Goal: Use online tool/utility: Utilize a website feature to perform a specific function

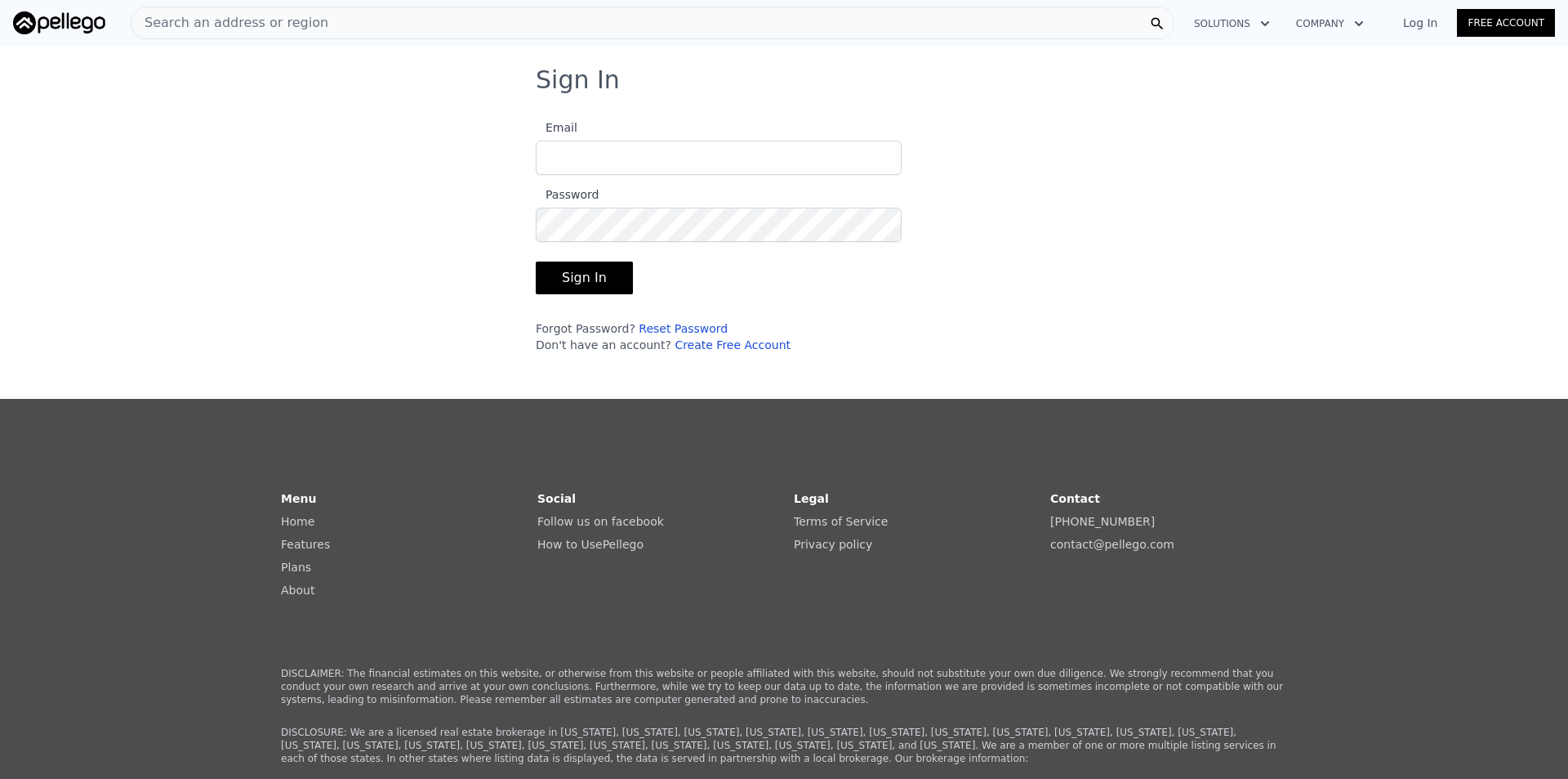
type input "[EMAIL_ADDRESS][DOMAIN_NAME]"
click at [586, 273] on button "Sign In" at bounding box center [584, 277] width 97 height 33
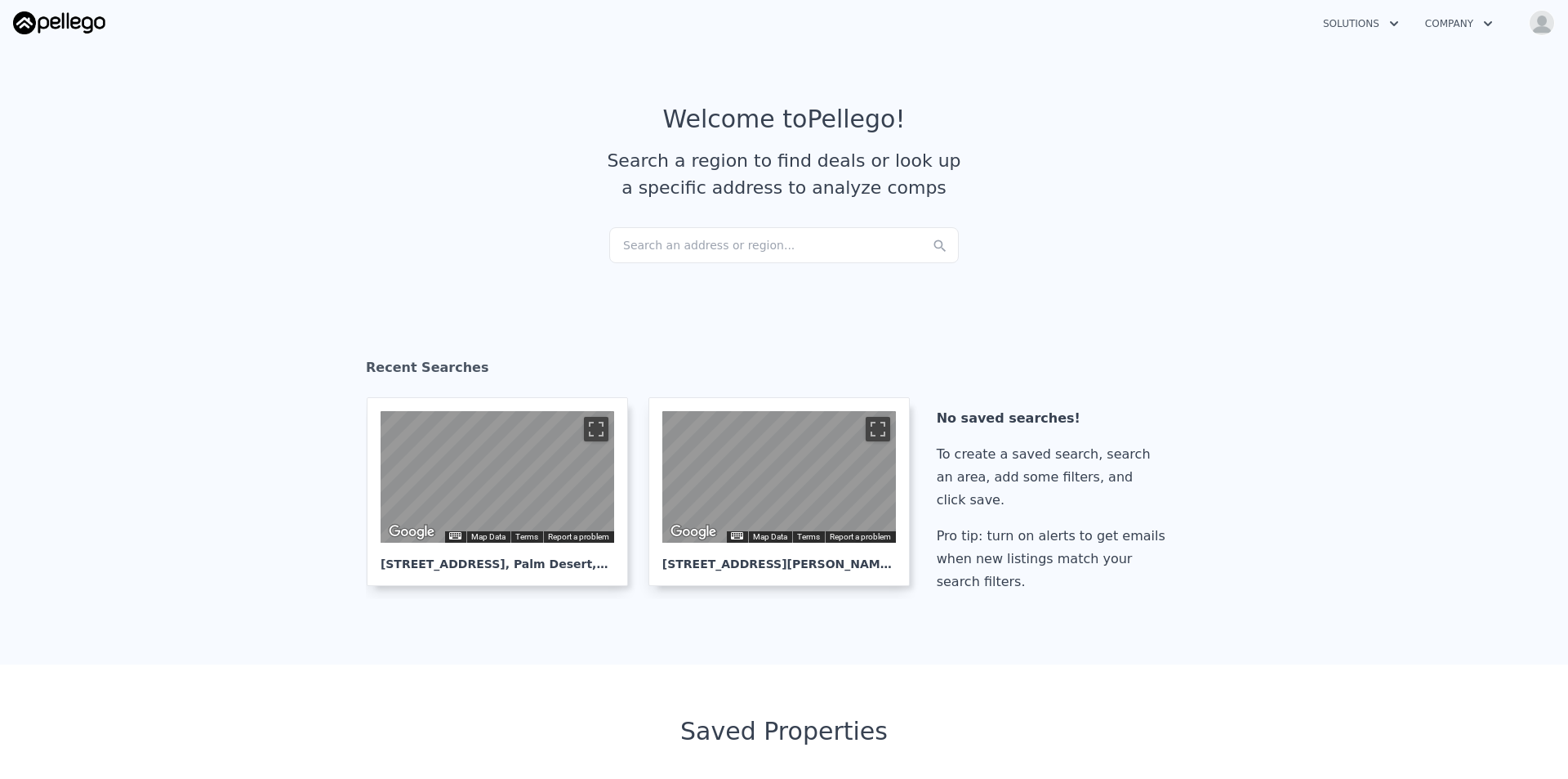
click at [706, 242] on div "Search an address or region..." at bounding box center [784, 244] width 350 height 36
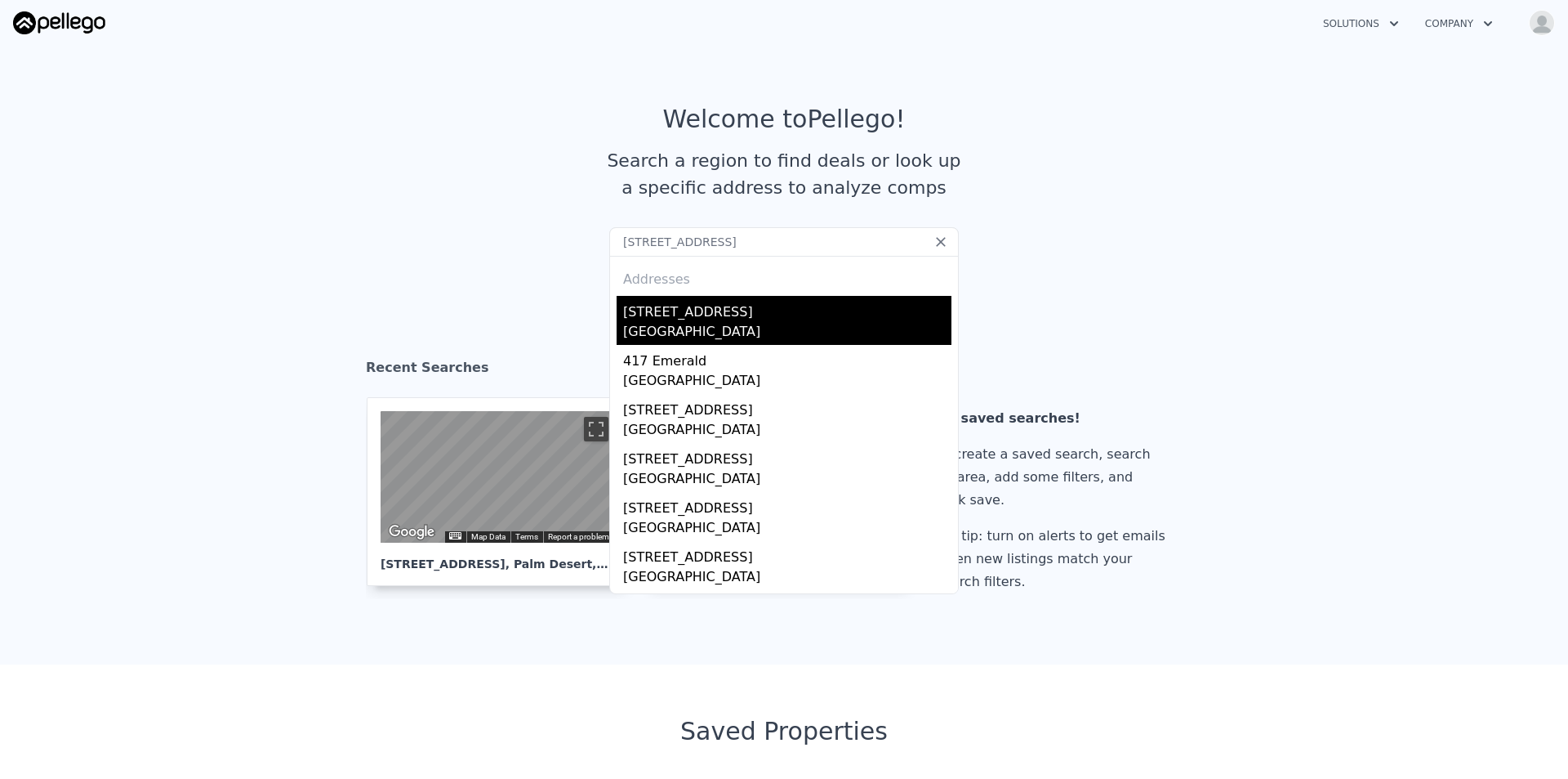
type input "417 Emerald Dr Lake Arrowhead CA 92352"
click at [709, 329] on div "Lake Arrowhead, CA 92352" at bounding box center [788, 333] width 329 height 23
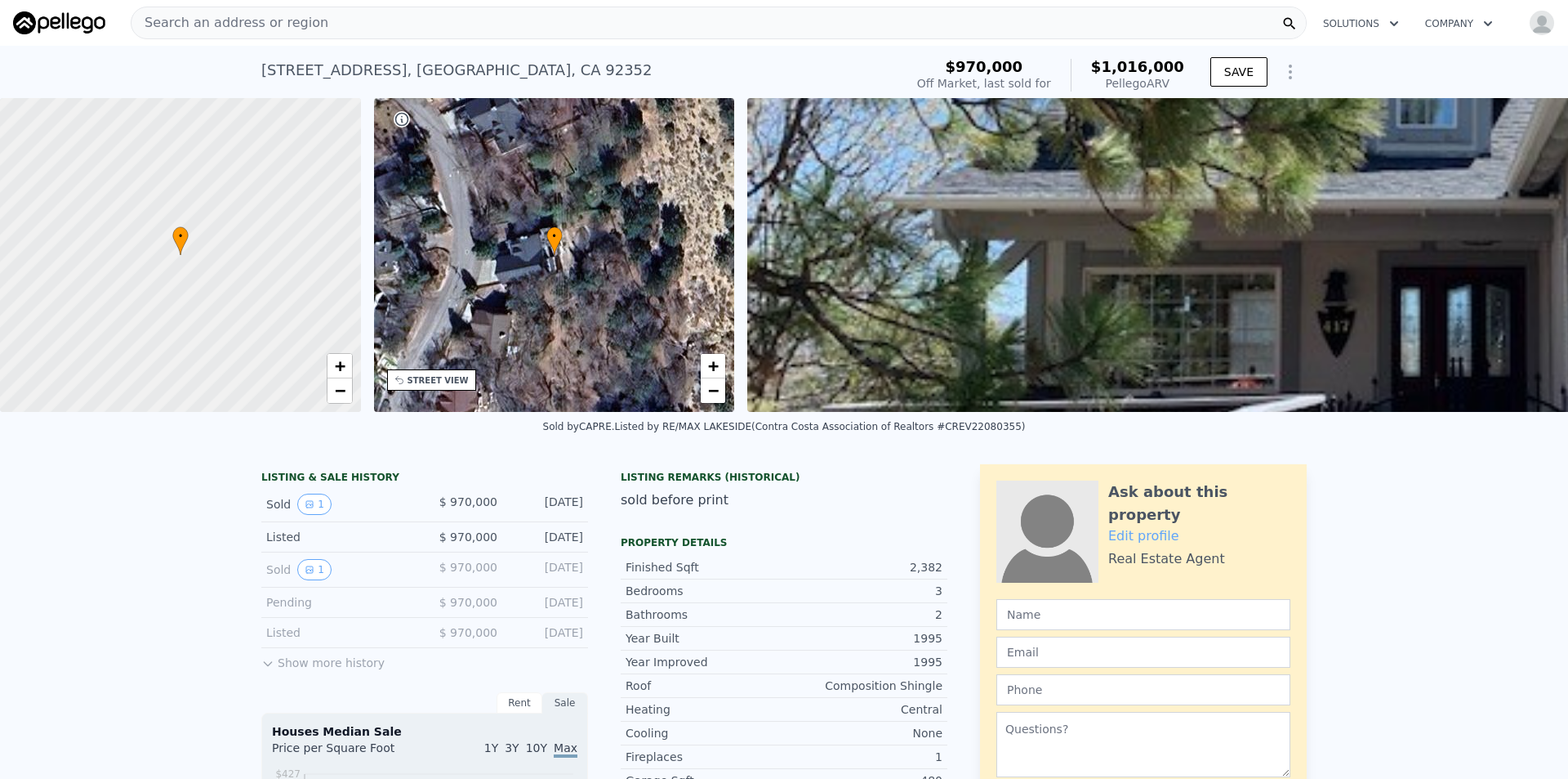
drag, startPoint x: 1359, startPoint y: 517, endPoint x: 1385, endPoint y: 125, distance: 392.9
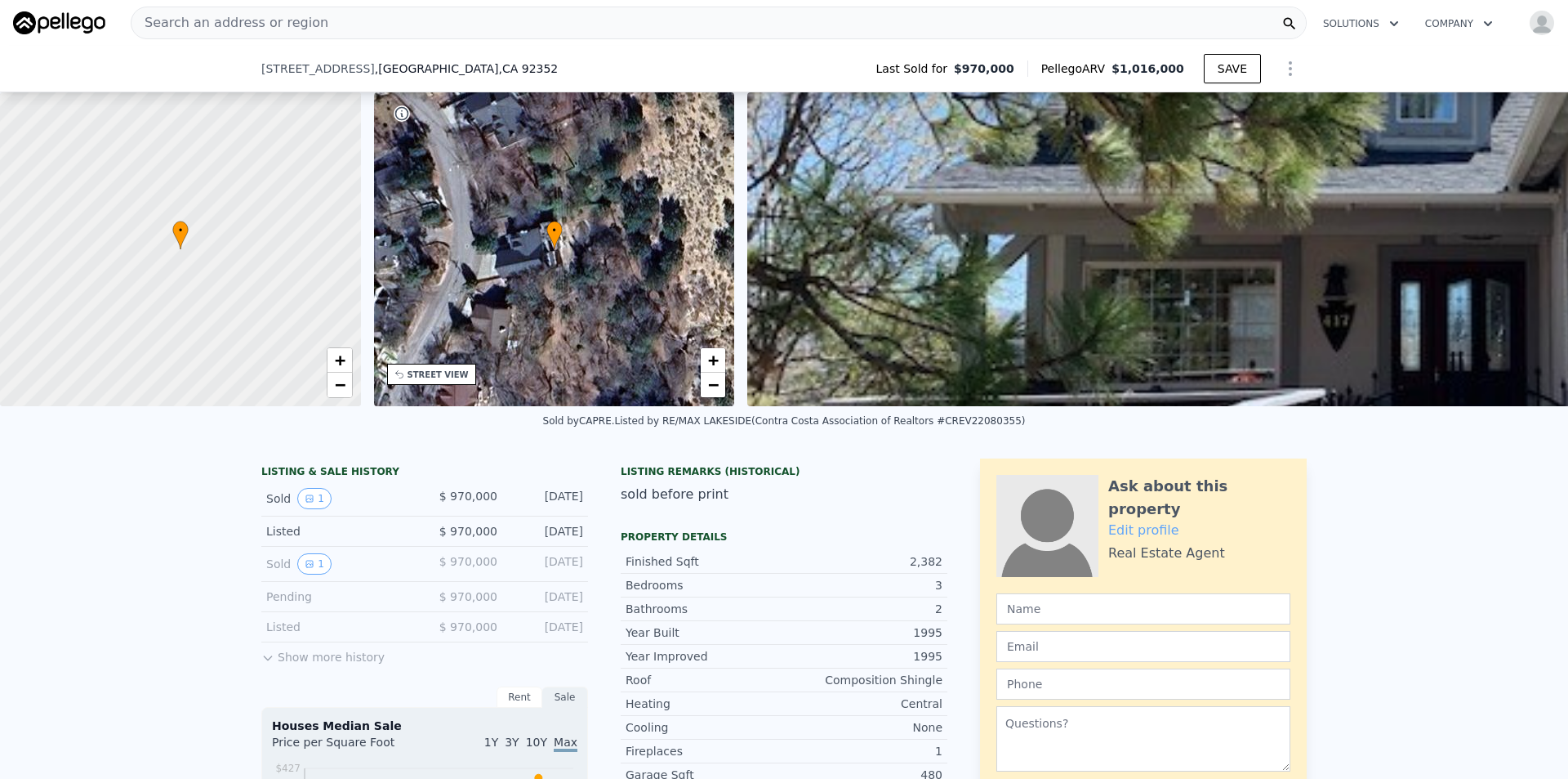
scroll to position [158, 0]
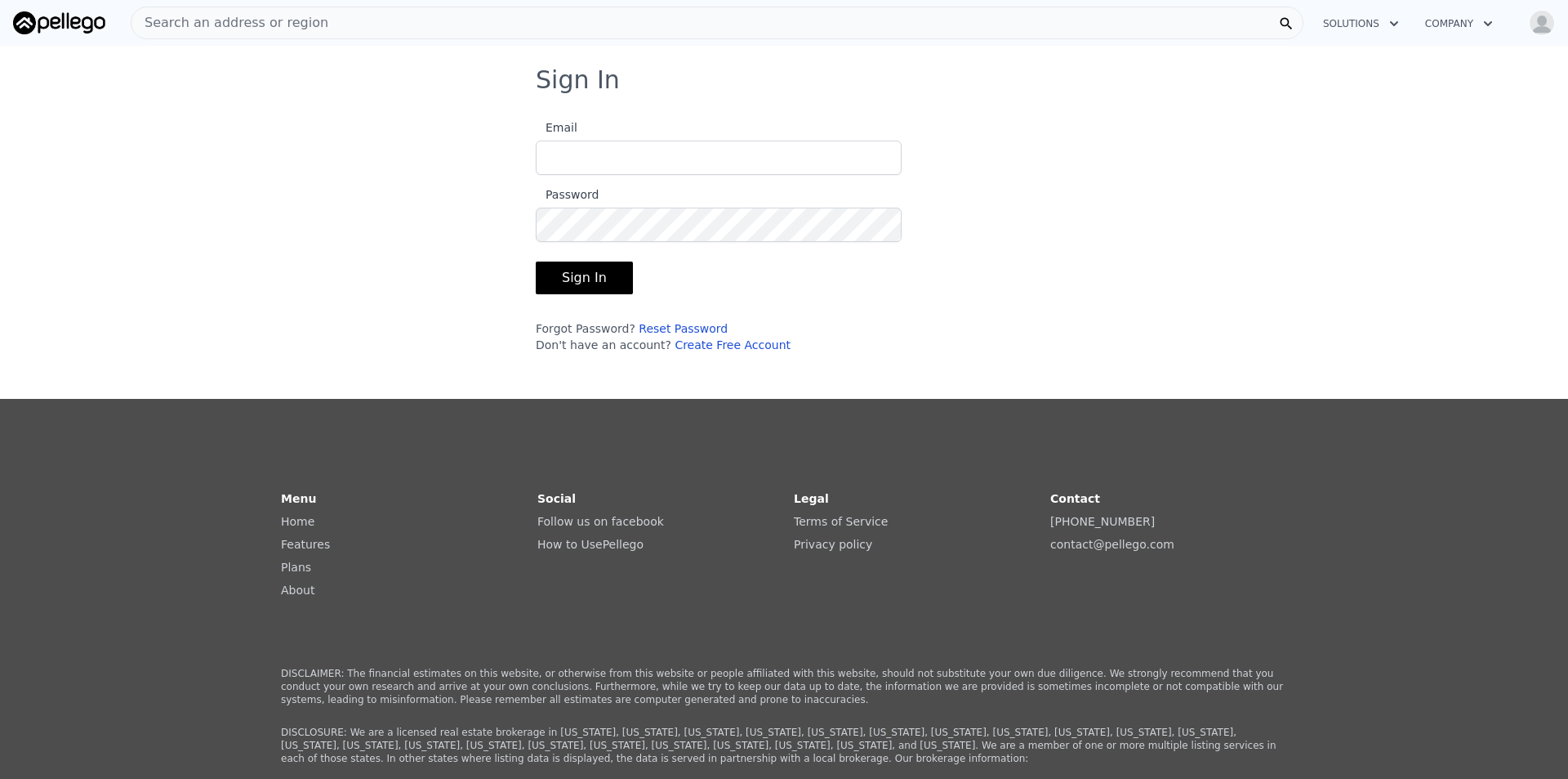
type input "[EMAIL_ADDRESS][DOMAIN_NAME]"
click at [583, 282] on button "Sign In" at bounding box center [584, 277] width 97 height 33
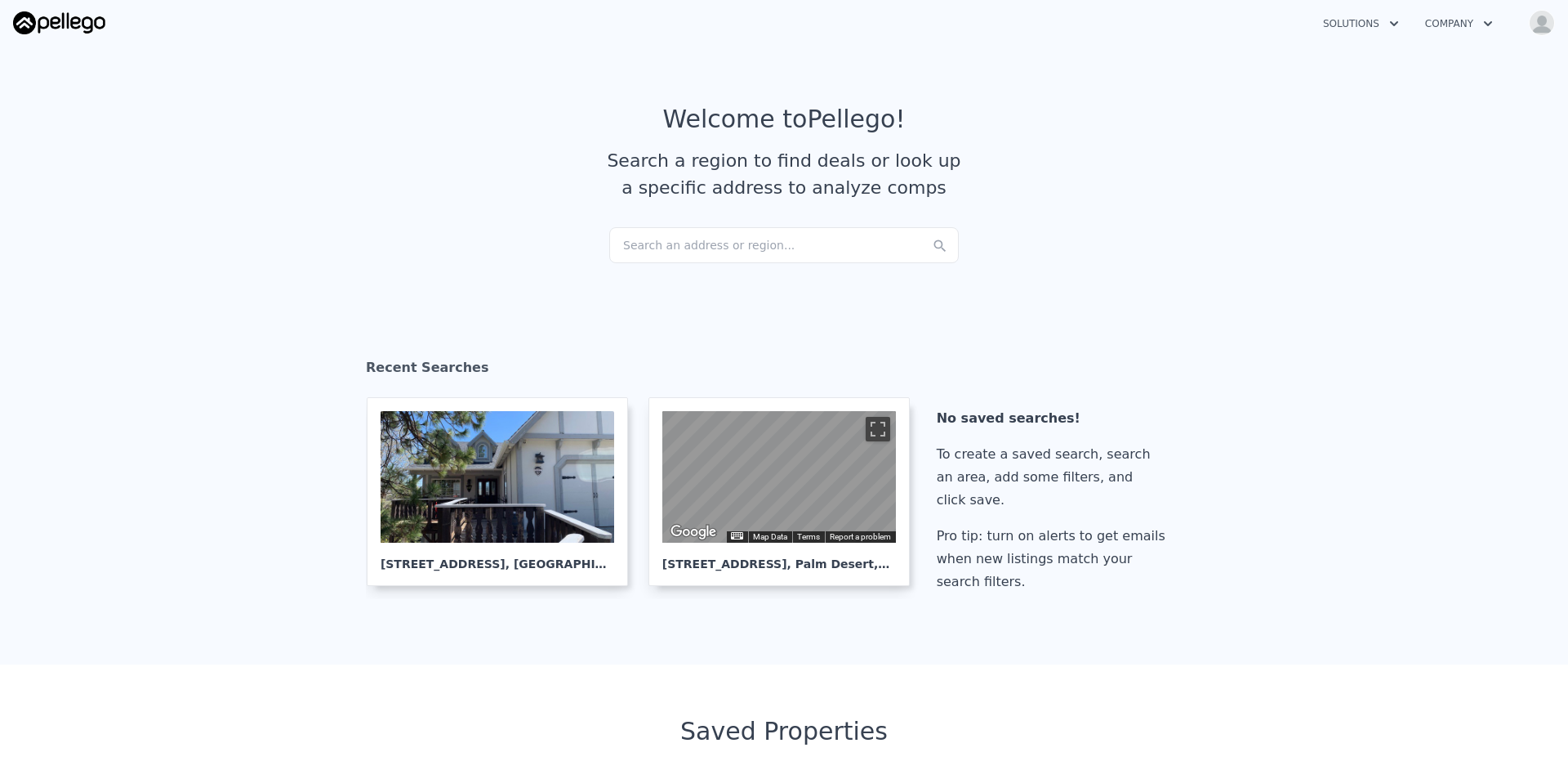
click at [707, 246] on div "Search an address or region..." at bounding box center [784, 244] width 350 height 36
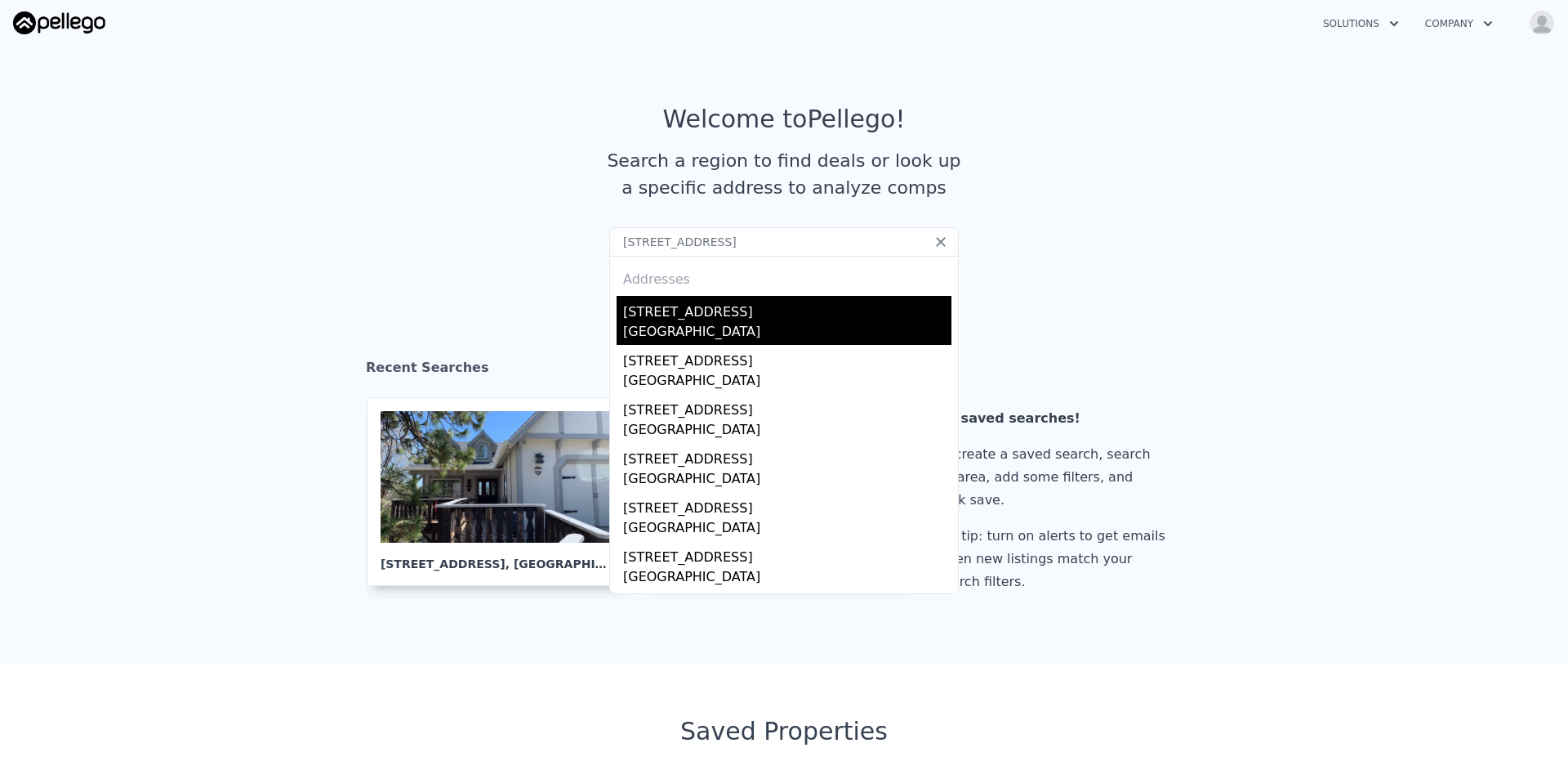
type input "[STREET_ADDRESS]"
click at [731, 321] on div "[STREET_ADDRESS]" at bounding box center [788, 309] width 329 height 26
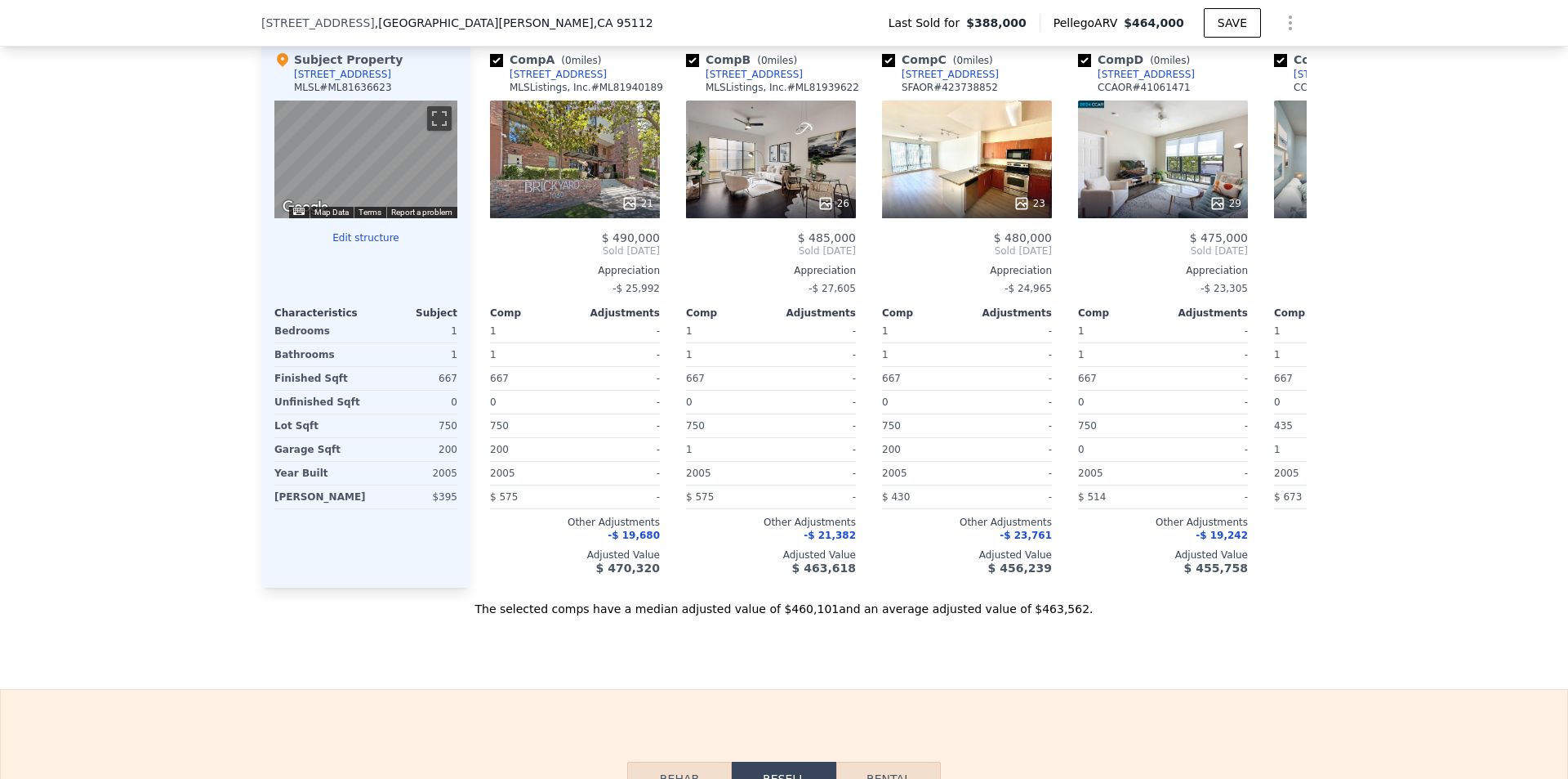
scroll to position [2119, 0]
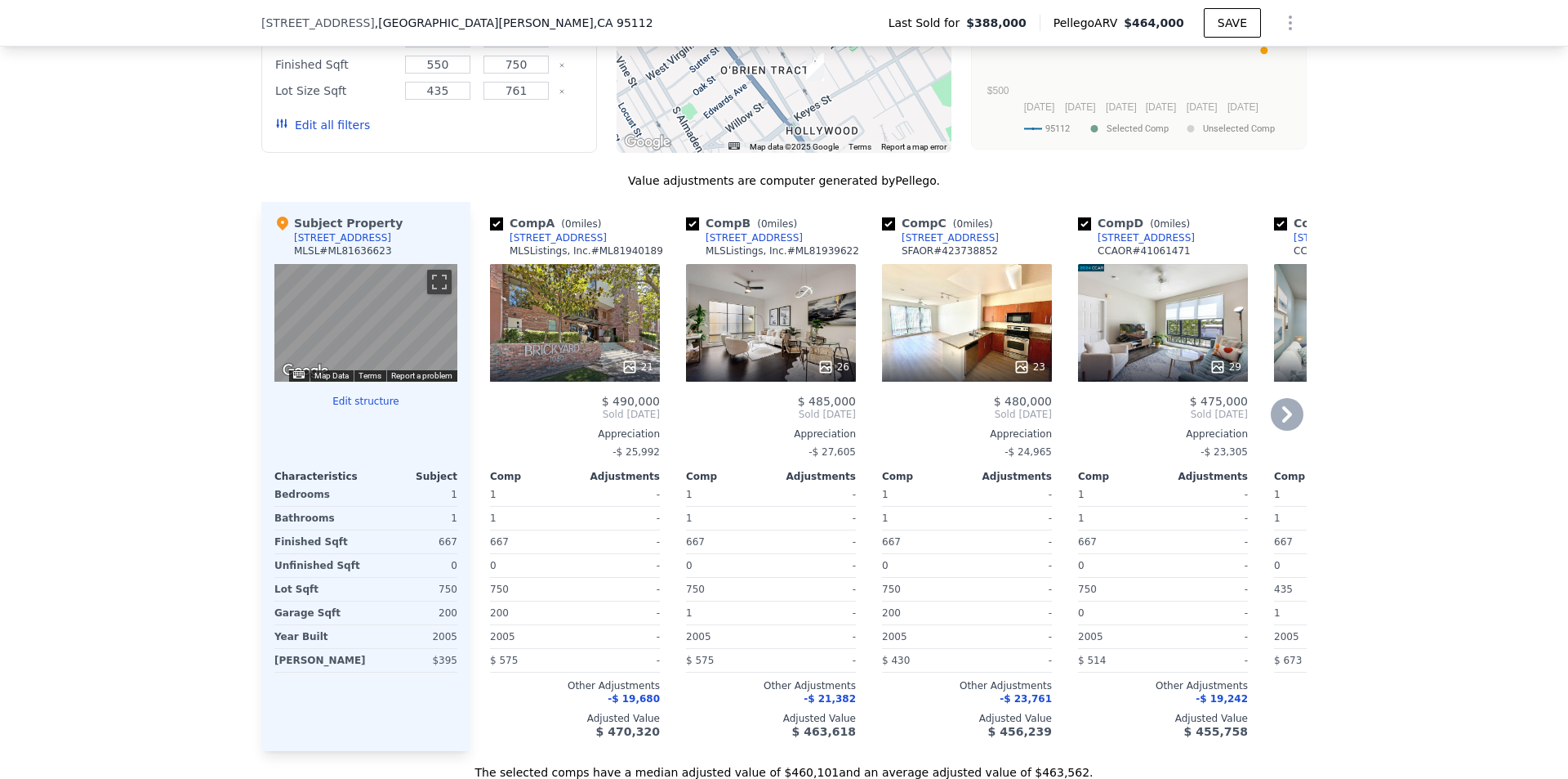
click at [630, 307] on div "21" at bounding box center [575, 323] width 170 height 118
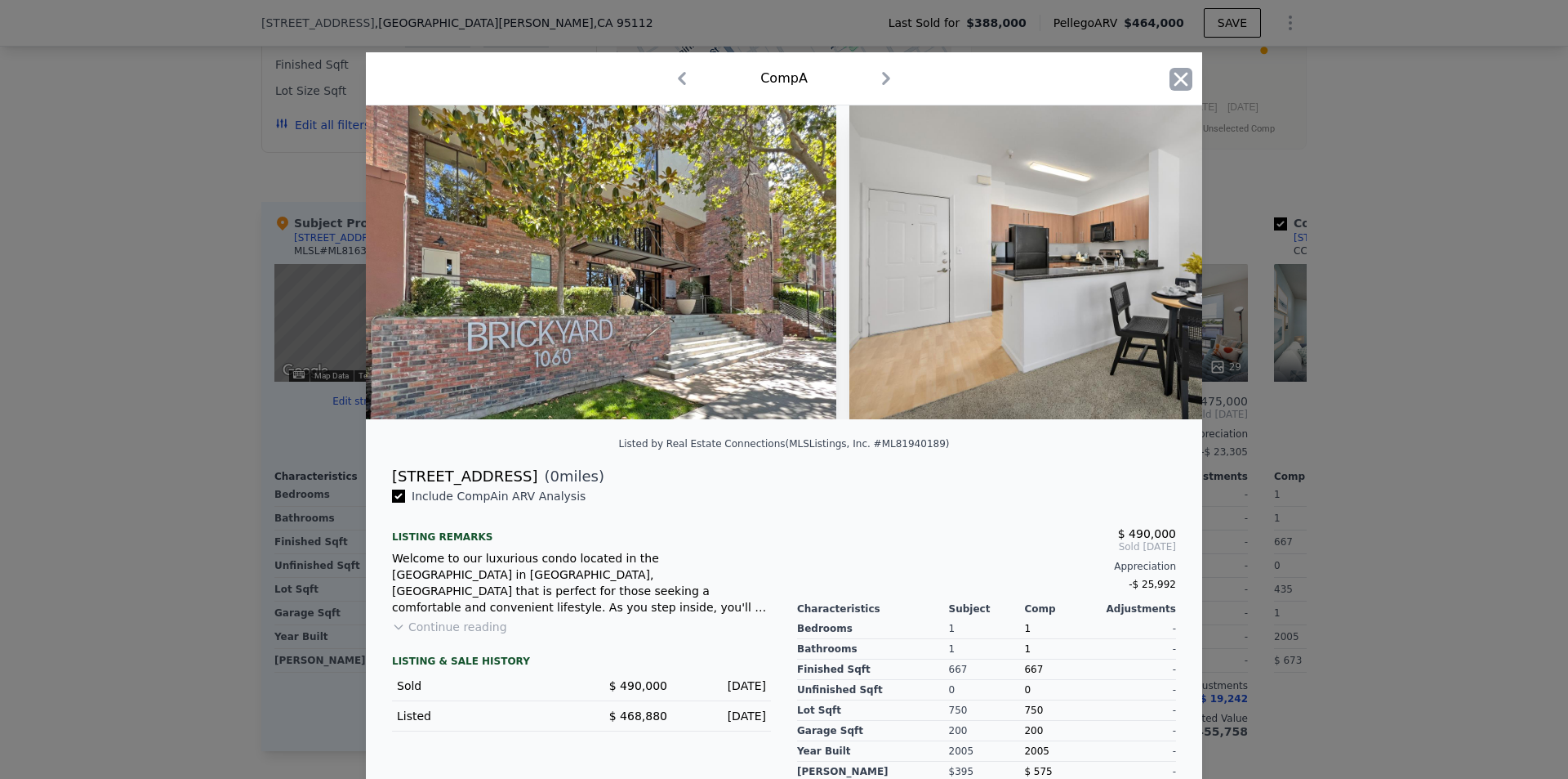
click at [1175, 75] on icon "button" at bounding box center [1181, 78] width 13 height 13
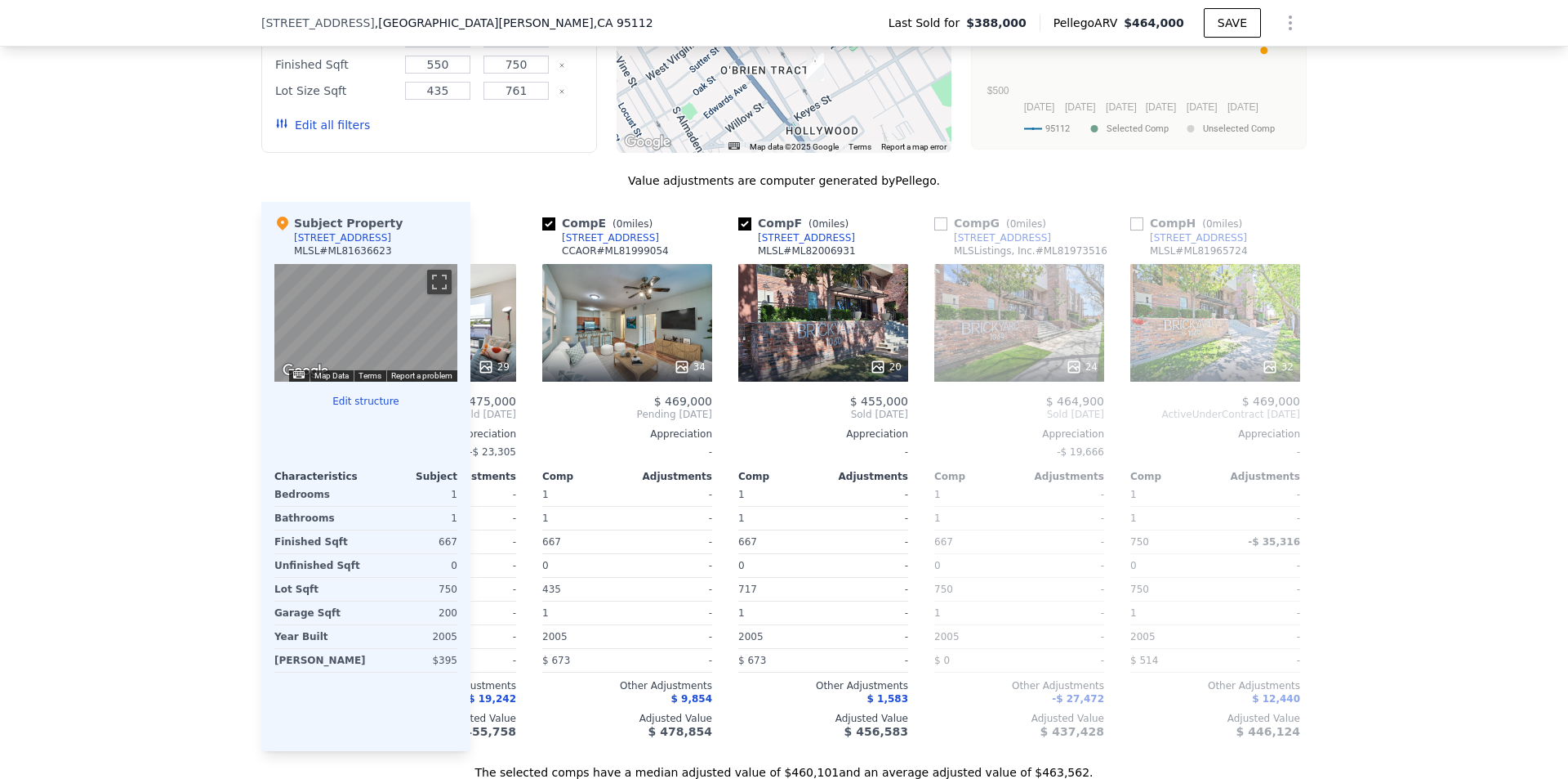
scroll to position [0, 530]
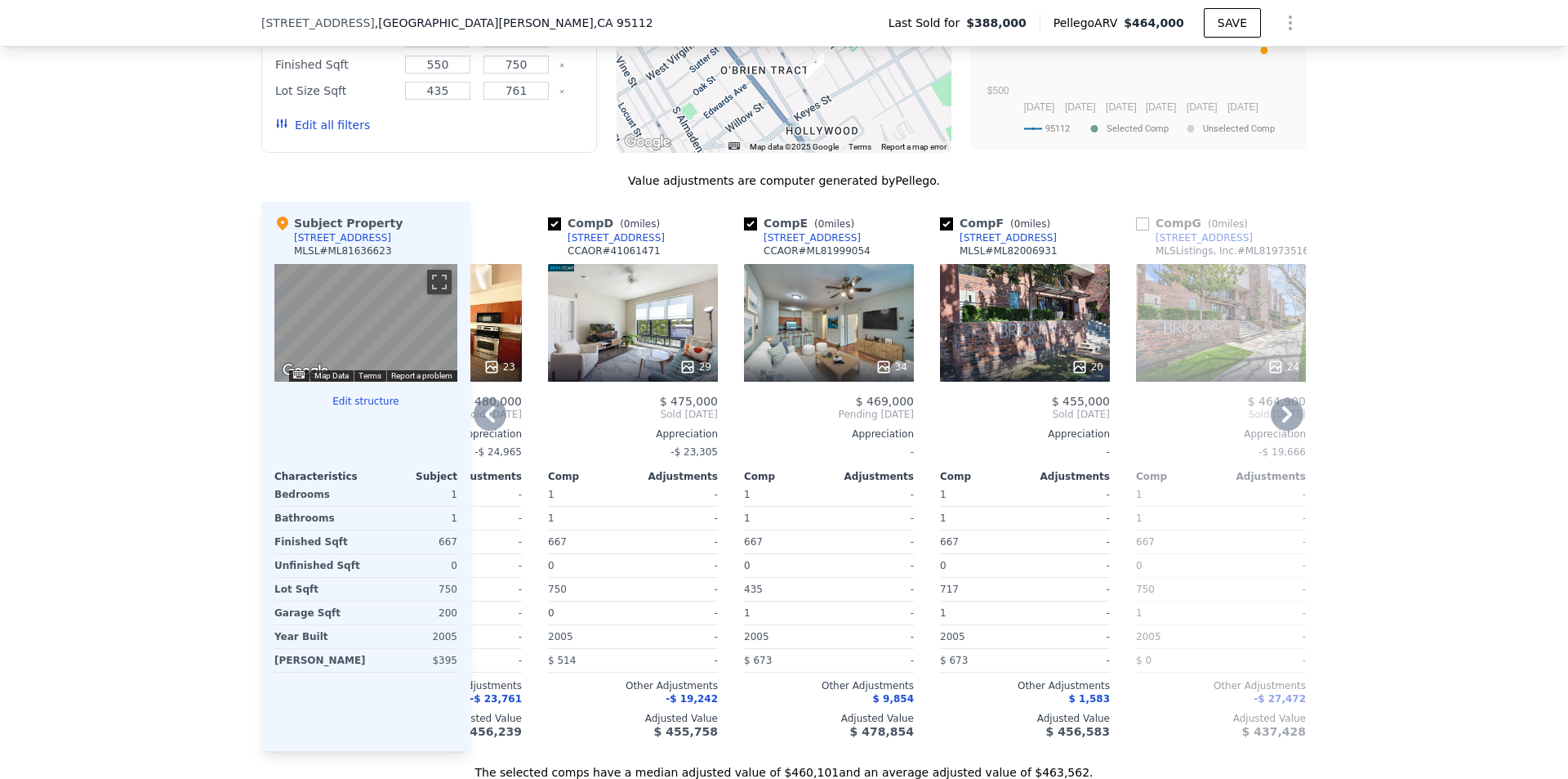
click at [857, 284] on div "34" at bounding box center [829, 323] width 170 height 118
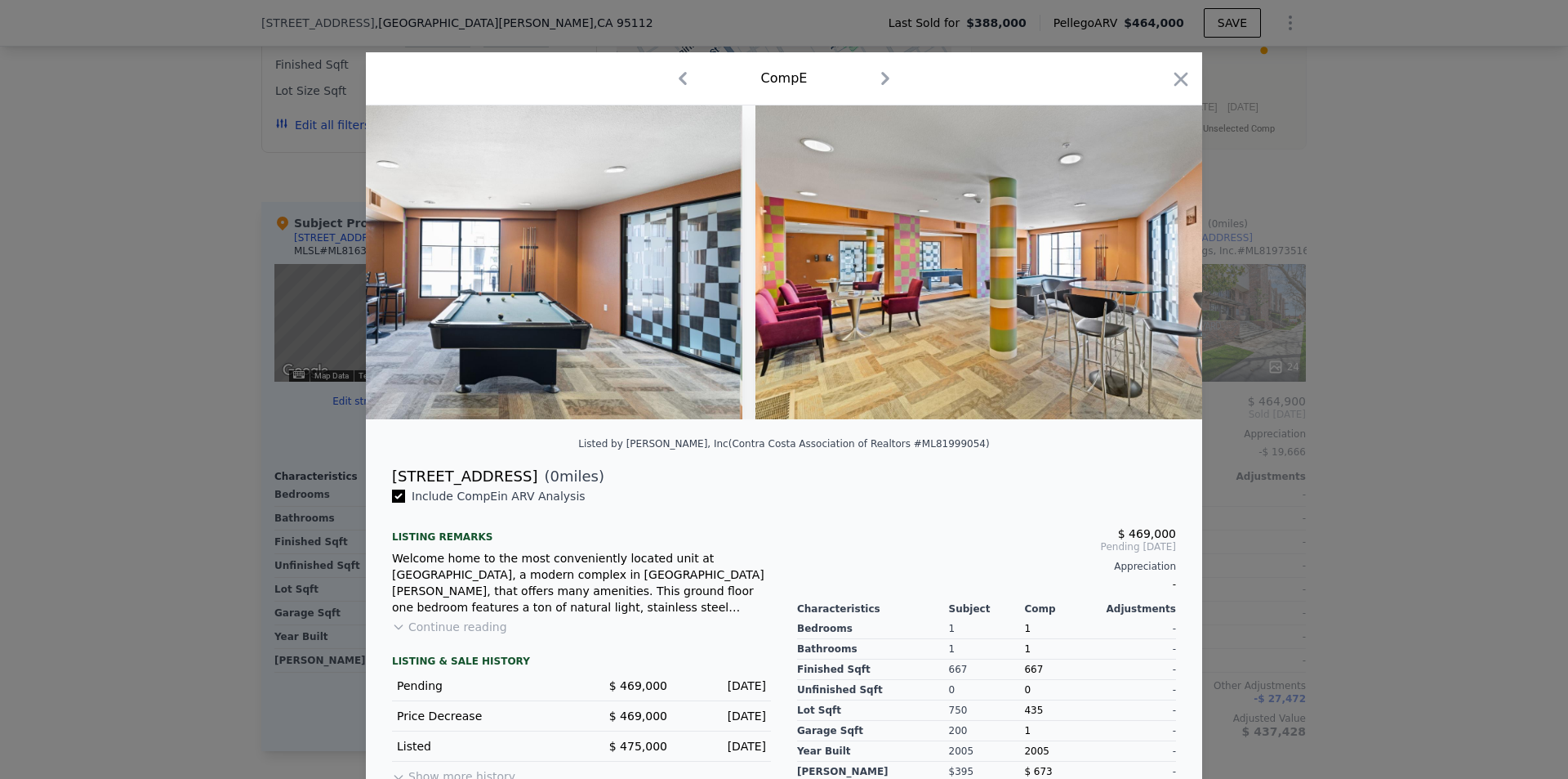
scroll to position [0, 15117]
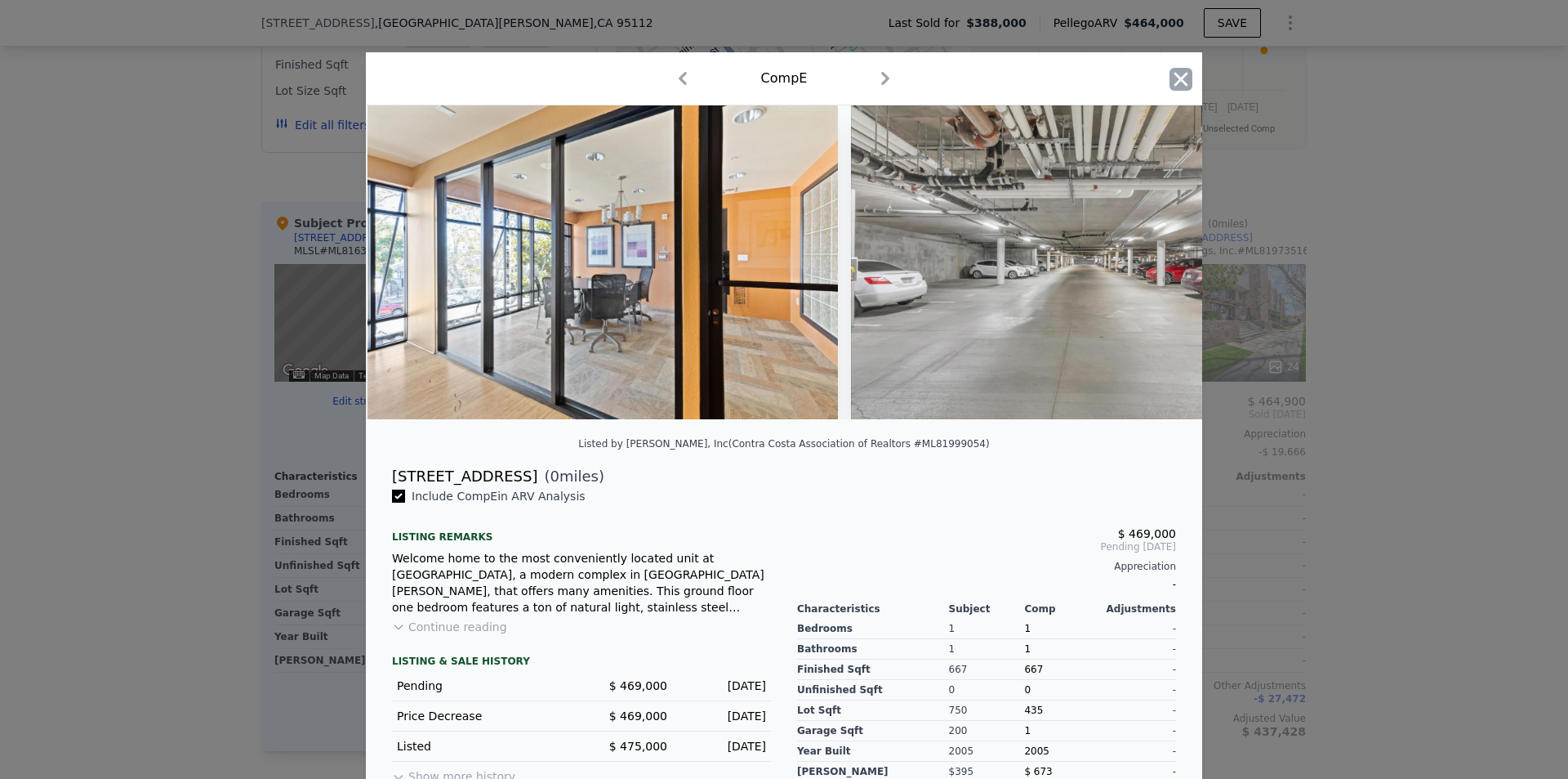
click at [1169, 73] on icon "button" at bounding box center [1180, 78] width 23 height 23
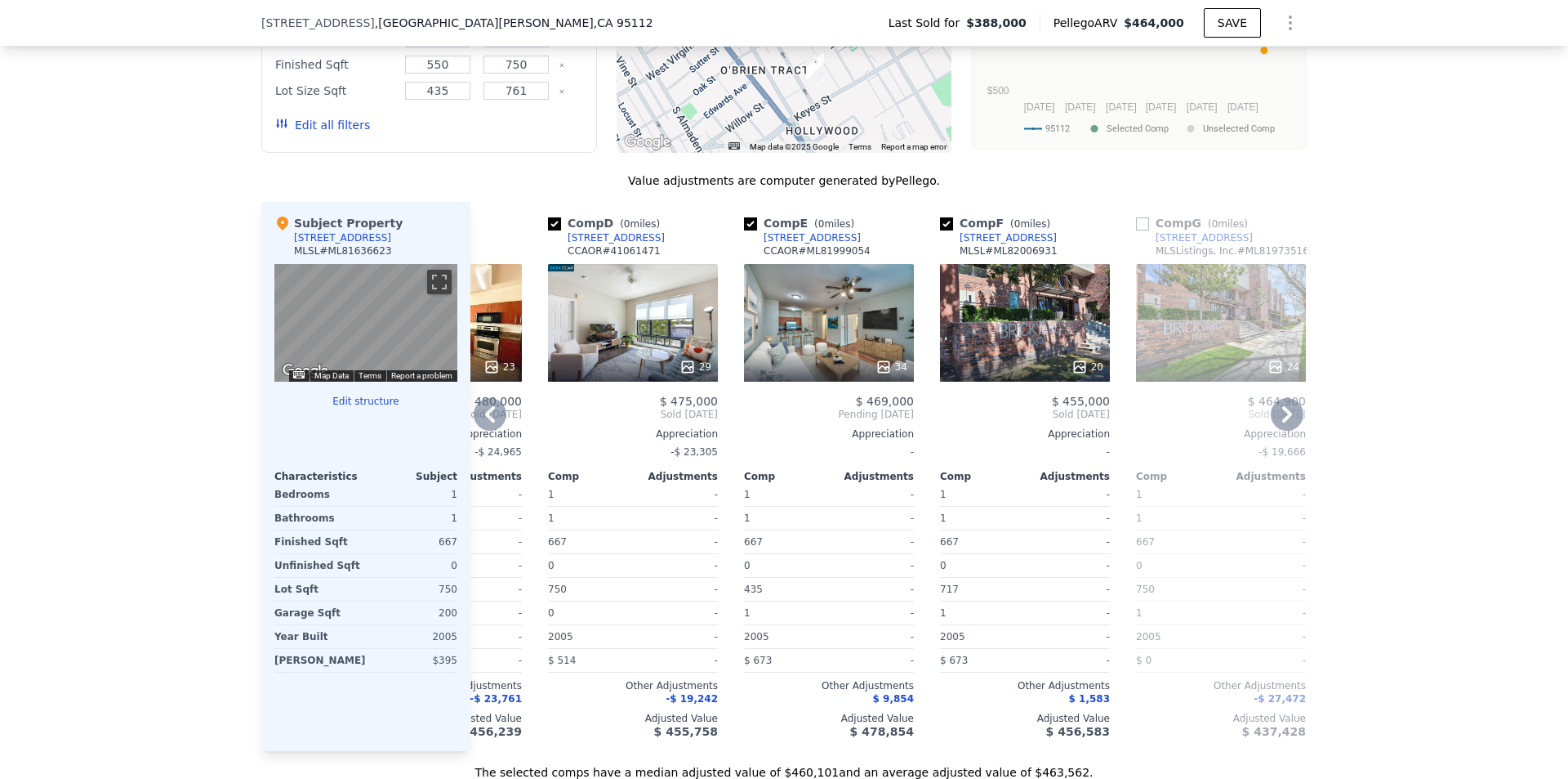
scroll to position [0, 707]
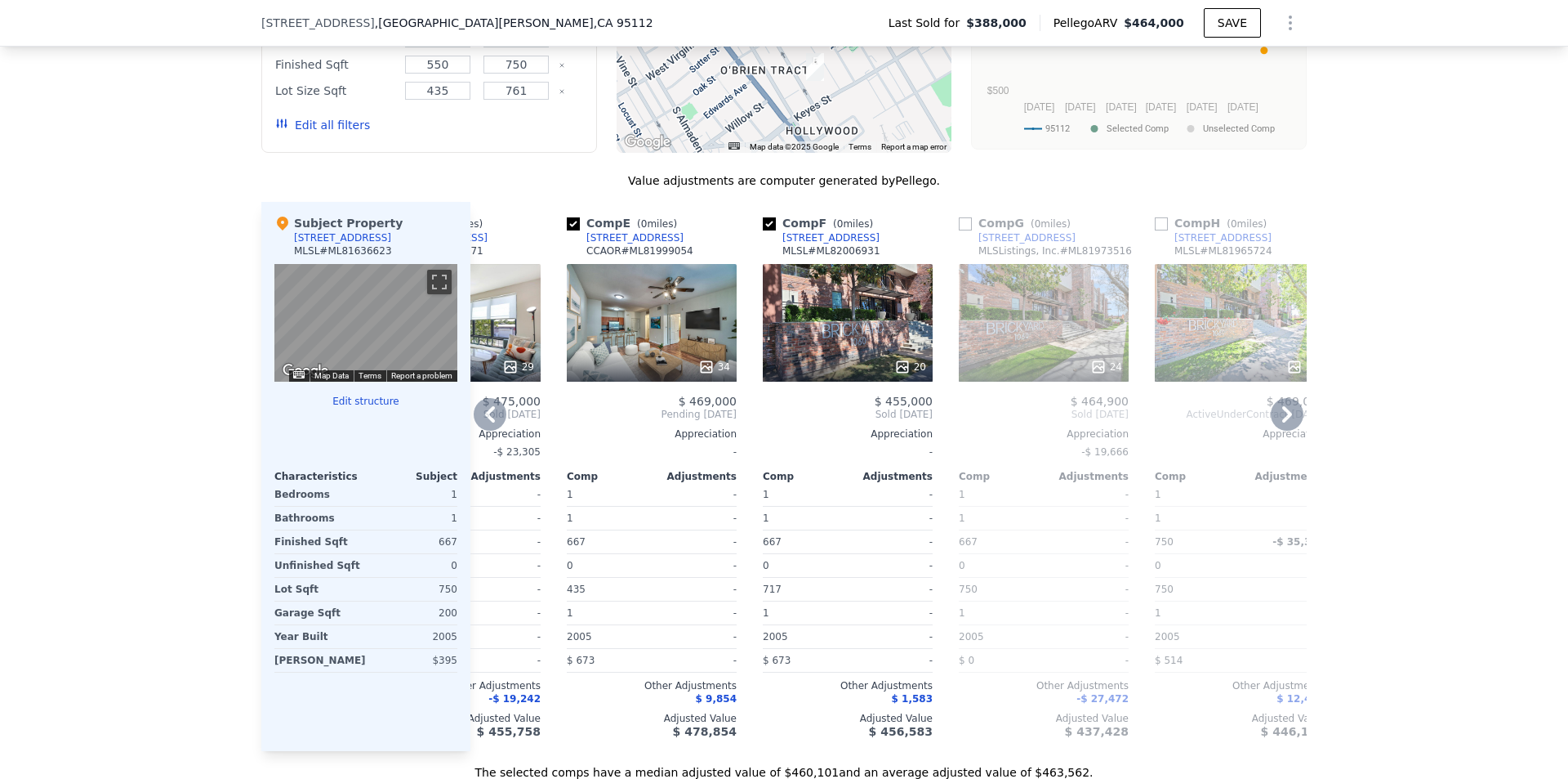
click at [891, 293] on div "20" at bounding box center [848, 323] width 170 height 118
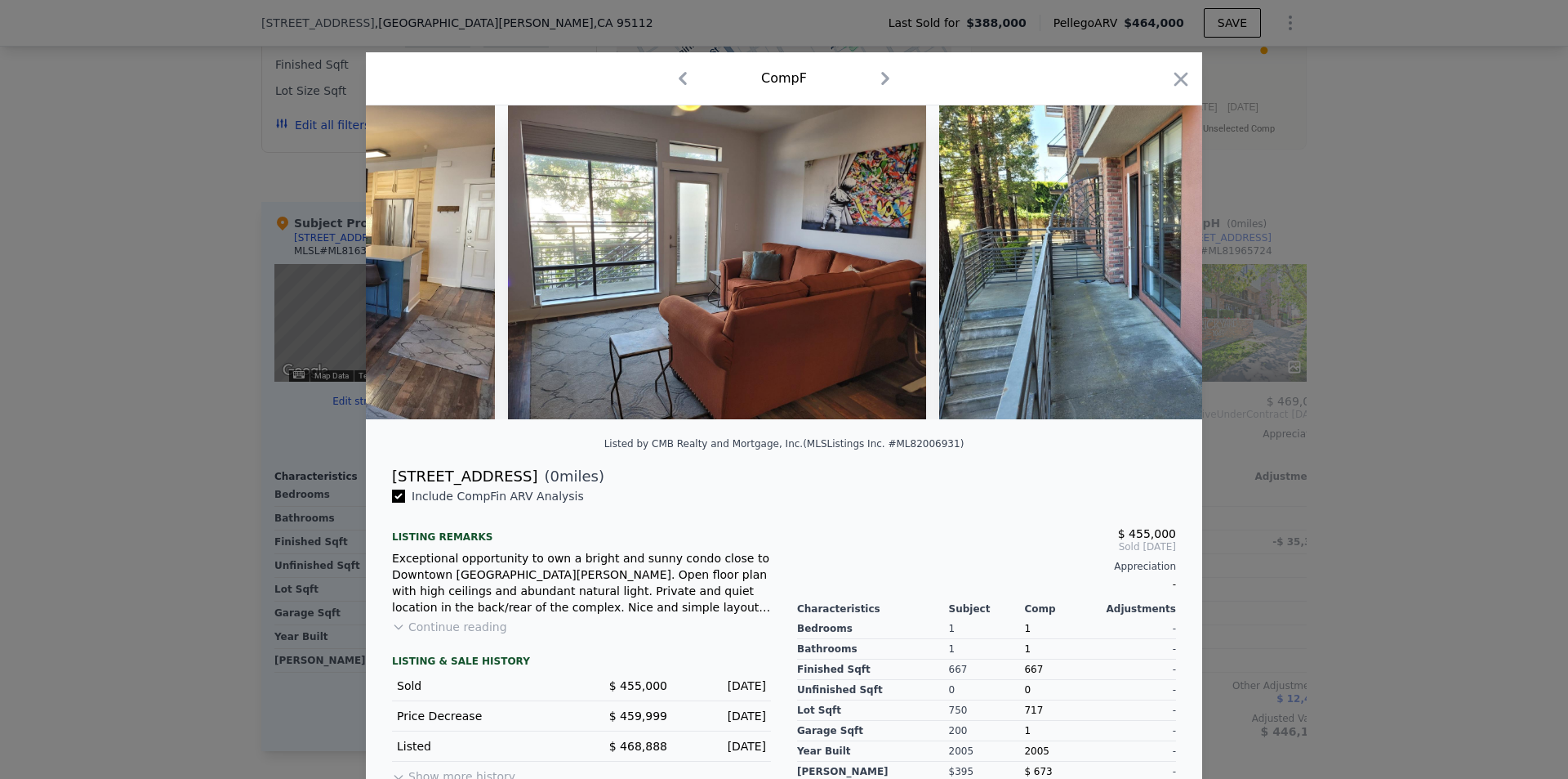
scroll to position [0, 2397]
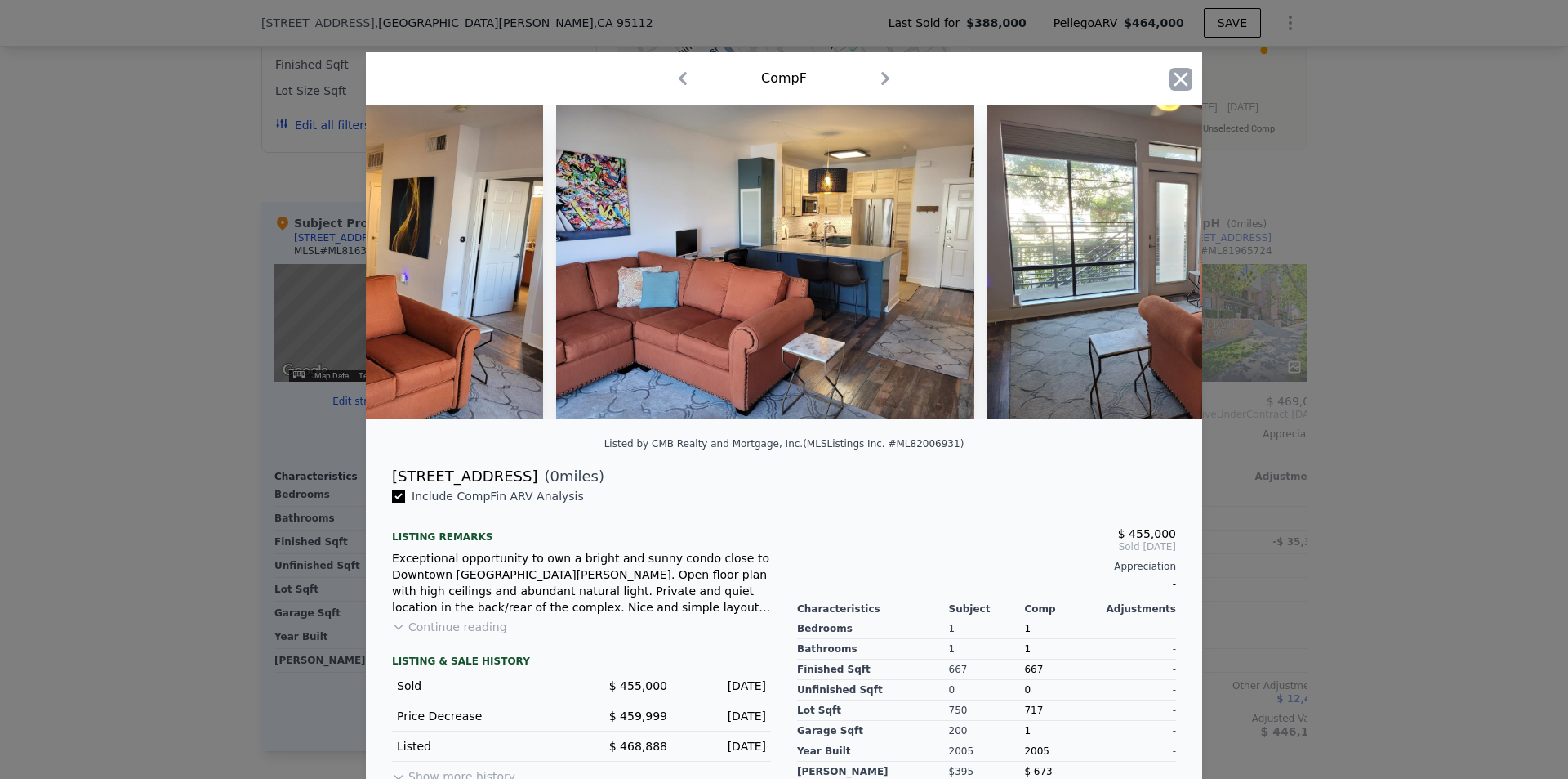
click at [1176, 78] on icon "button" at bounding box center [1181, 78] width 13 height 13
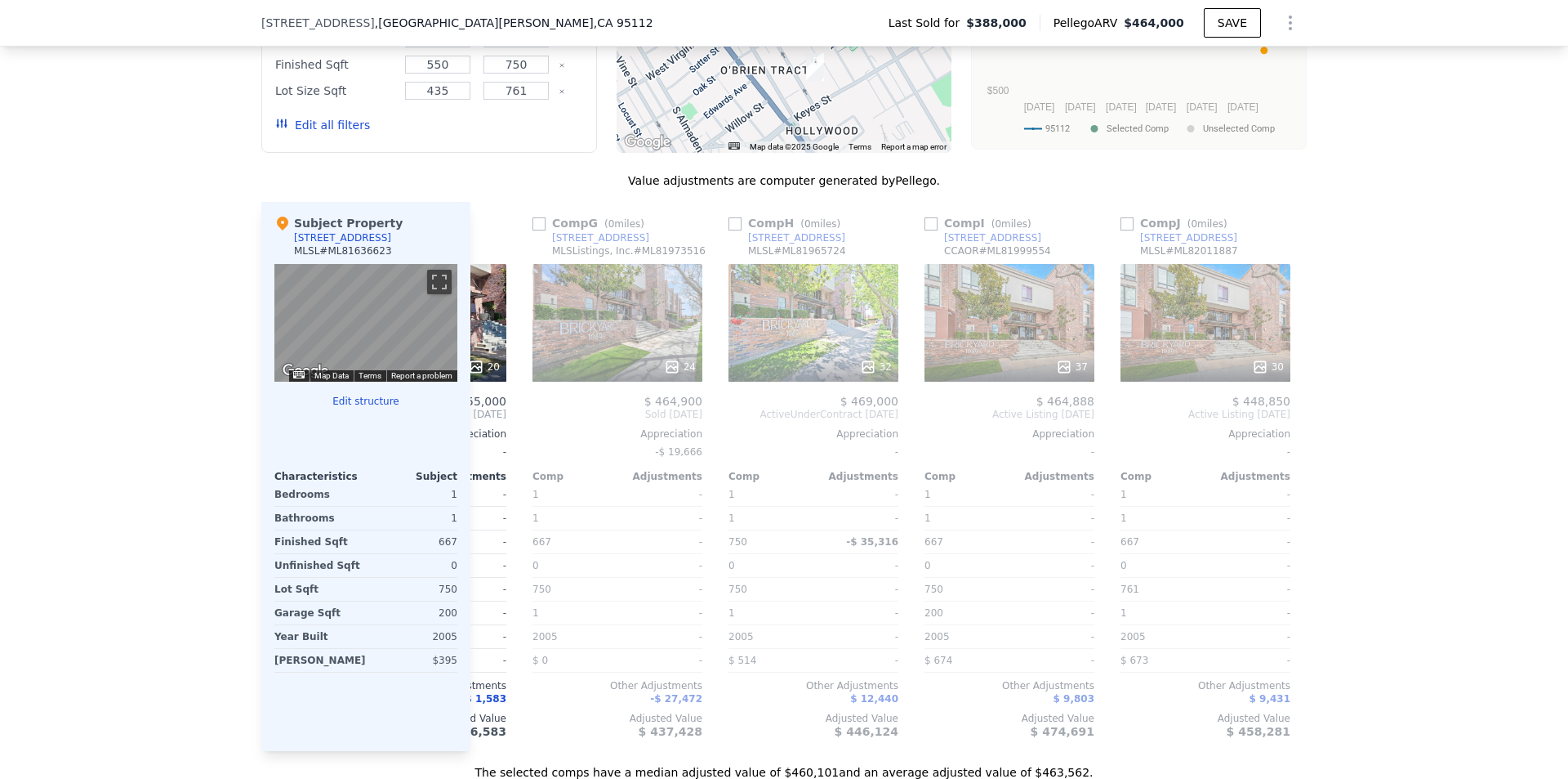
scroll to position [0, 1194]
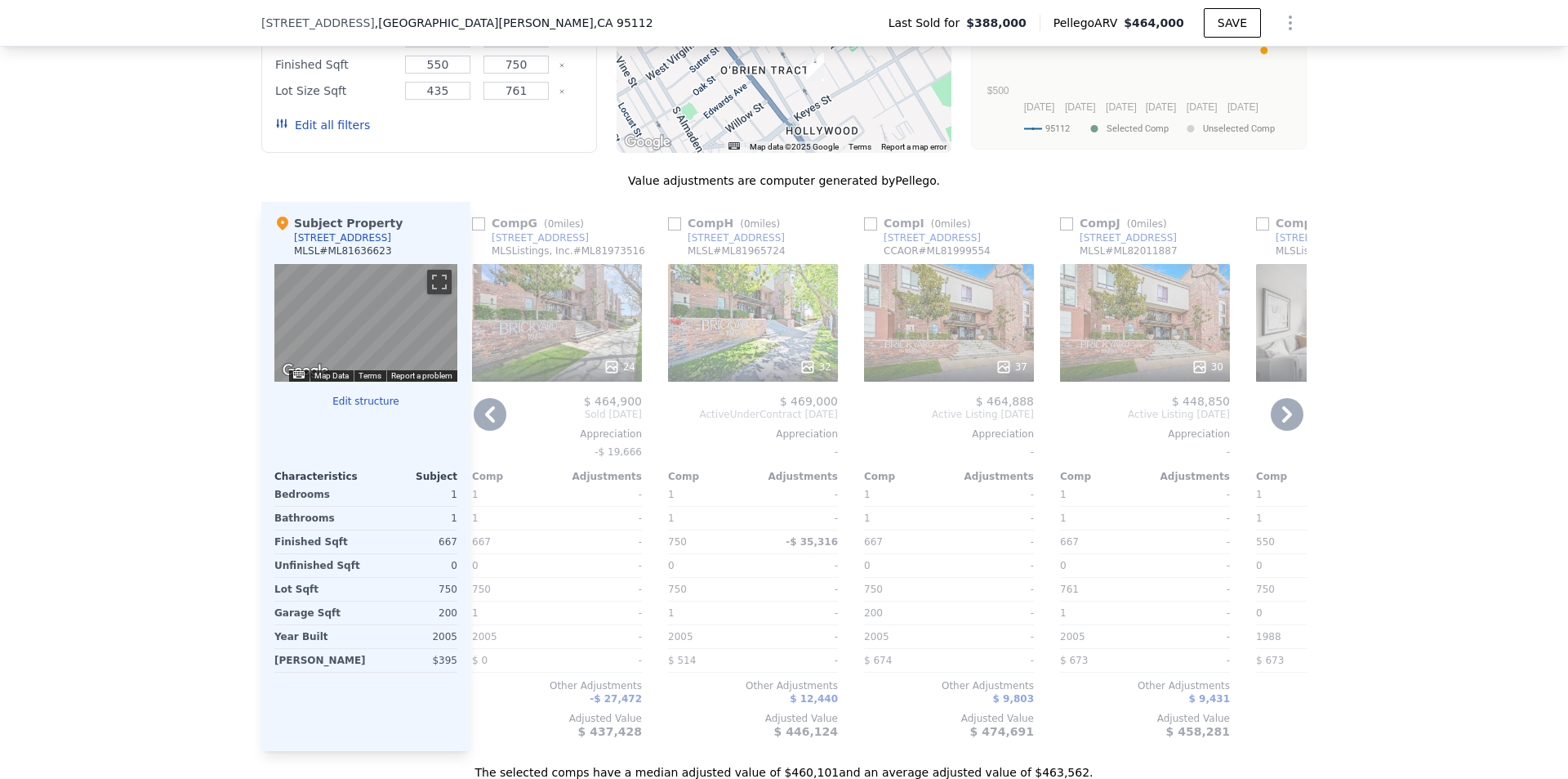
click at [811, 268] on div "32" at bounding box center [753, 323] width 170 height 118
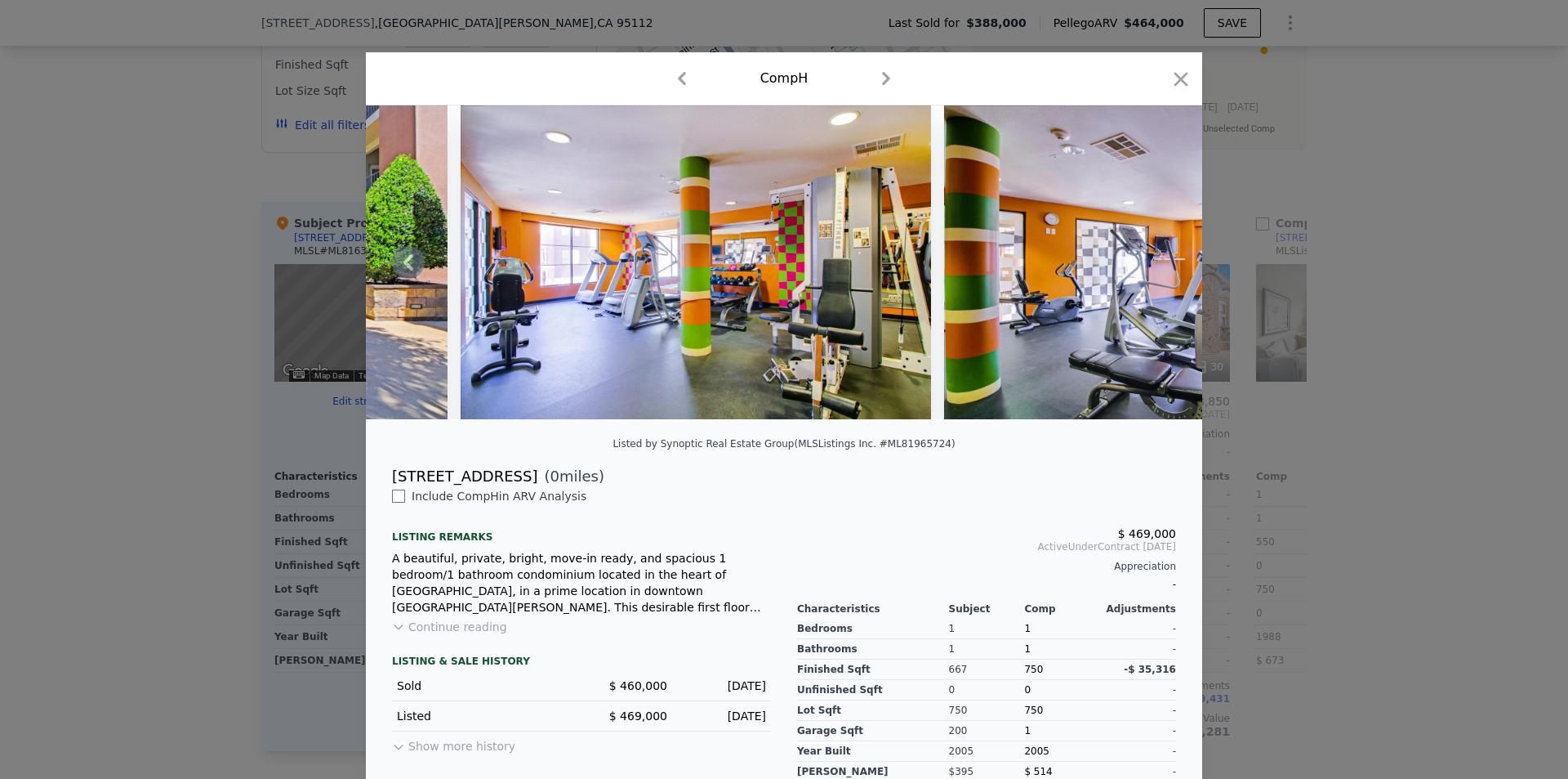
scroll to position [0, 10135]
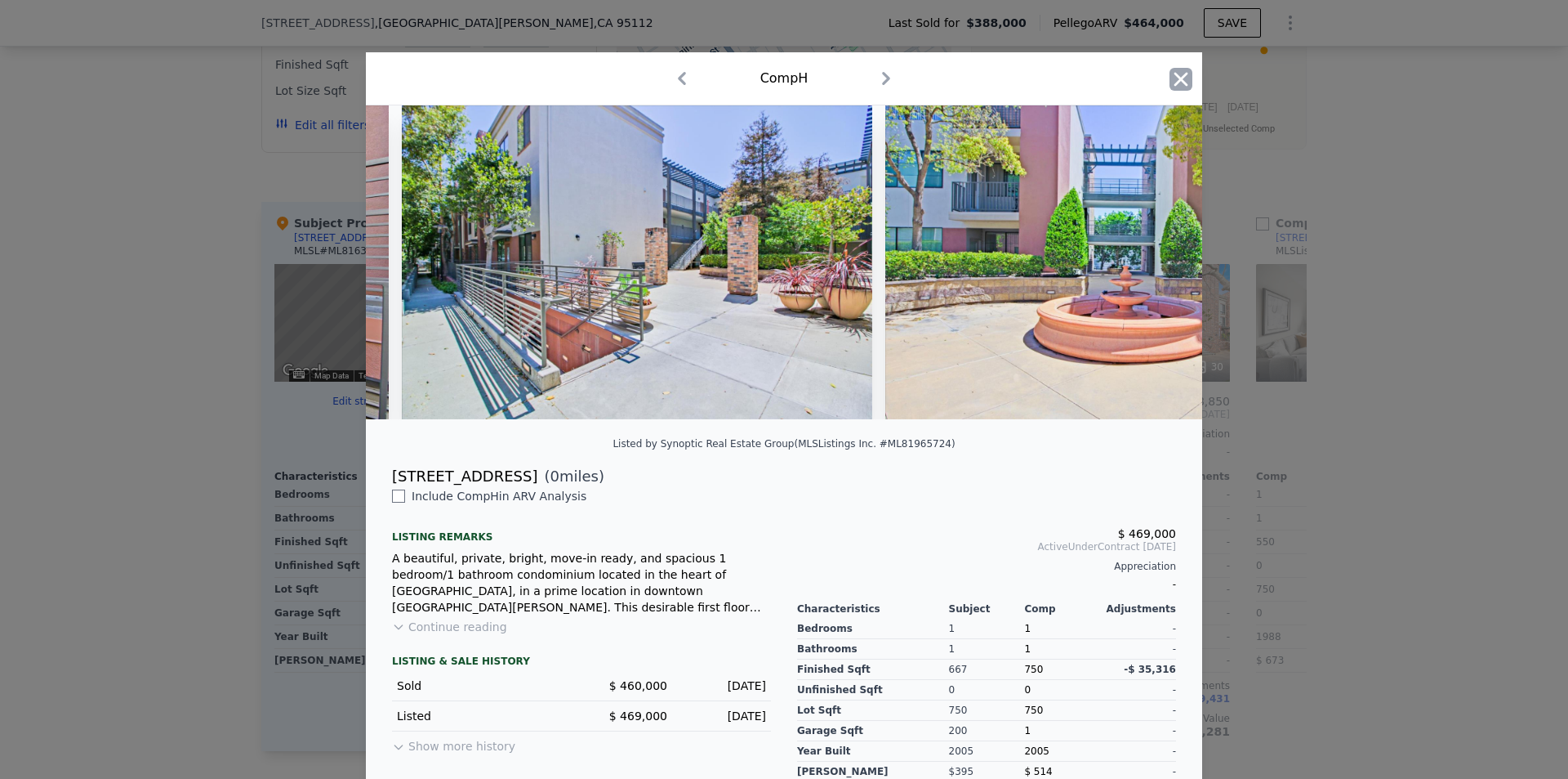
click at [1169, 88] on icon "button" at bounding box center [1180, 78] width 23 height 23
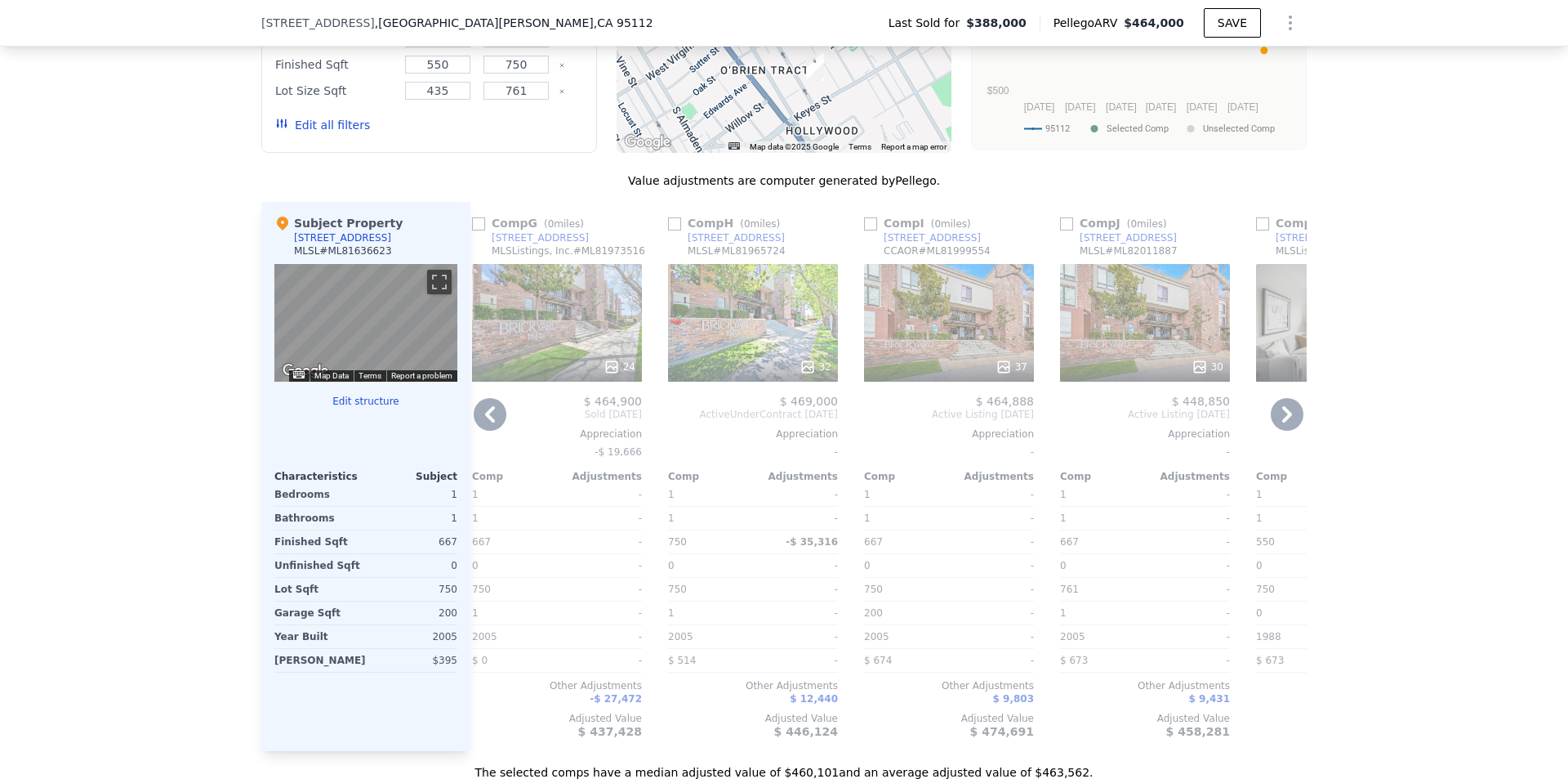
click at [1184, 298] on div "30" at bounding box center [1145, 323] width 170 height 118
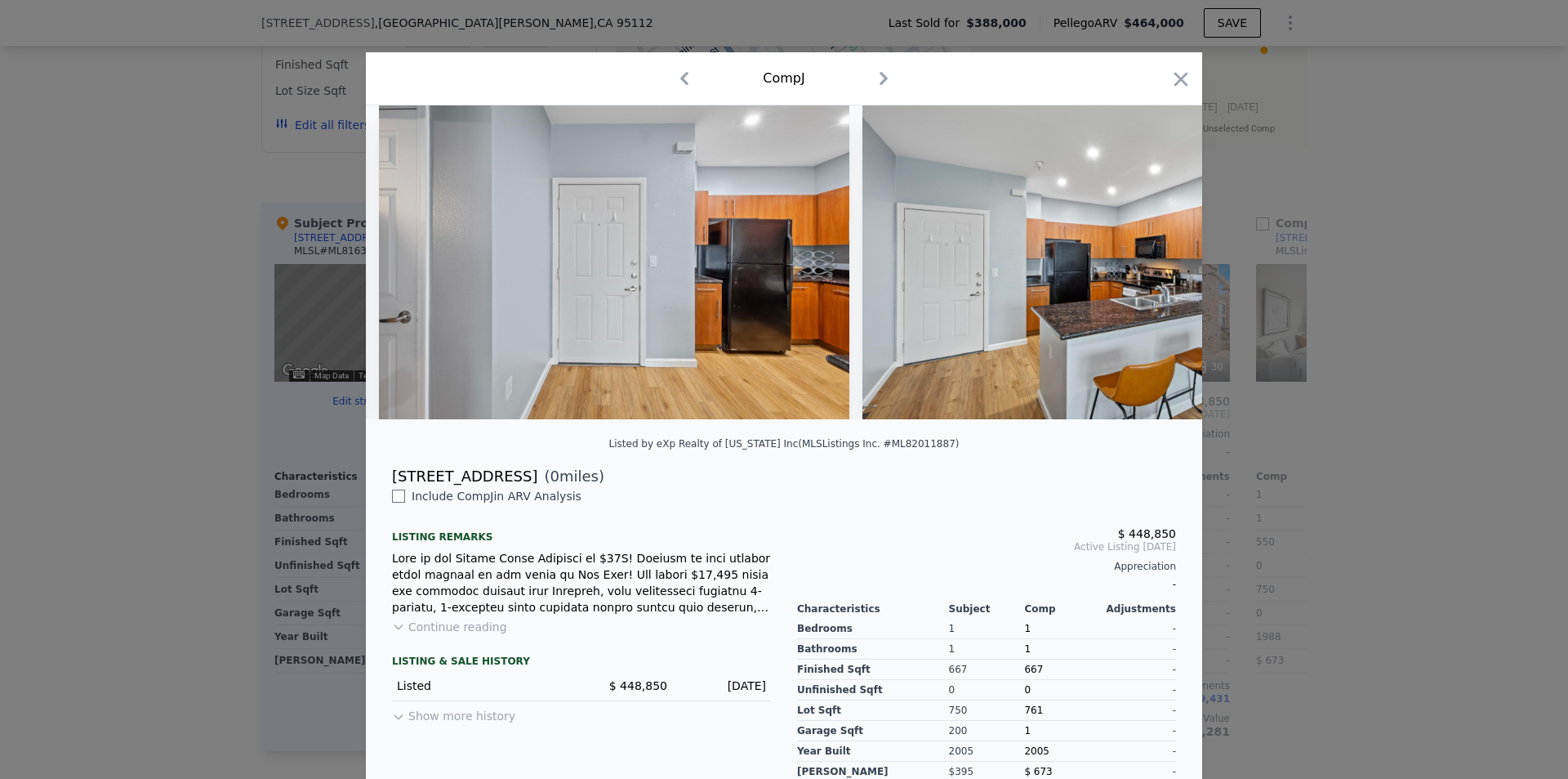
scroll to position [0, 1378]
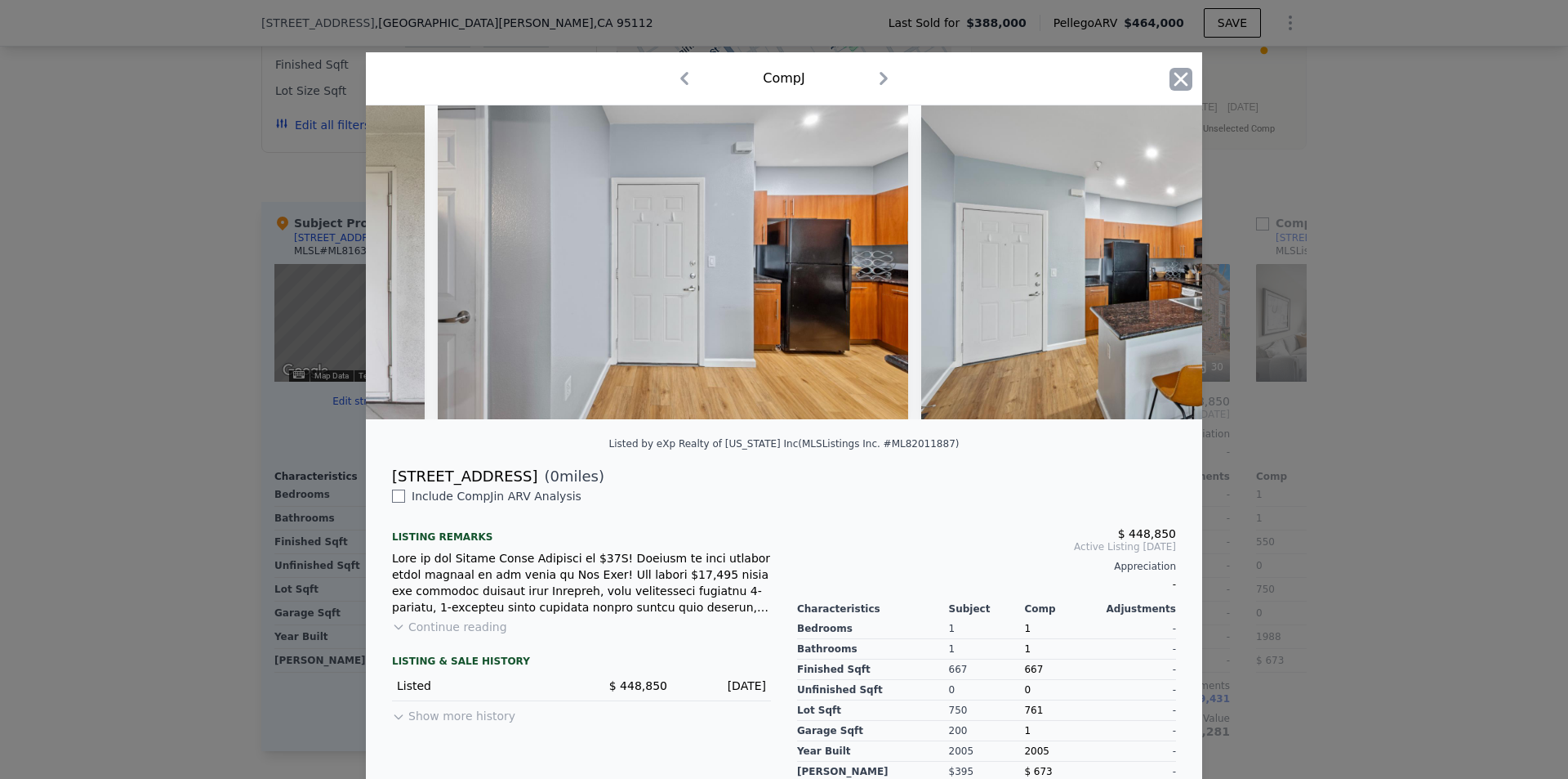
click at [1170, 89] on icon "button" at bounding box center [1180, 78] width 23 height 23
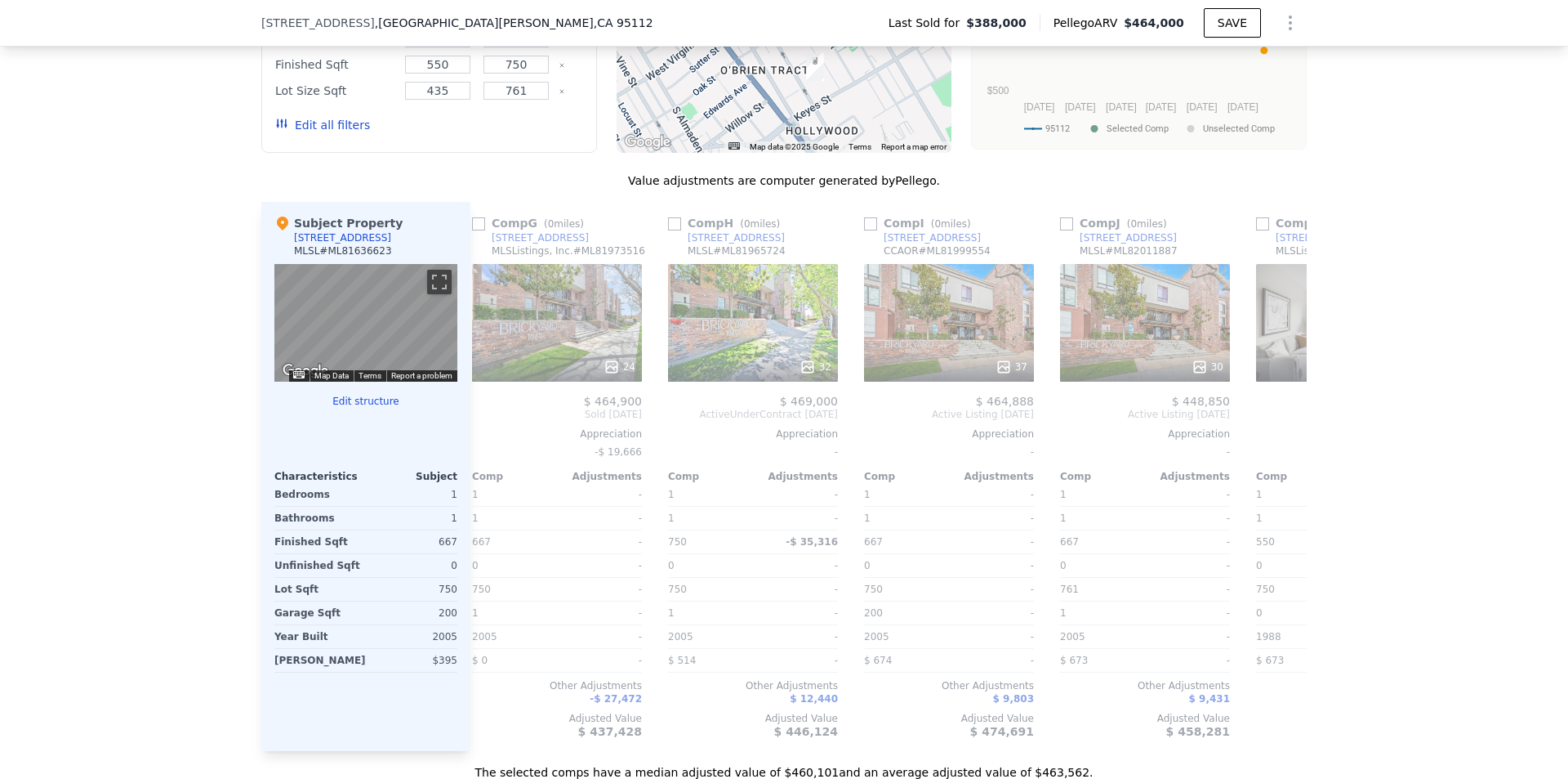
click at [1460, 310] on div "We found 12 sales that match your search Listings provided by MLSListings Inc. …" at bounding box center [784, 300] width 1568 height 961
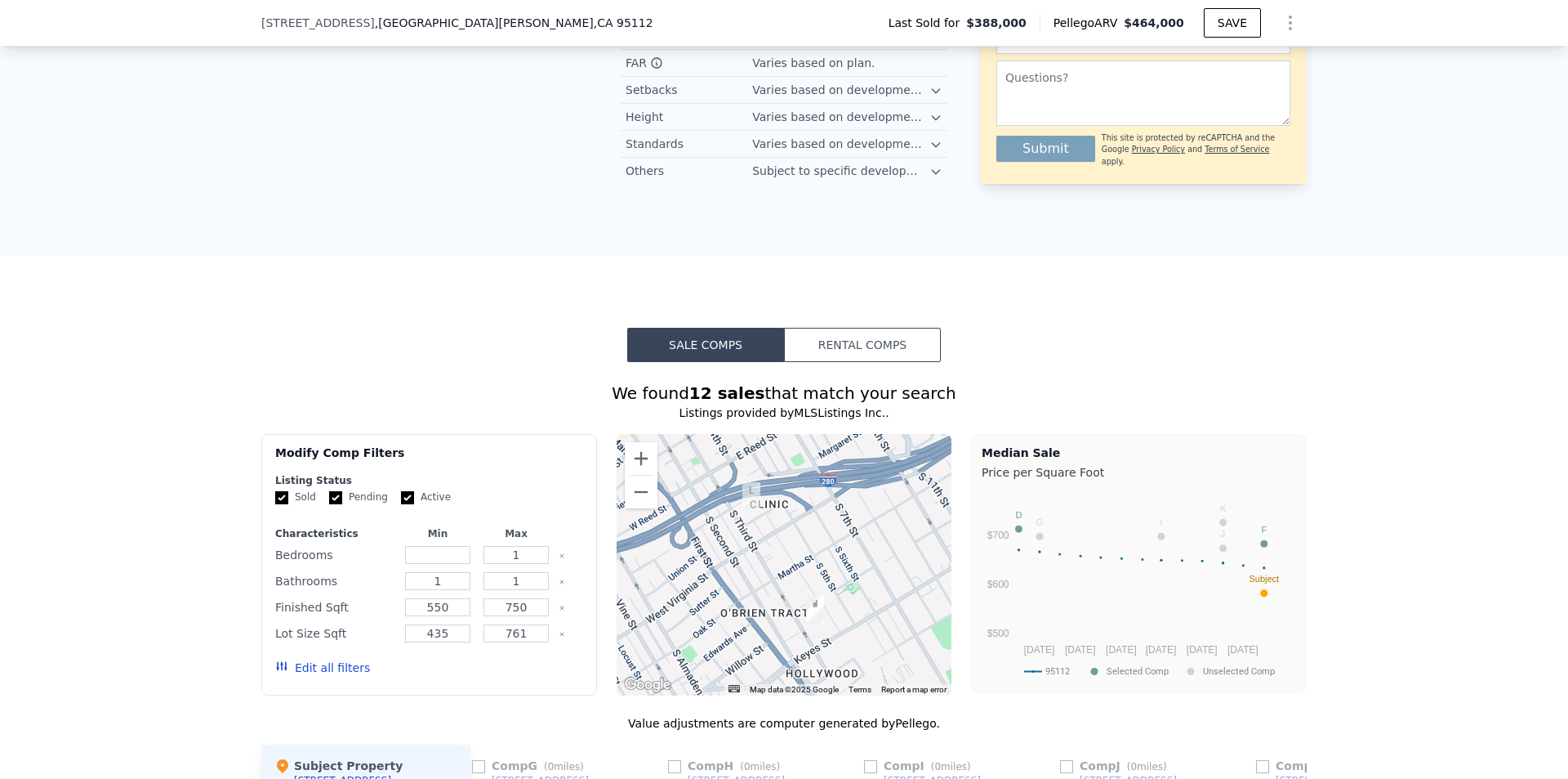
scroll to position [150, 0]
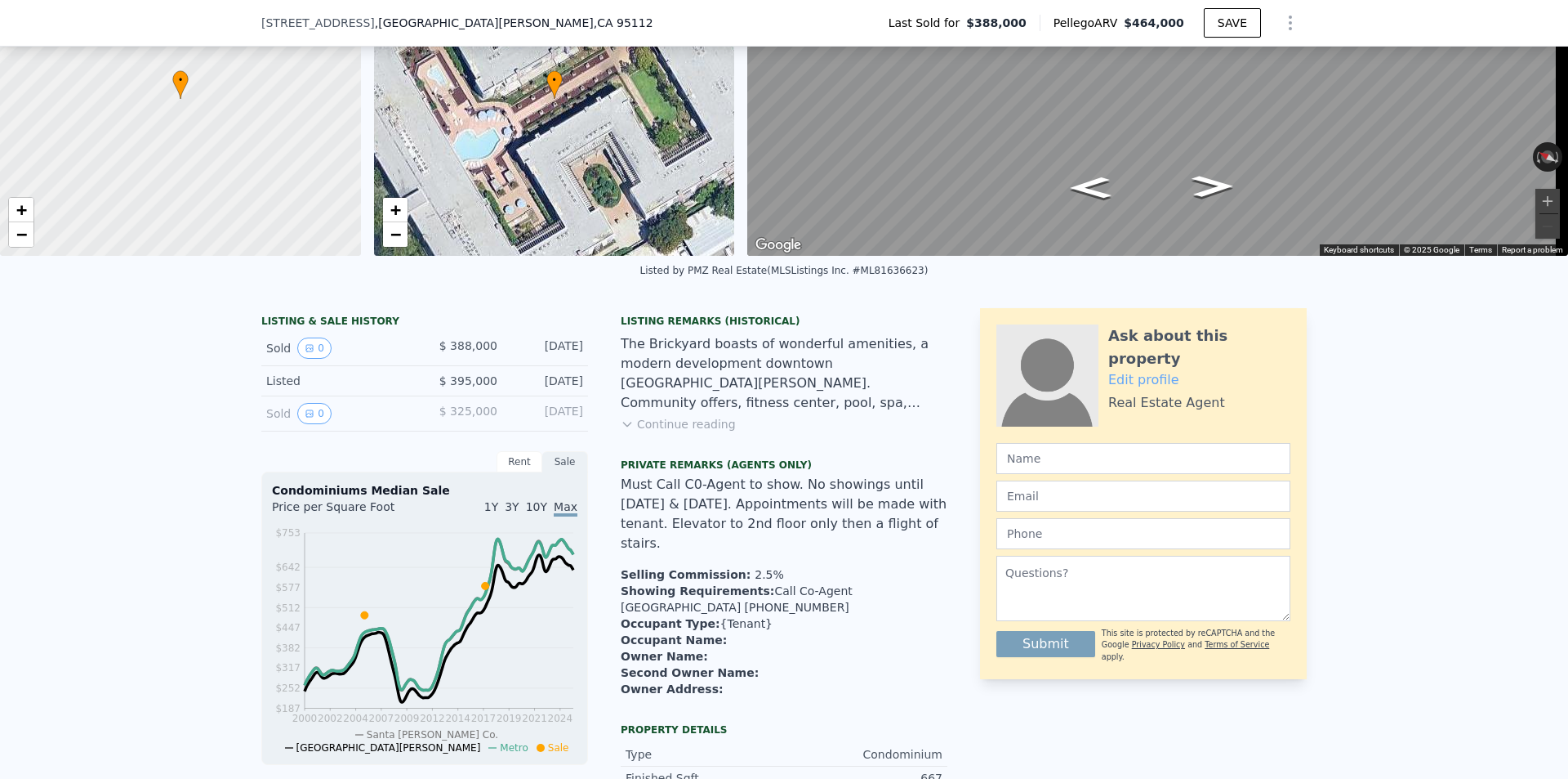
drag, startPoint x: 96, startPoint y: 222, endPoint x: 177, endPoint y: -58, distance: 291.5
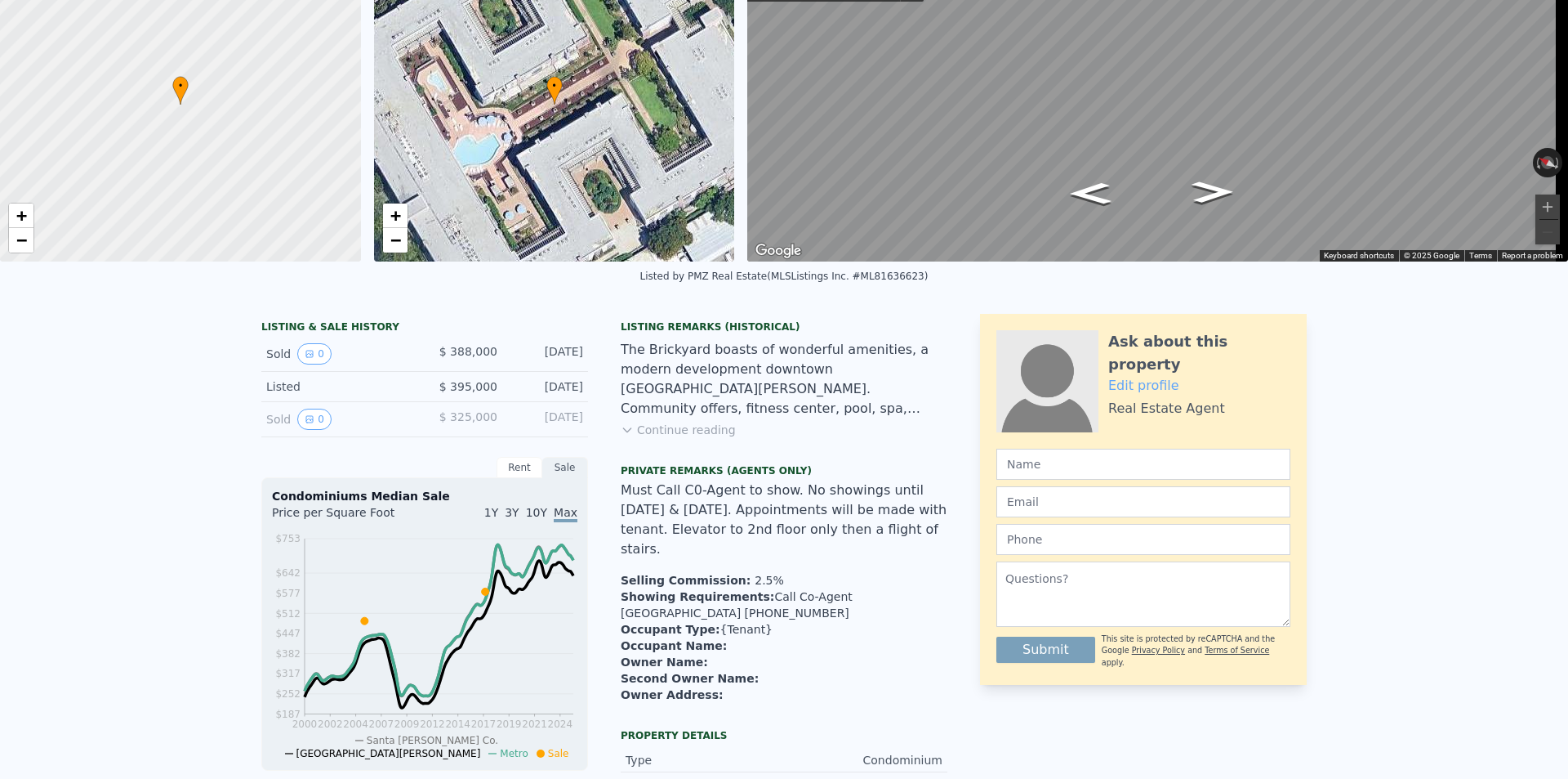
scroll to position [0, 0]
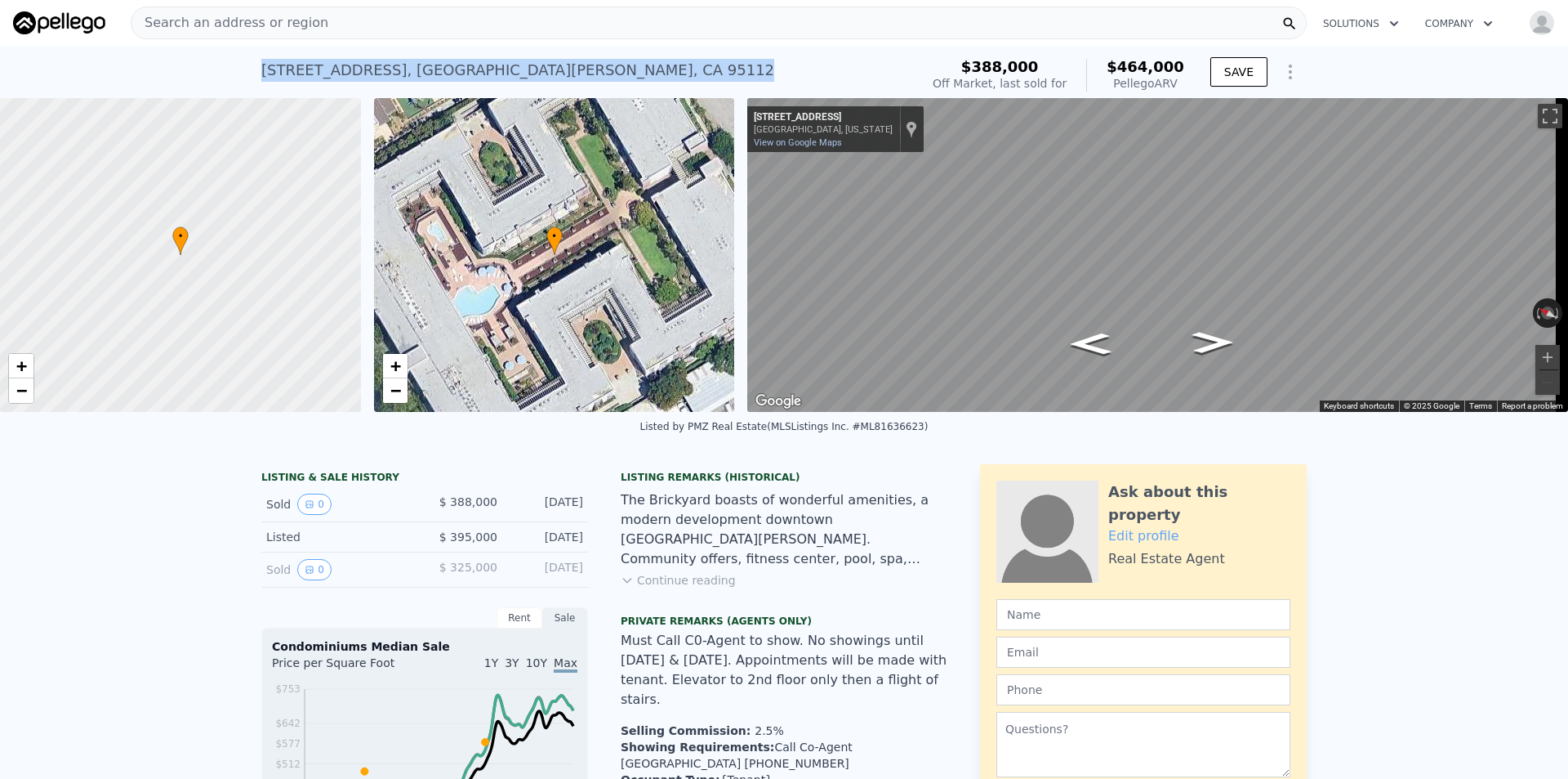
drag, startPoint x: 589, startPoint y: 79, endPoint x: 251, endPoint y: 78, distance: 338.0
click at [251, 78] on div "[STREET_ADDRESS] Sold [DATE] for $388k (~ARV $464k ) $388,000 Off Market, last …" at bounding box center [784, 72] width 1568 height 52
copy div "[STREET_ADDRESS]"
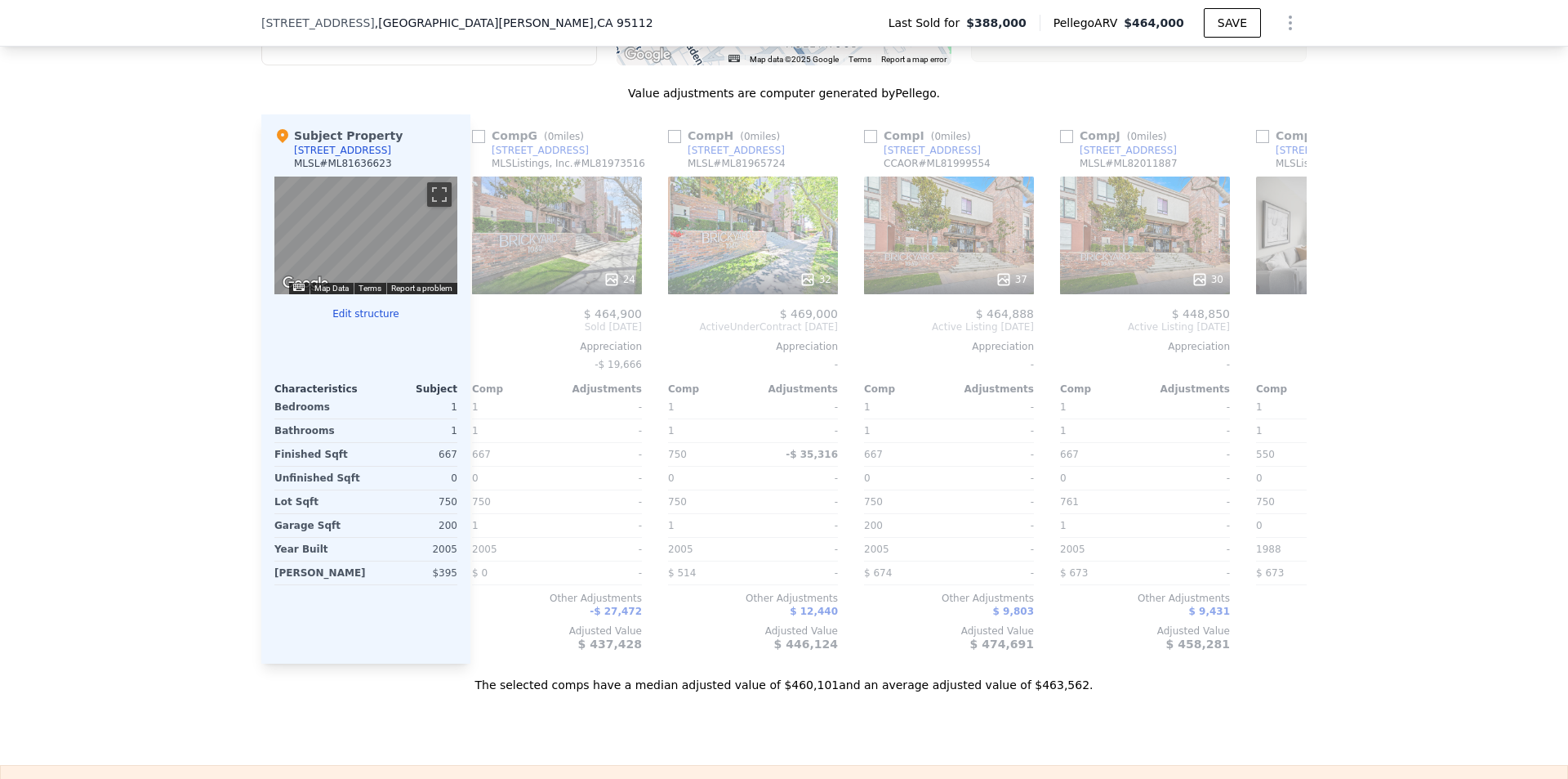
scroll to position [2201, 0]
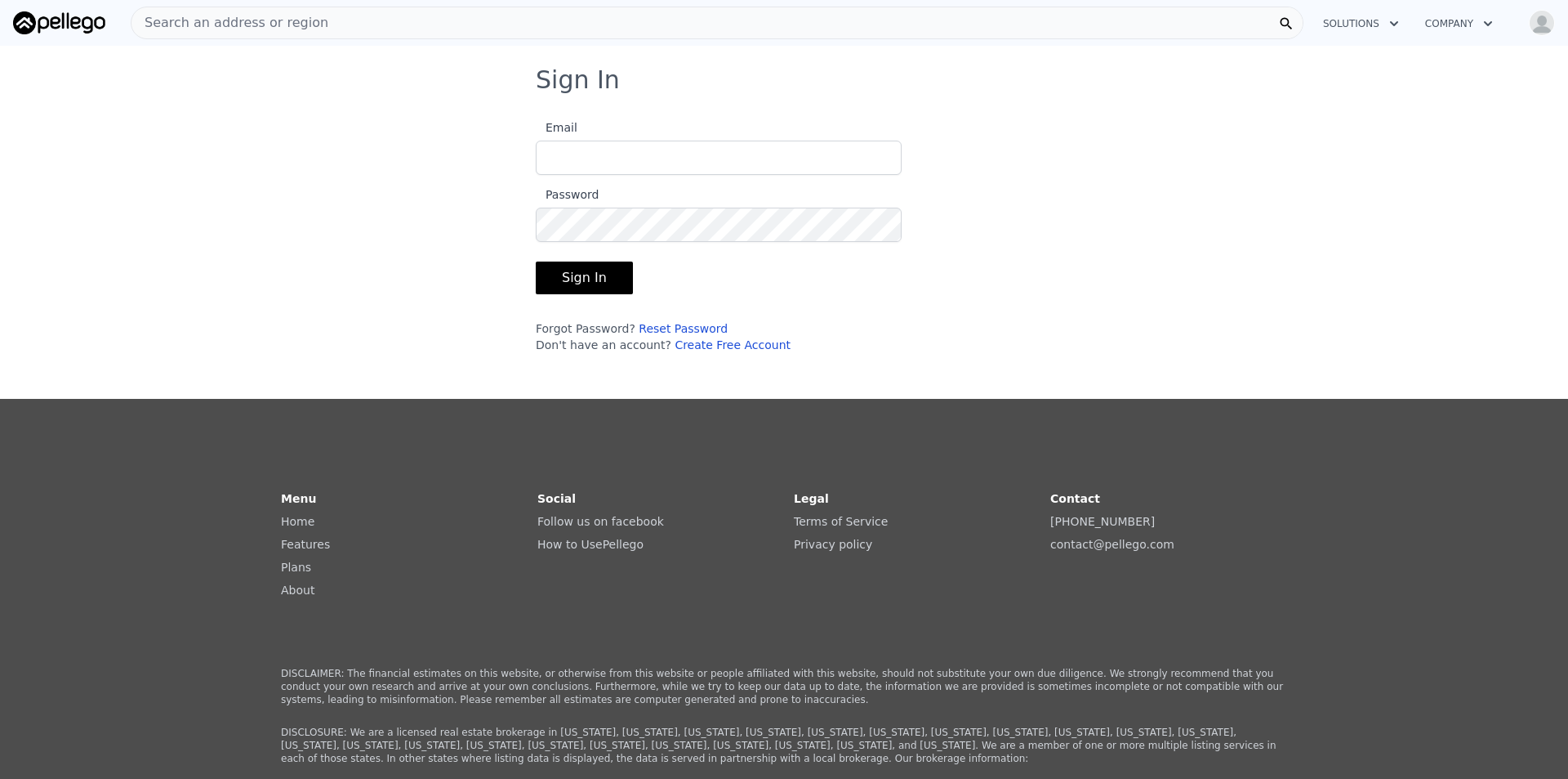
type input "[EMAIL_ADDRESS][DOMAIN_NAME]"
click at [566, 270] on button "Sign In" at bounding box center [584, 277] width 97 height 33
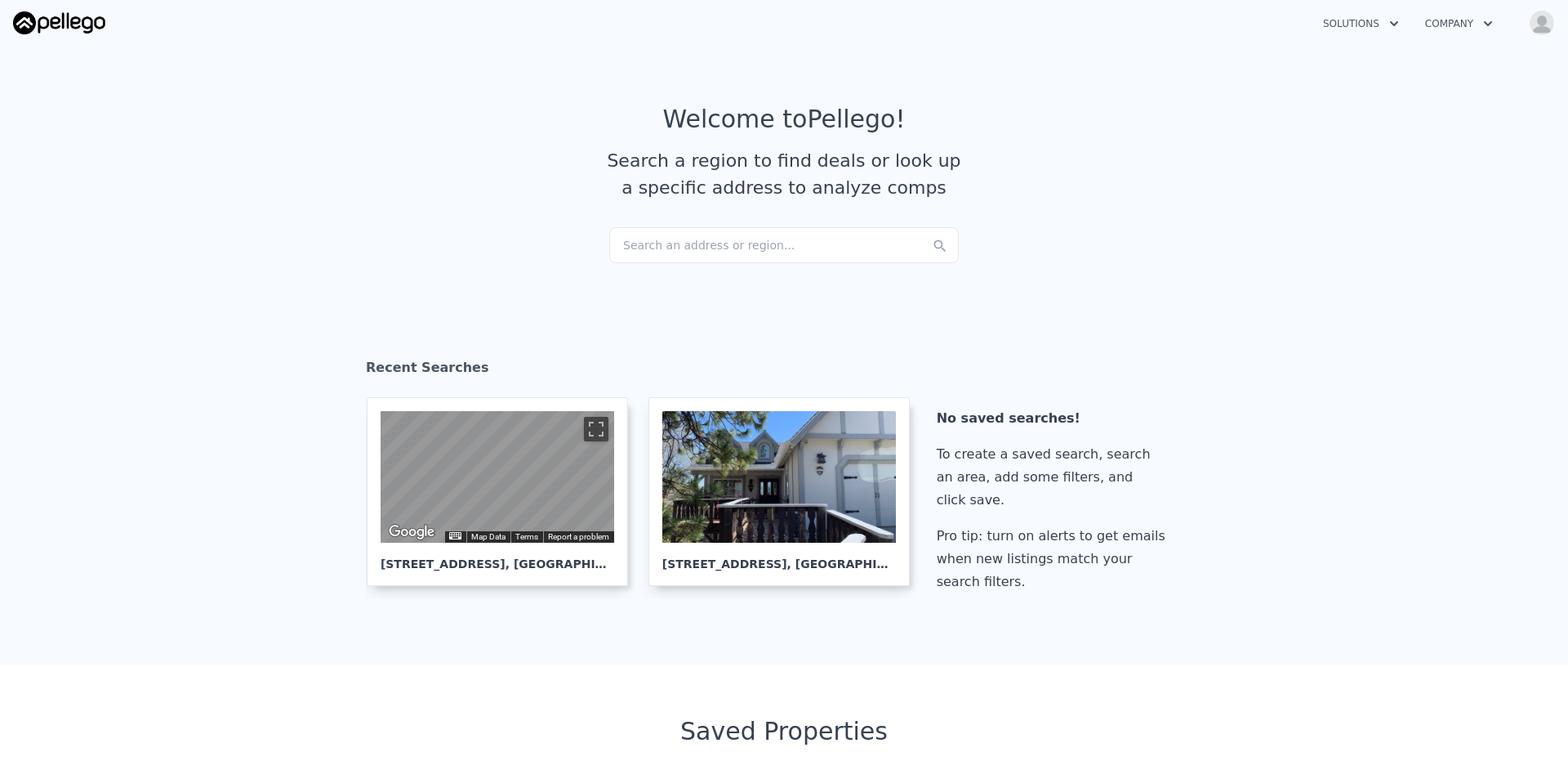
click at [683, 235] on div "Search an address or region..." at bounding box center [784, 244] width 350 height 36
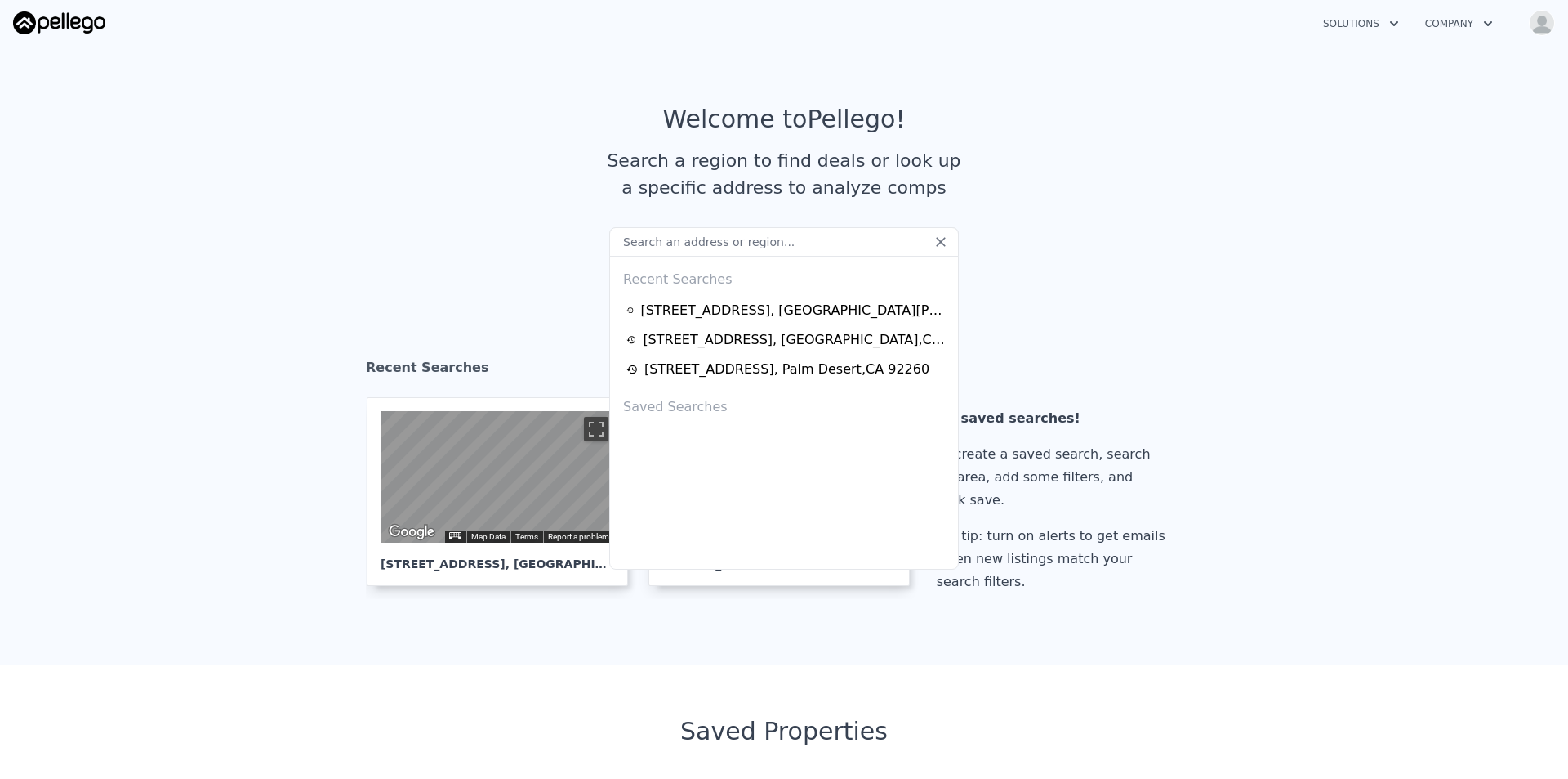
click at [684, 255] on input "text" at bounding box center [784, 241] width 350 height 30
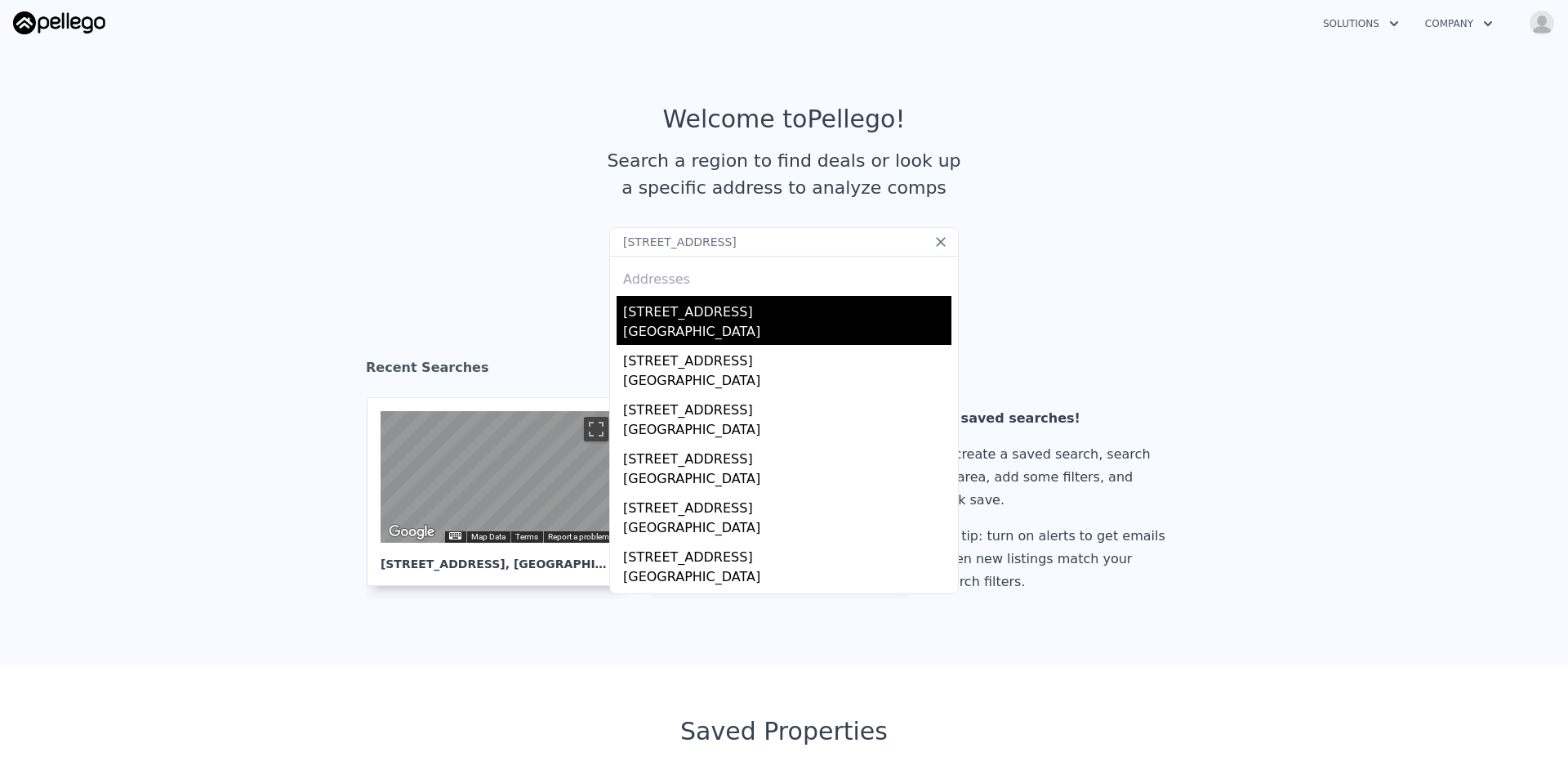
type input "5408 La Salle Way"
click at [709, 304] on div "5408 La Salle Way" at bounding box center [788, 309] width 329 height 26
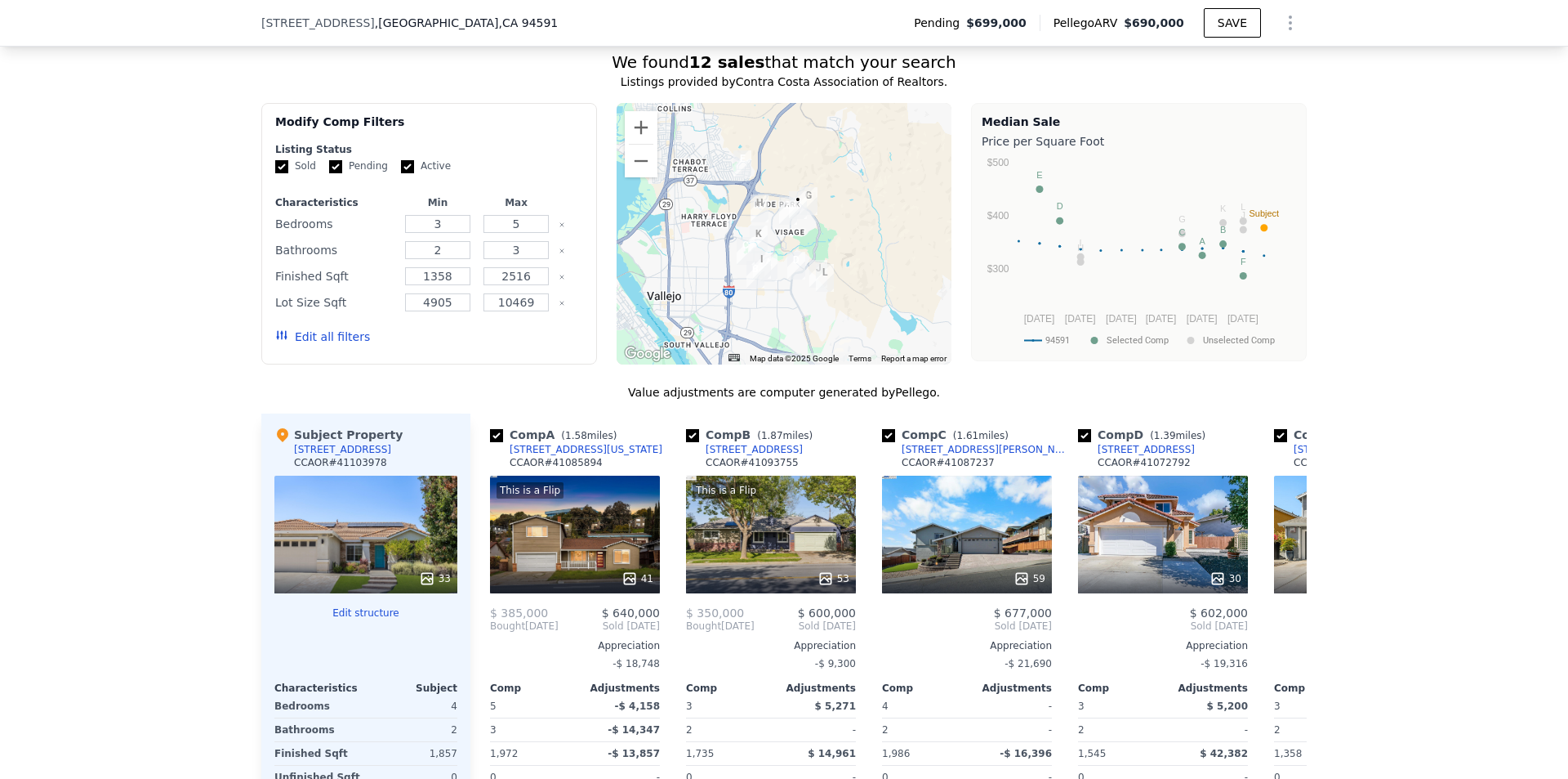
scroll to position [1711, 0]
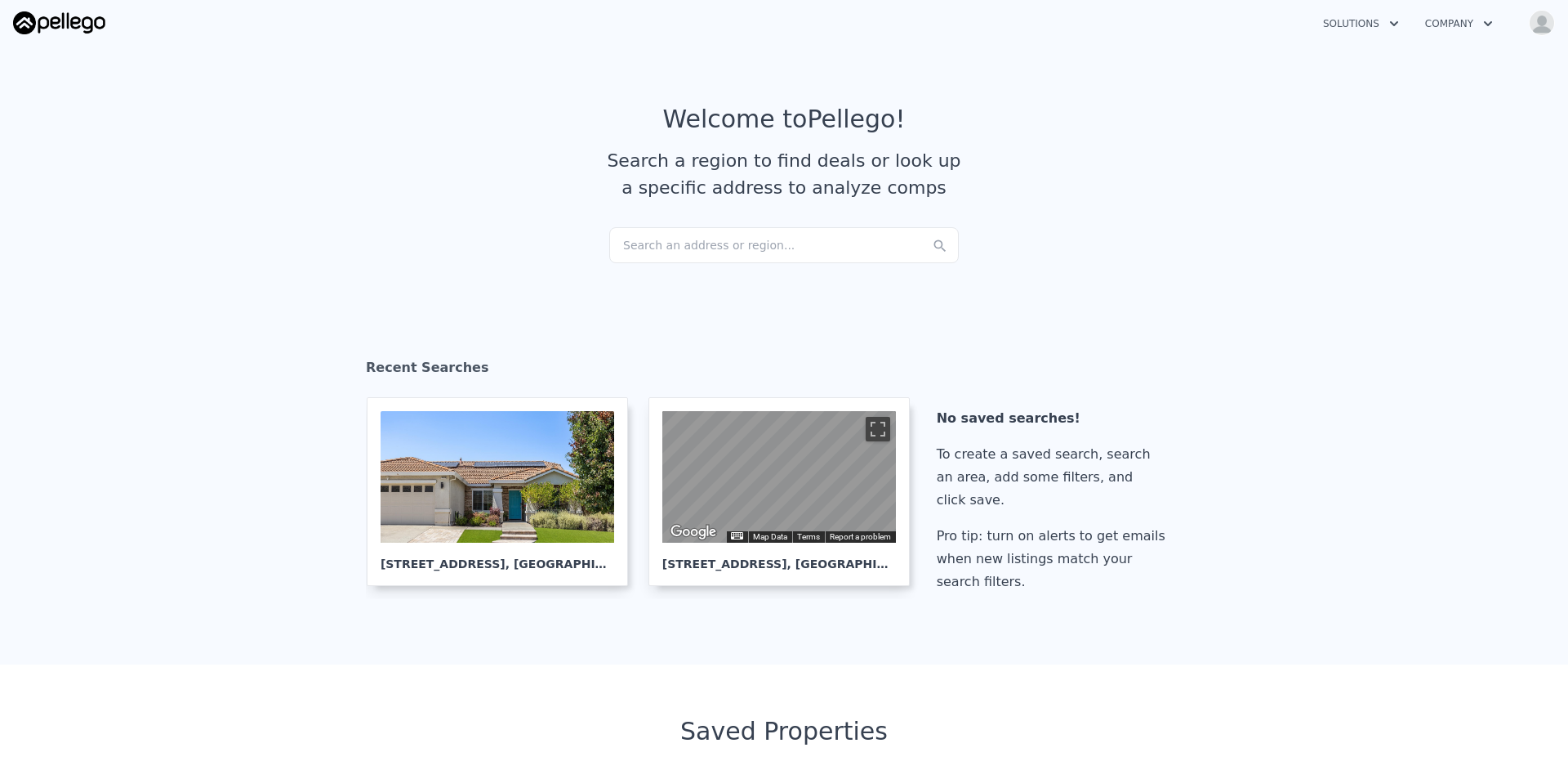
click at [688, 234] on div "Search an address or region..." at bounding box center [784, 244] width 350 height 36
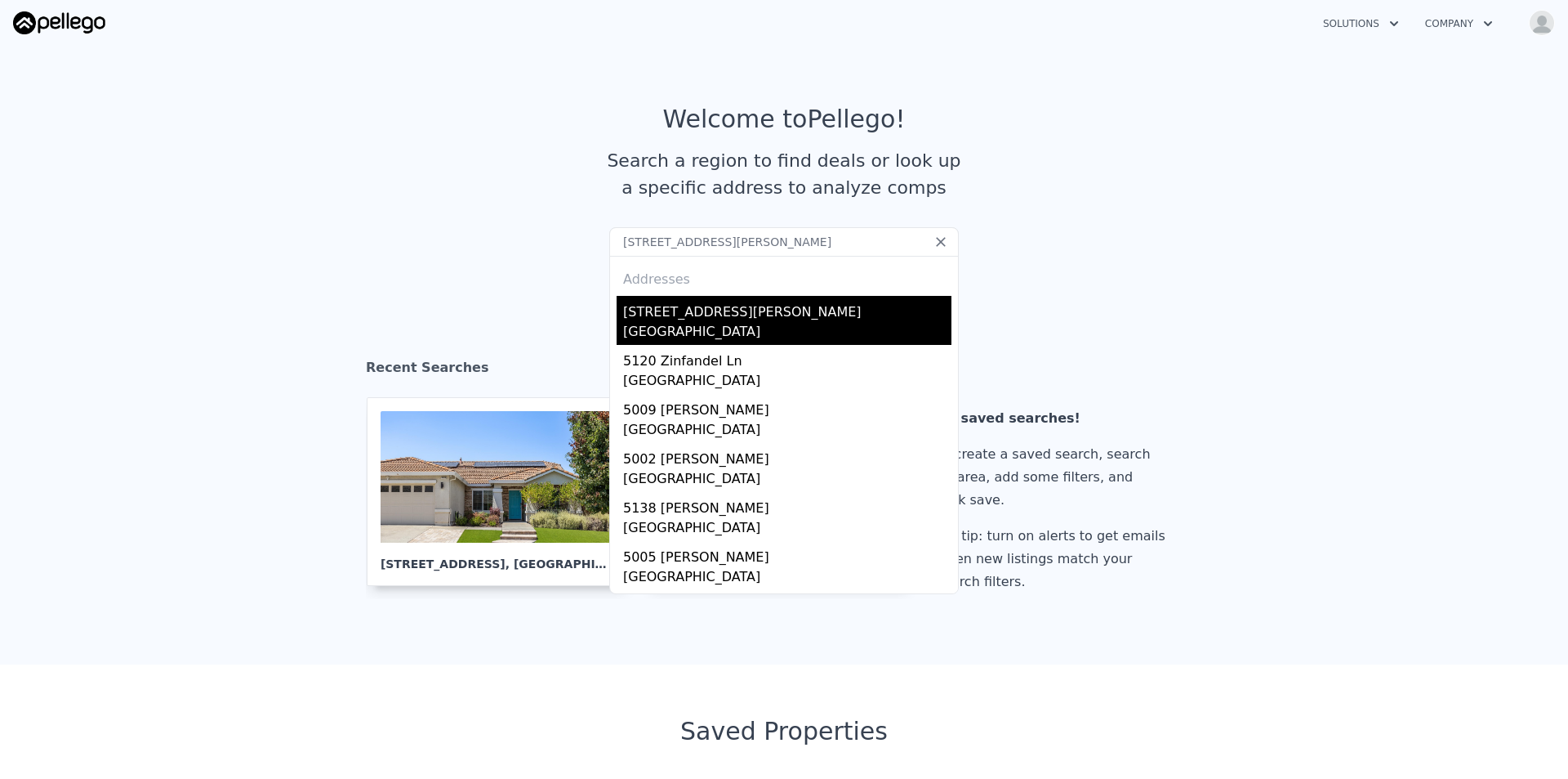
type input "5109 Zinfandel Ln, Vallejo, CA 94591"
click at [707, 331] on div "Vallejo, CA 94591" at bounding box center [788, 333] width 329 height 23
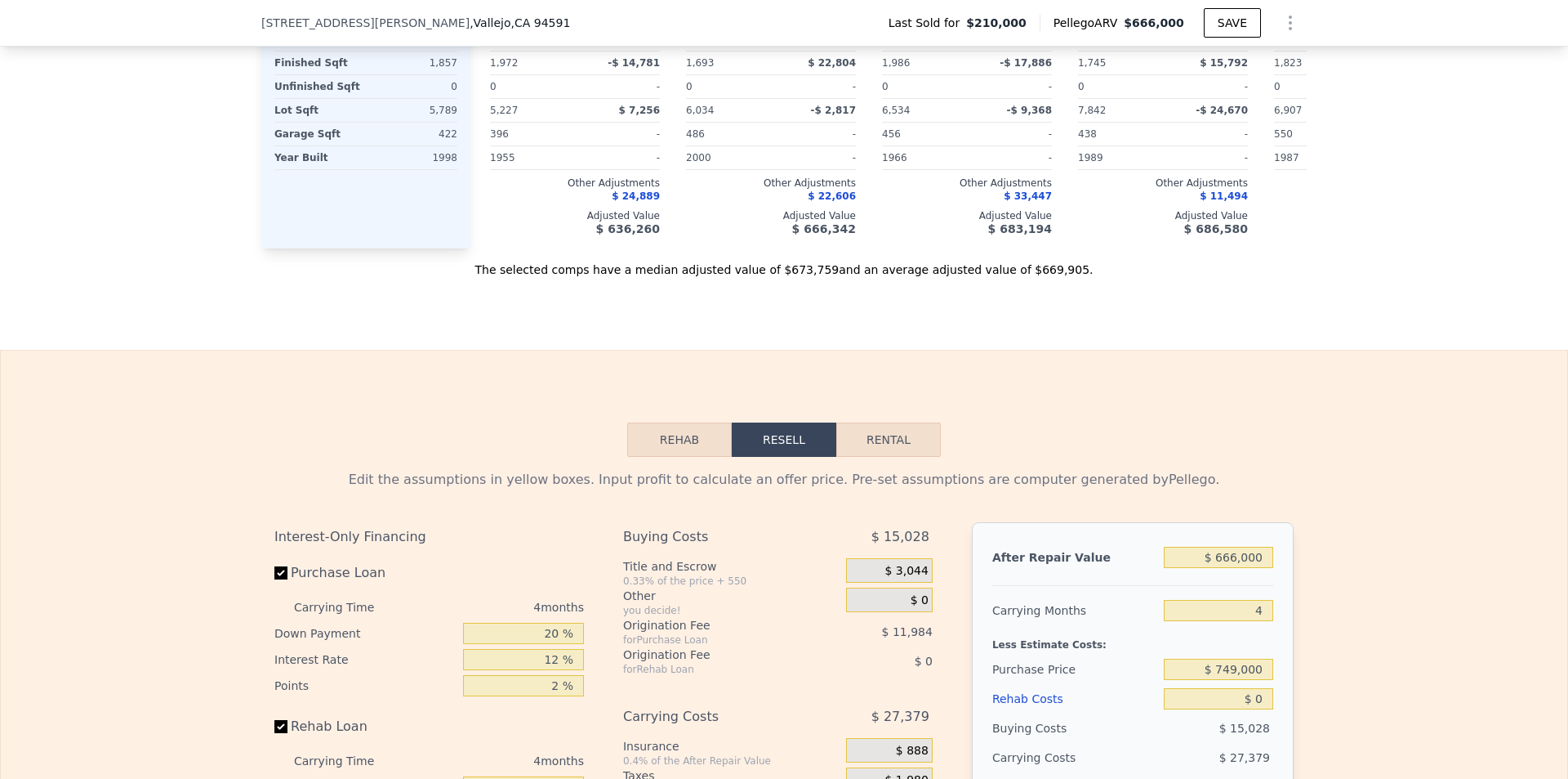
scroll to position [2119, 0]
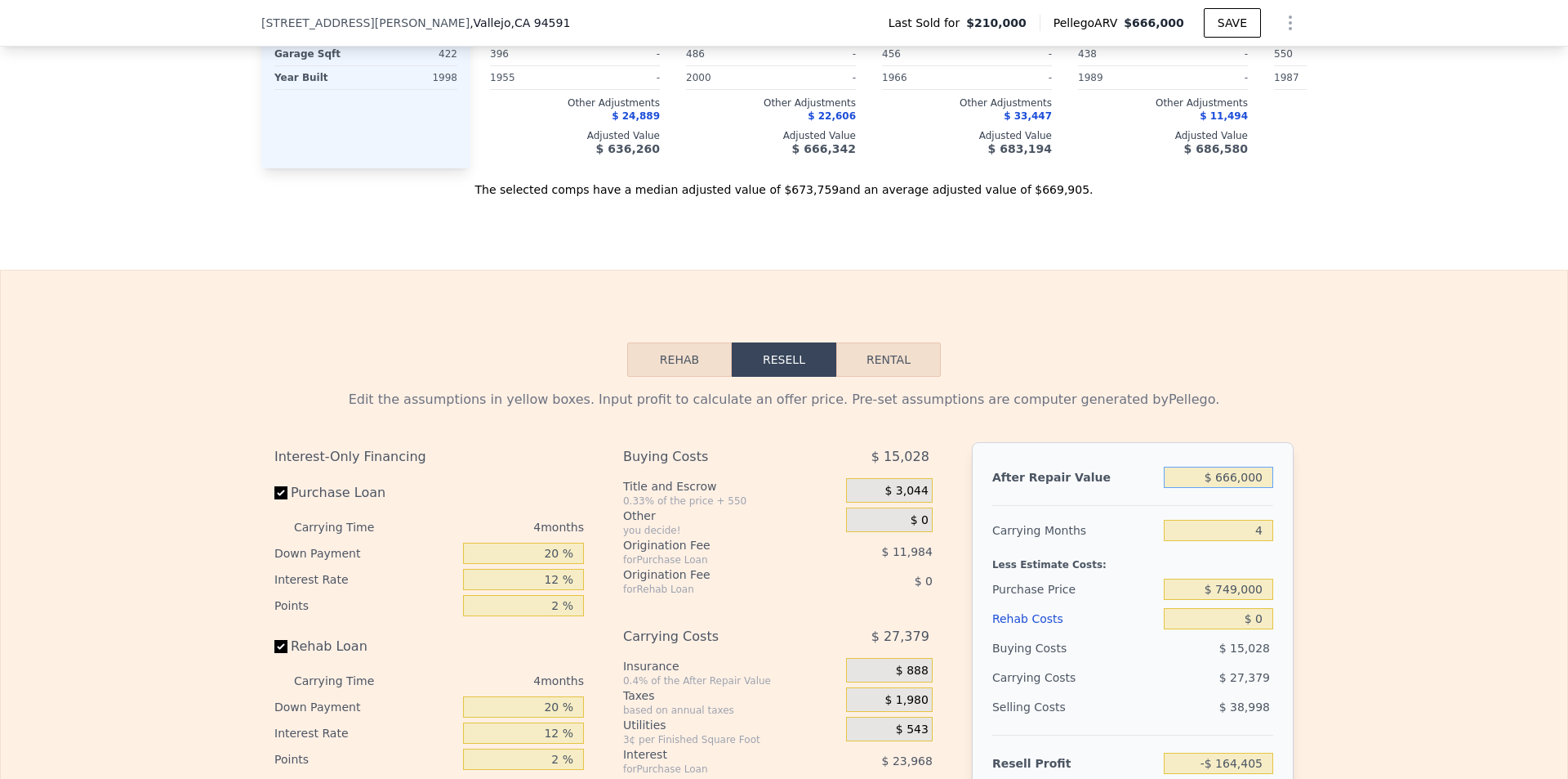
click at [1250, 488] on input "$ 666,000" at bounding box center [1218, 477] width 110 height 21
type input "$ 6"
type input "-$ 791,063"
type input "$ 68"
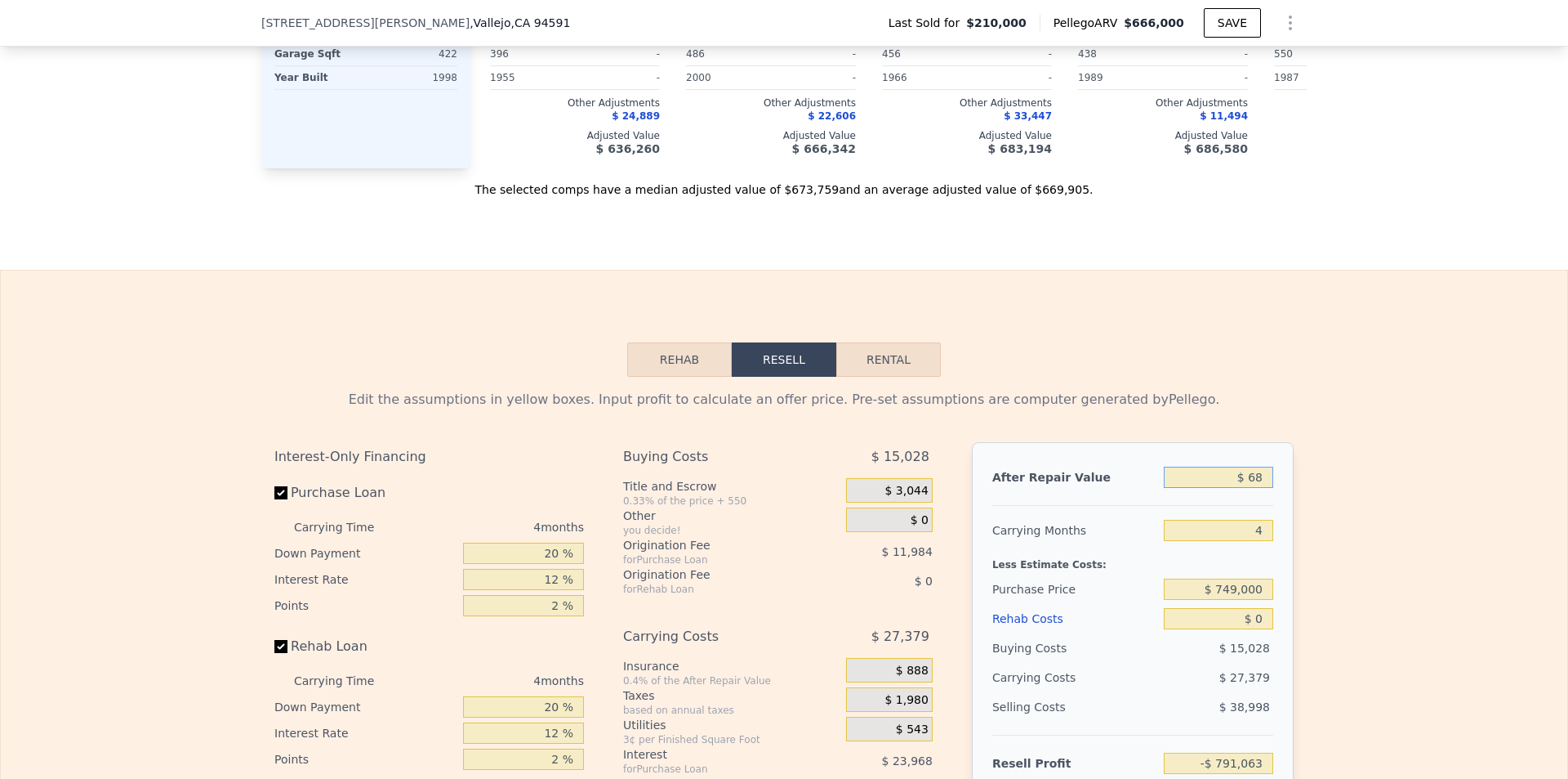
type input "-$ 791,005"
type input "$ 680"
type input "-$ 790,429"
type input "$ 6,800"
type input "-$ 784,671"
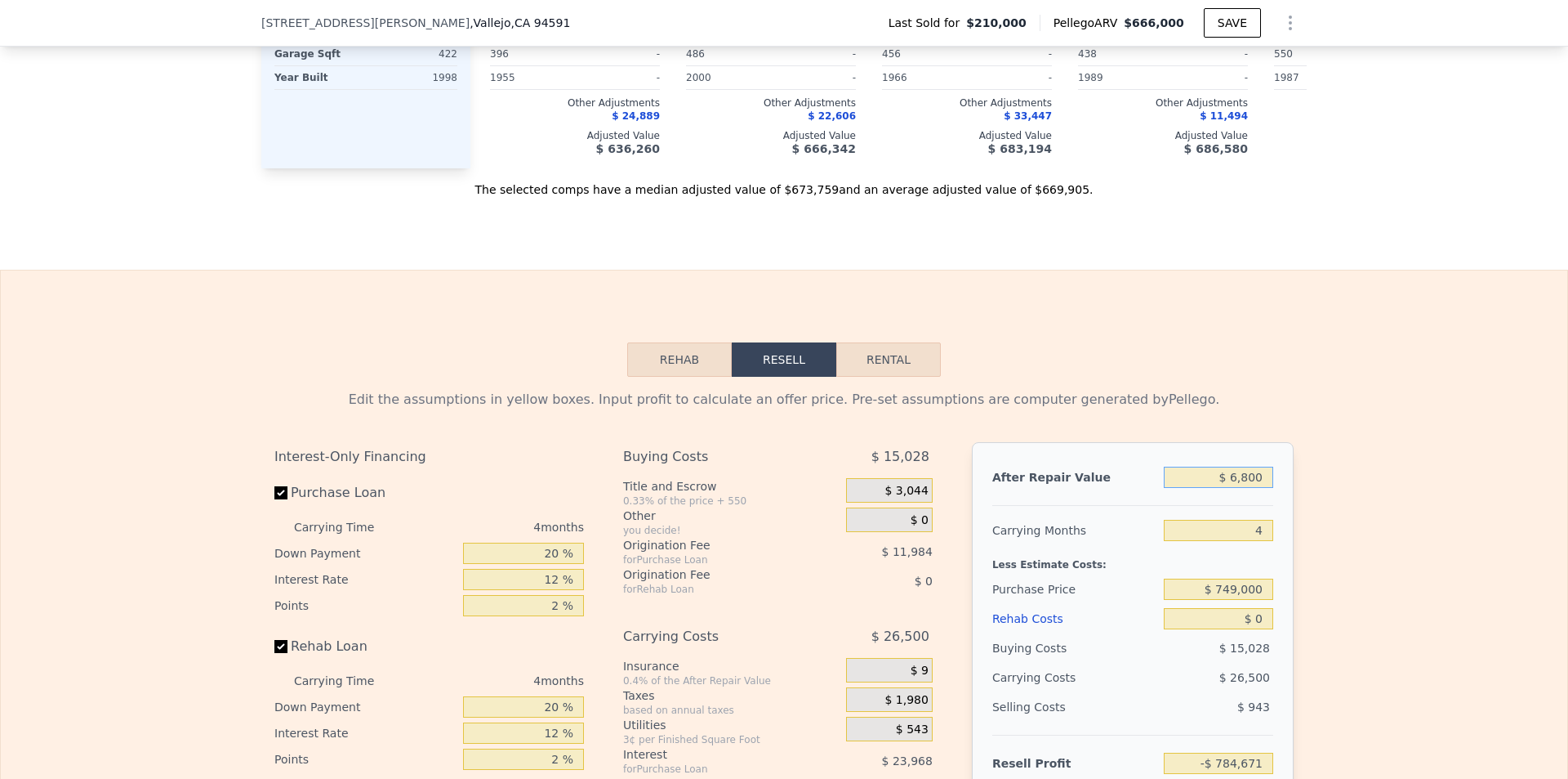
type input "$ 68,000"
type input "-$ 727,085"
type input "$ 680,000"
type input "-$ 151,232"
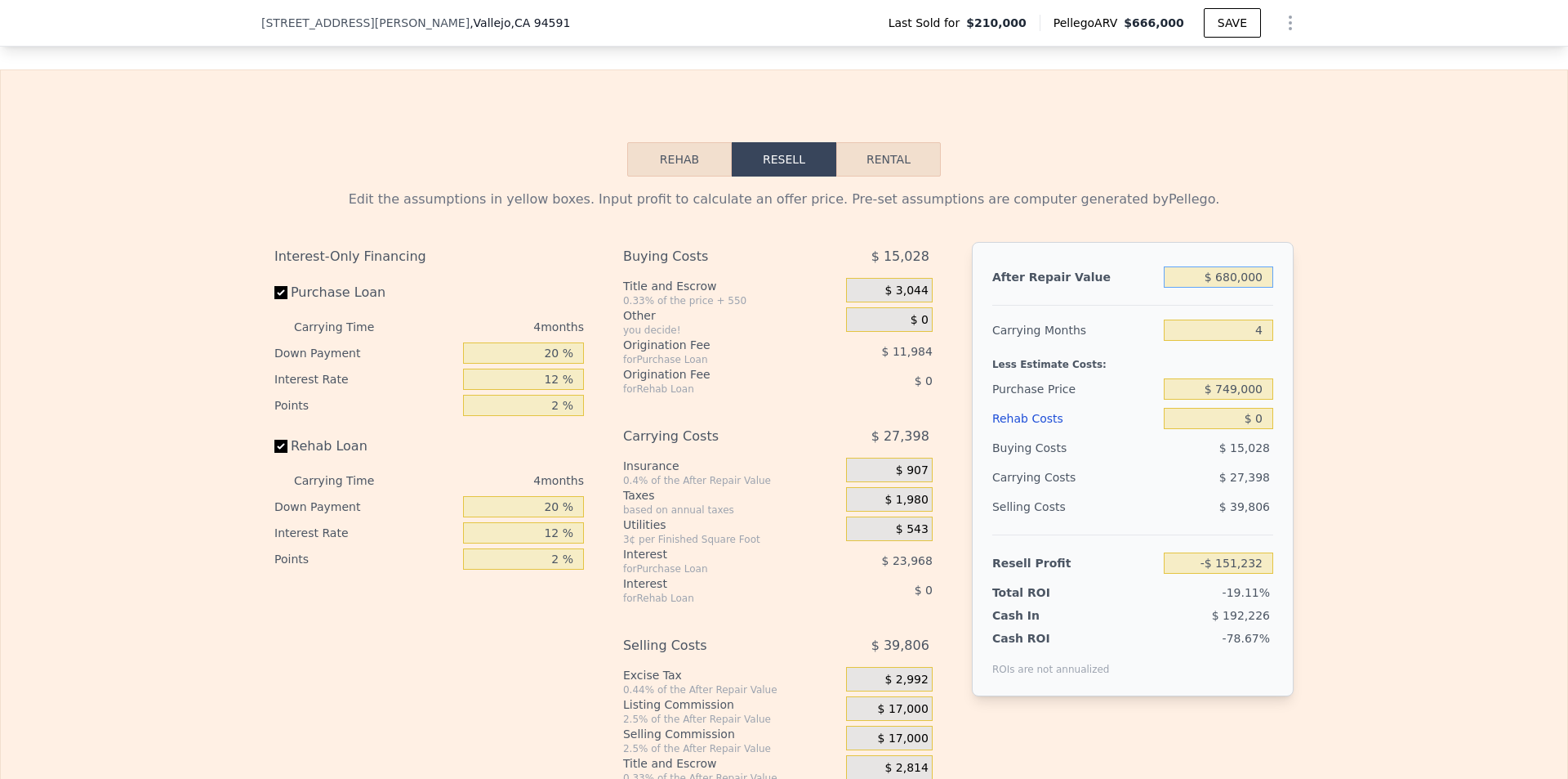
scroll to position [2446, 0]
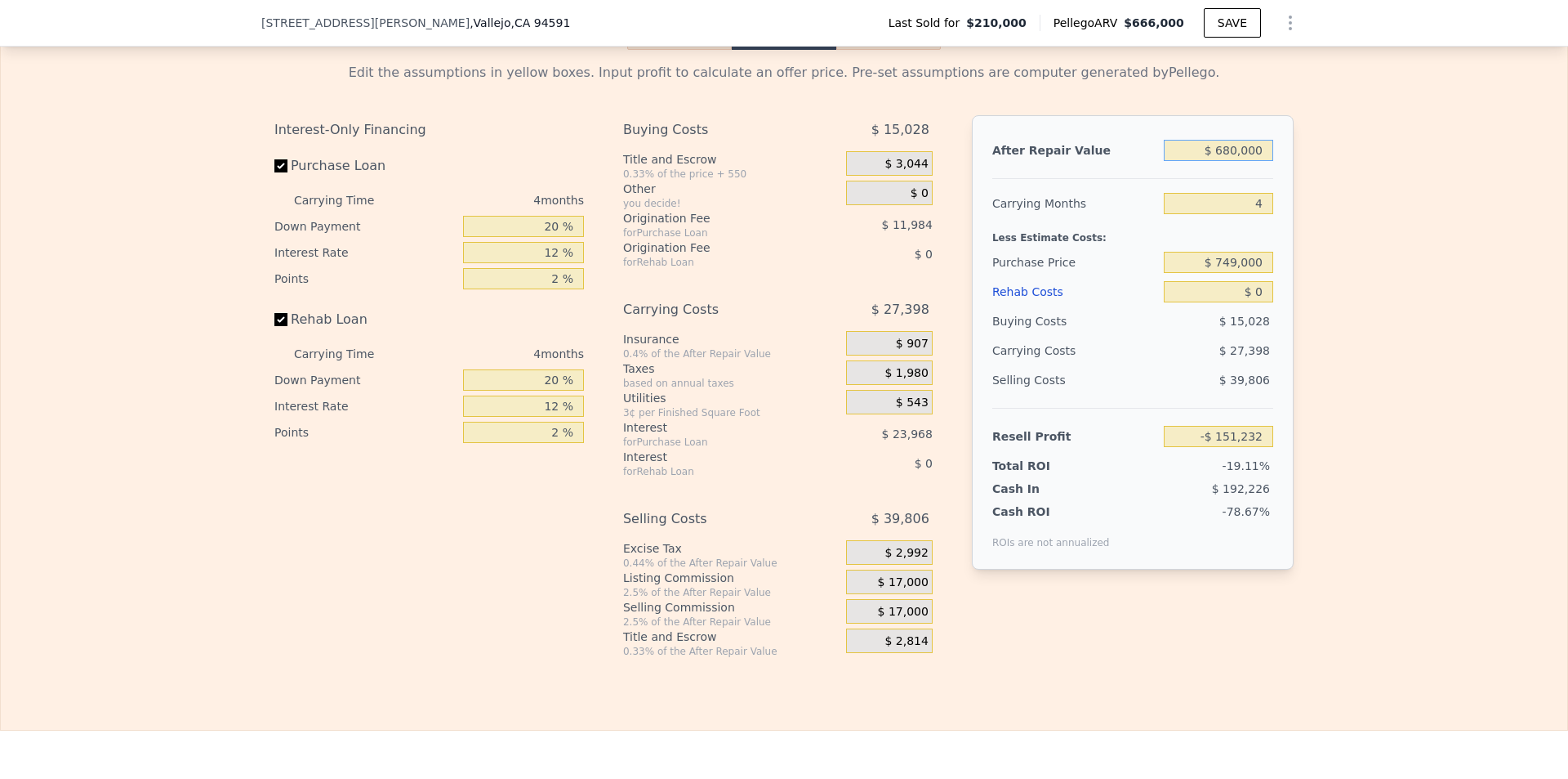
type input "$ 680,000"
click at [1258, 273] on input "$ 749,000" at bounding box center [1218, 262] width 110 height 21
type input "$ 450,000"
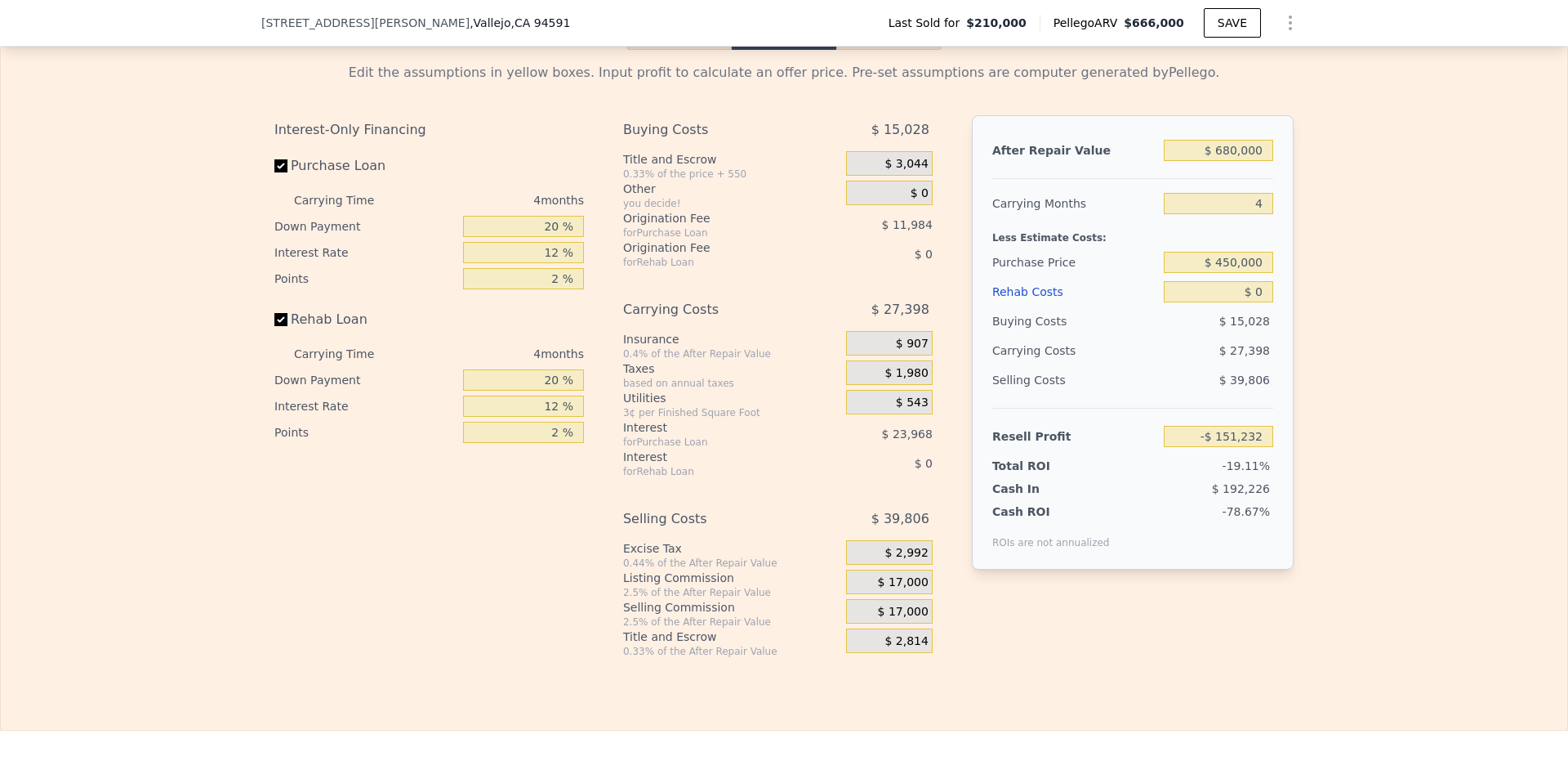
click at [1358, 361] on div "Edit the assumptions in yellow boxes. Input profit to calculate an offer price.…" at bounding box center [784, 353] width 1566 height 608
type input "$ 163,115"
click at [1253, 303] on input "$ 0" at bounding box center [1218, 291] width 110 height 21
type input "$ 60"
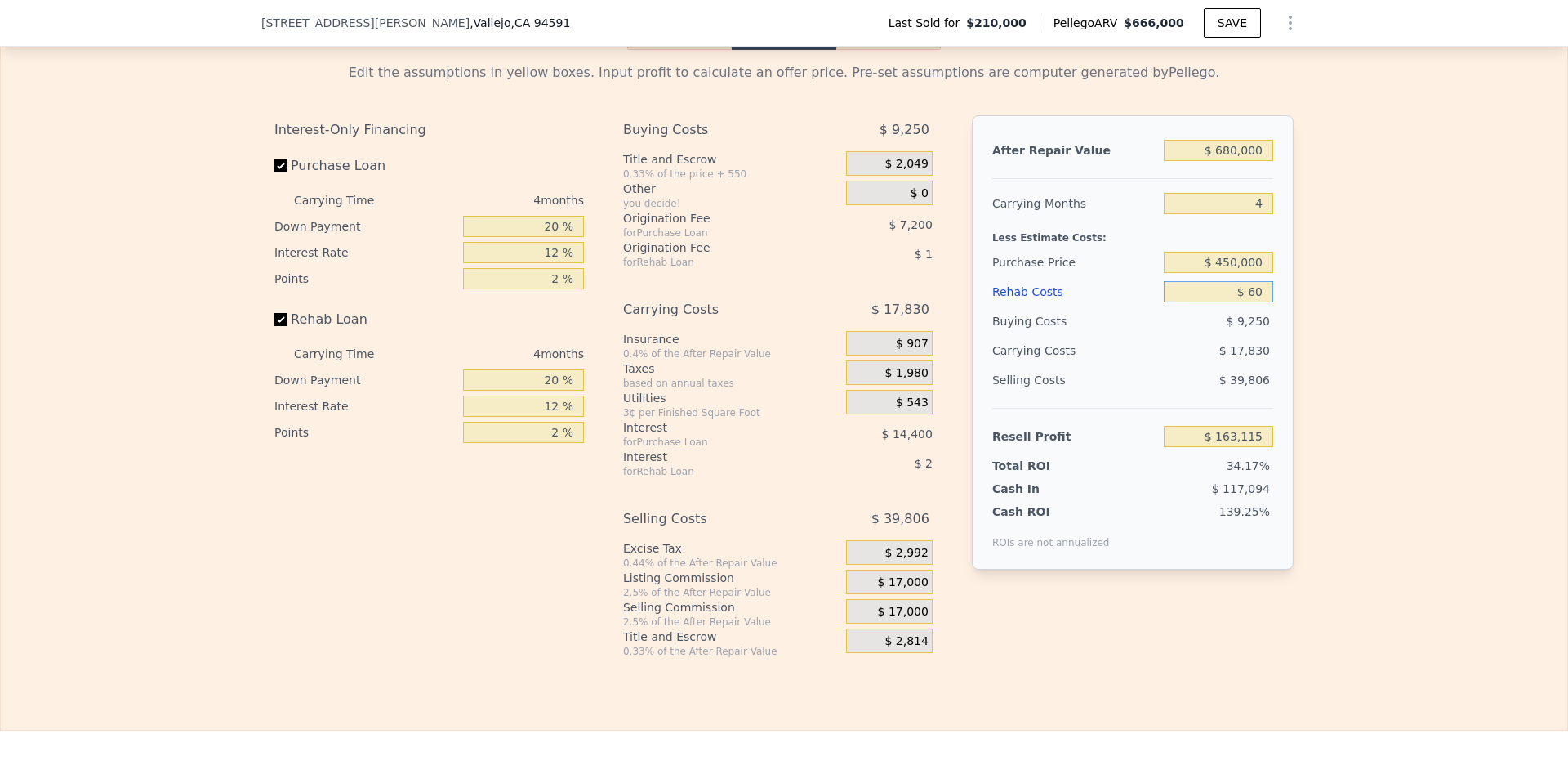
type input "$ 163,054"
type input "$ 600"
type input "$ 162,485"
type input "$ 6,000"
type input "$ 156,827"
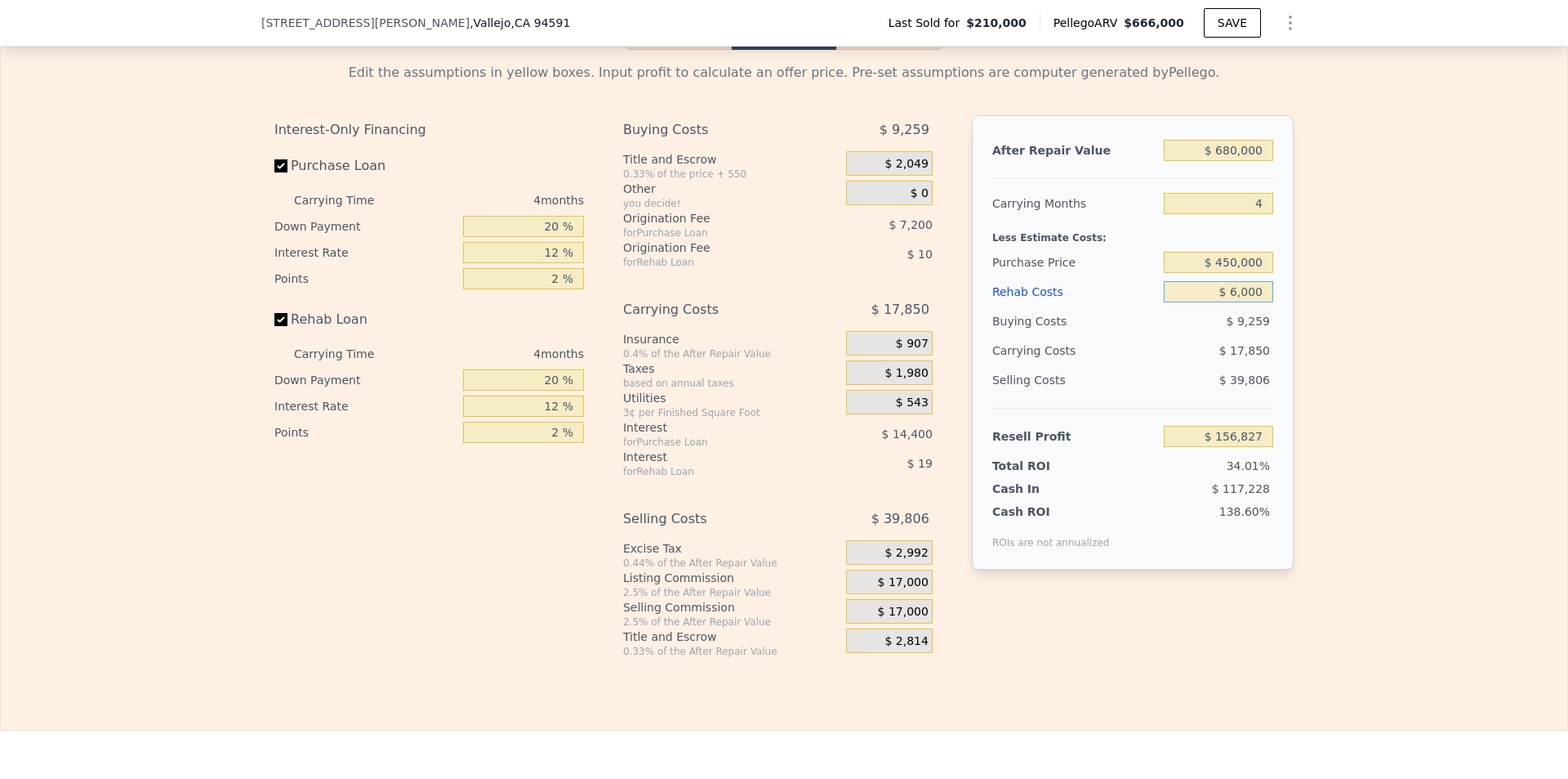
type input "$ 60,000"
type input "$ 100,235"
type input "$ 60,000"
click at [1287, 330] on div "After Repair Value $ 680,000 Carrying Months 4 Less Estimate Costs: Purchase Pr…" at bounding box center [1133, 342] width 322 height 454
click at [1251, 273] on input "$ 450,000" at bounding box center [1218, 262] width 110 height 21
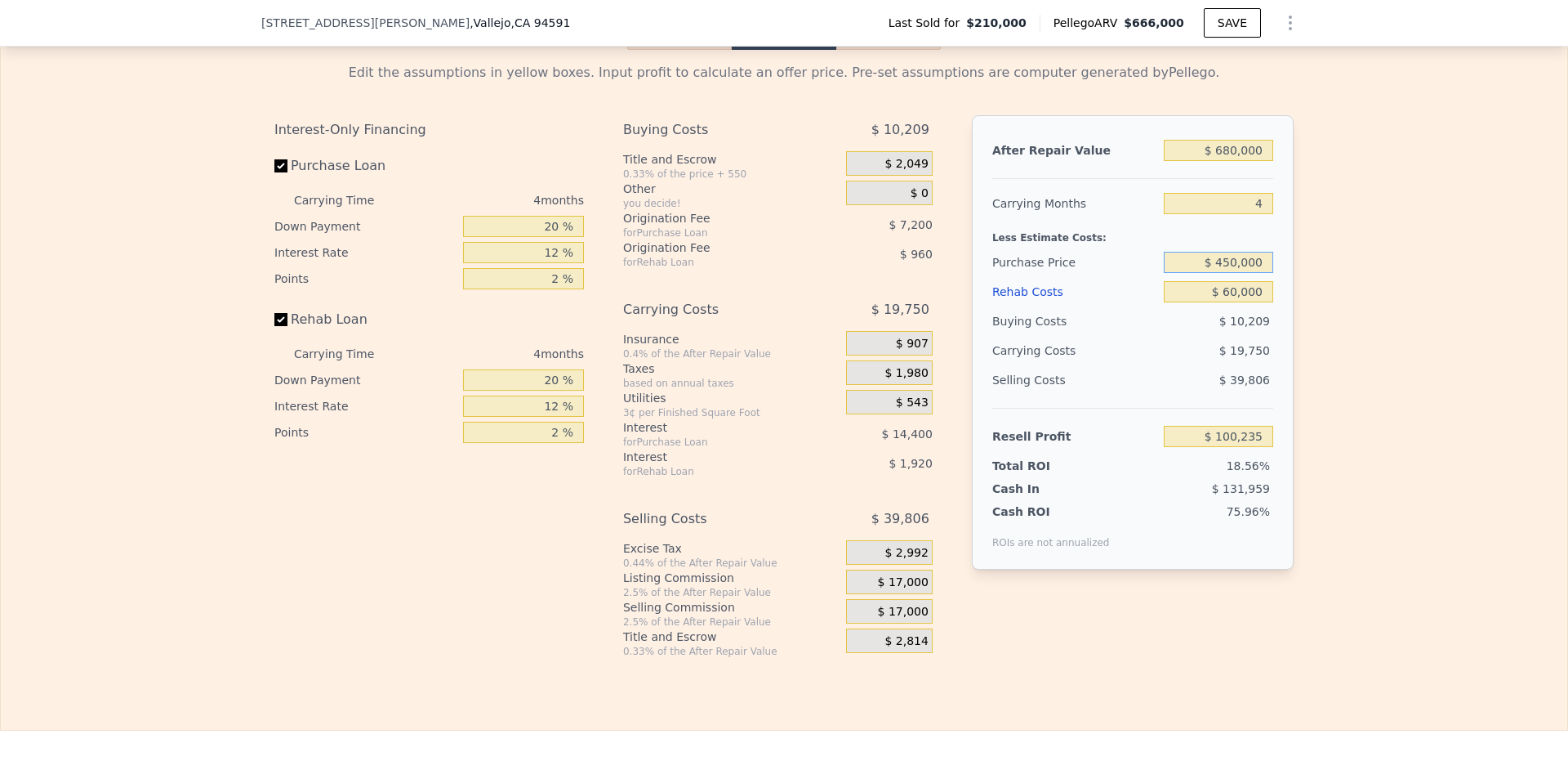
click at [1251, 273] on input "$ 450,000" at bounding box center [1218, 262] width 110 height 21
type input "$ 480,000"
click at [1435, 400] on div "Edit the assumptions in yellow boxes. Input profit to calculate an offer price.…" at bounding box center [784, 353] width 1566 height 608
type input "$ 68,696"
click at [1241, 273] on input "$ 480,000" at bounding box center [1218, 262] width 110 height 21
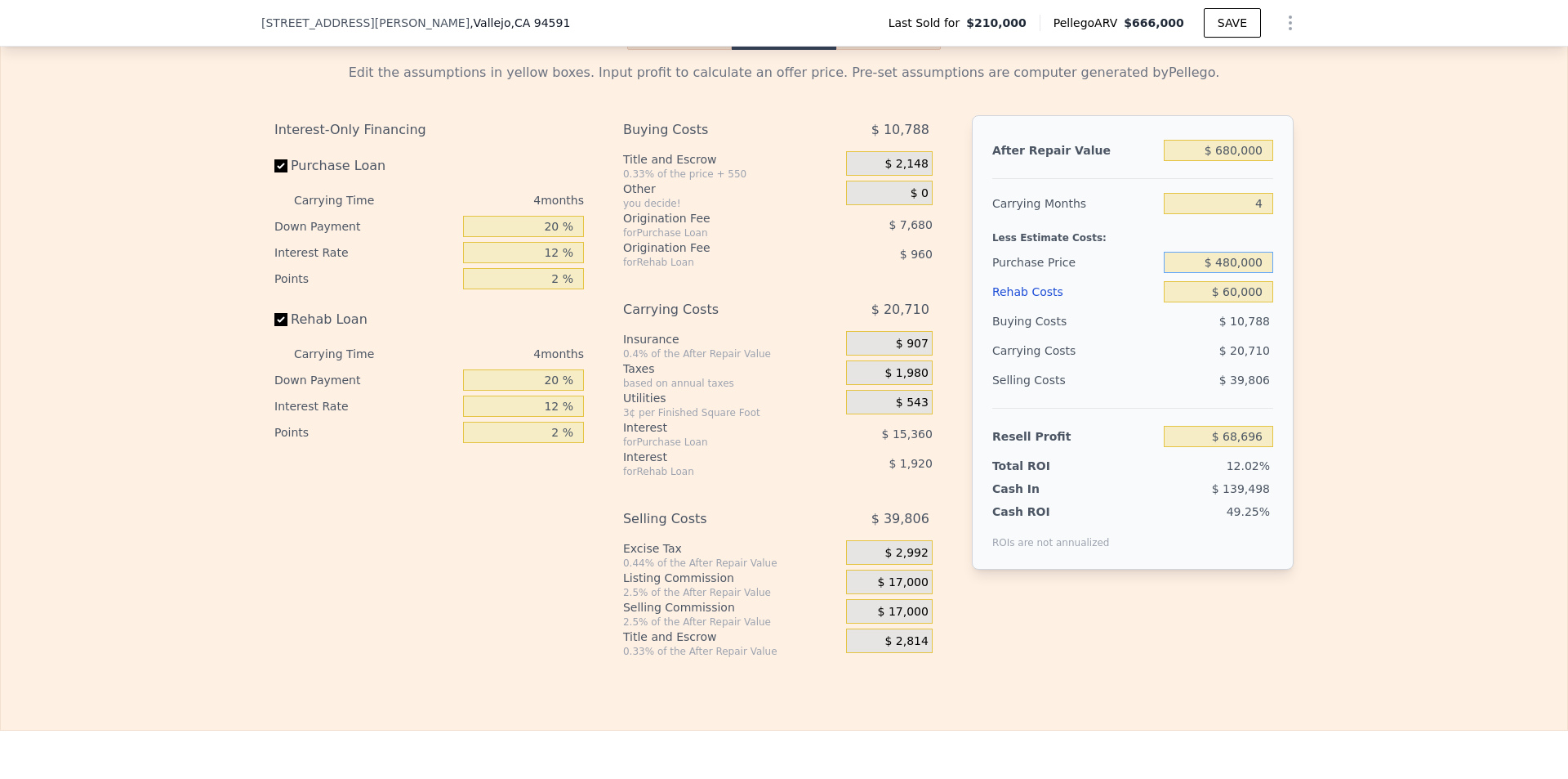
click at [1241, 273] on input "$ 480,000" at bounding box center [1218, 262] width 110 height 21
click at [1247, 273] on input "$ 480,000" at bounding box center [1218, 262] width 110 height 21
type input "$ 50,000"
type input "$ 666,000"
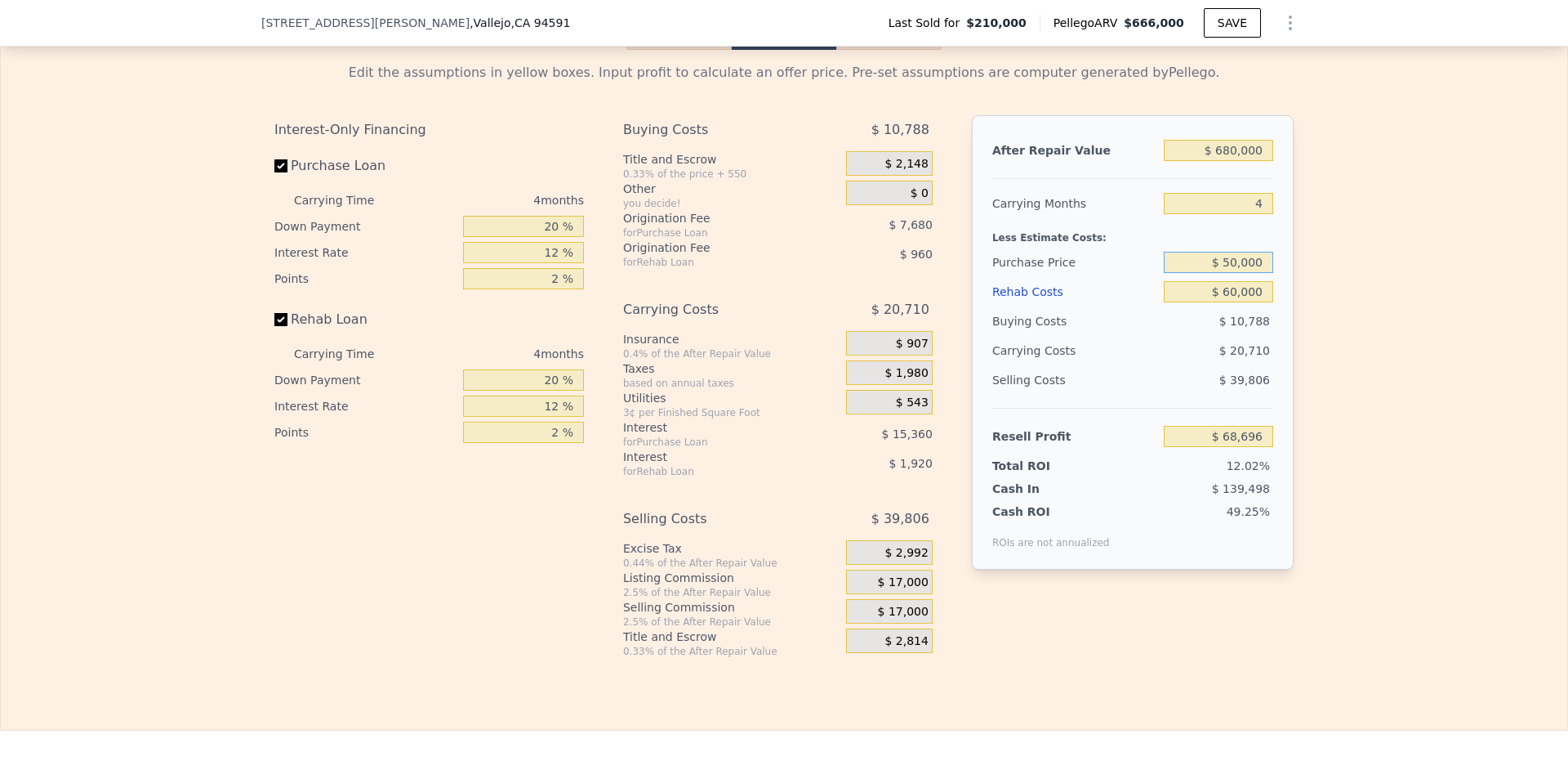
type input "$ 480,000"
type input "$ 0"
click at [1377, 400] on div "Edit the assumptions in yellow boxes. Input profit to calculate an offer price.…" at bounding box center [784, 353] width 1566 height 608
type input "$ 118,403"
click at [1229, 274] on div "$ 480,000" at bounding box center [1218, 262] width 110 height 30
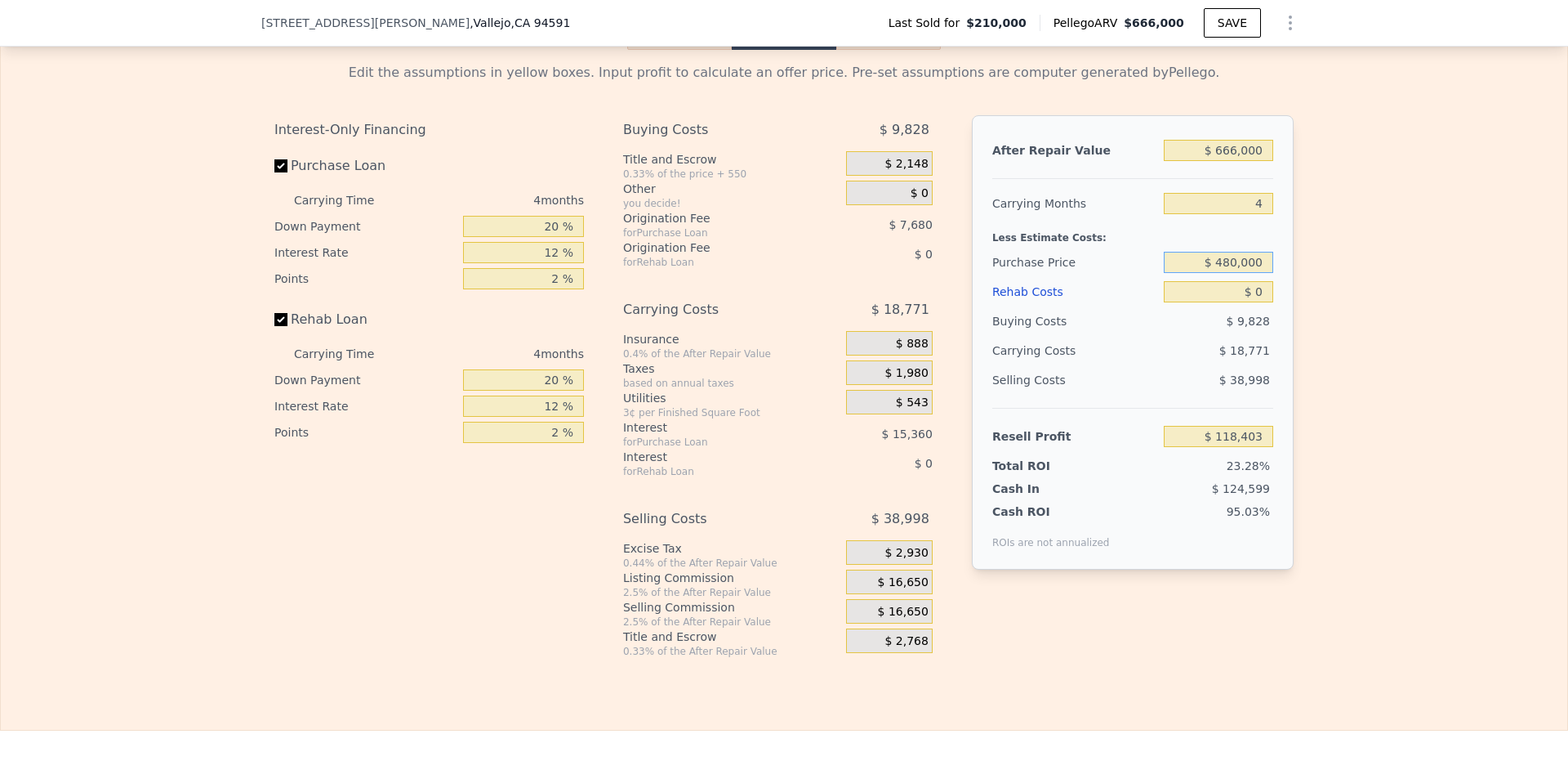
click at [1235, 273] on input "$ 480,000" at bounding box center [1218, 262] width 110 height 21
type input "$ 500,000"
click at [1379, 357] on div "Edit the assumptions in yellow boxes. Input profit to calculate an offer price.…" at bounding box center [784, 353] width 1566 height 608
type input "$ 97,376"
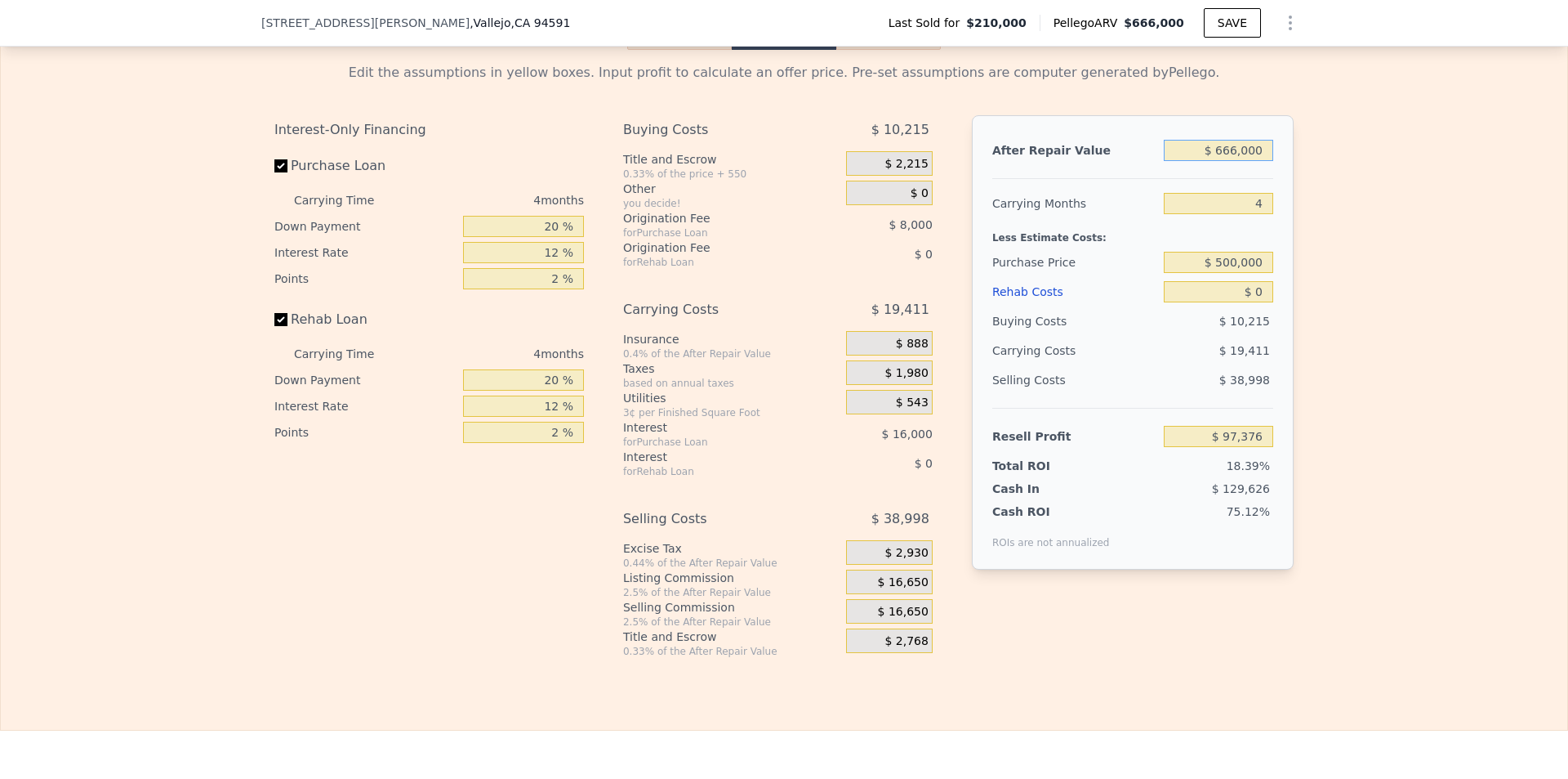
click at [1250, 161] on input "$ 666,000" at bounding box center [1218, 150] width 110 height 21
type input "$ 6"
type input "-$ 529,282"
type input "$ 68"
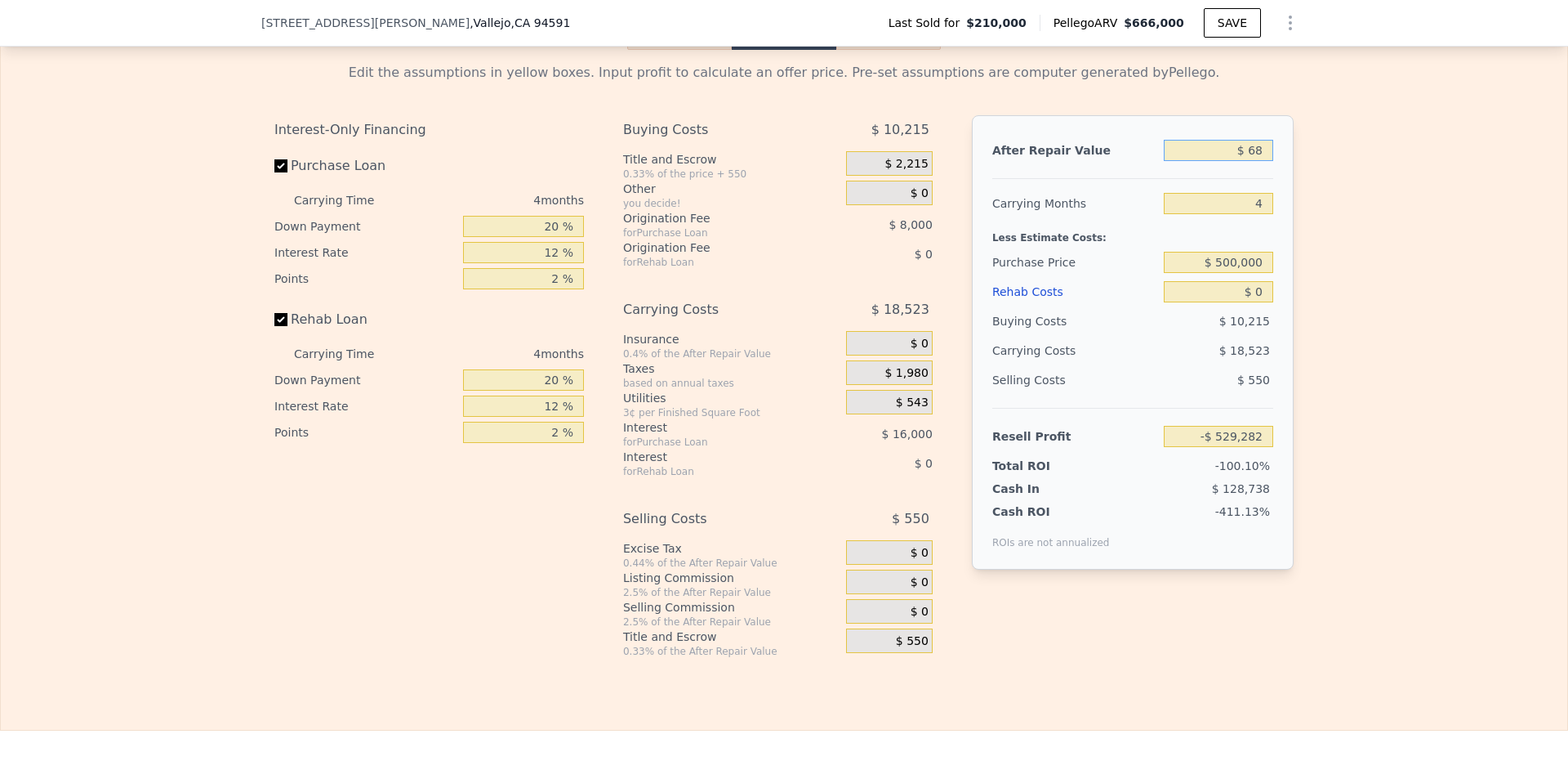
type input "-$ 529,224"
type input "$ 680"
type input "-$ 528,648"
type input "$ 6,800"
type input "-$ 522,890"
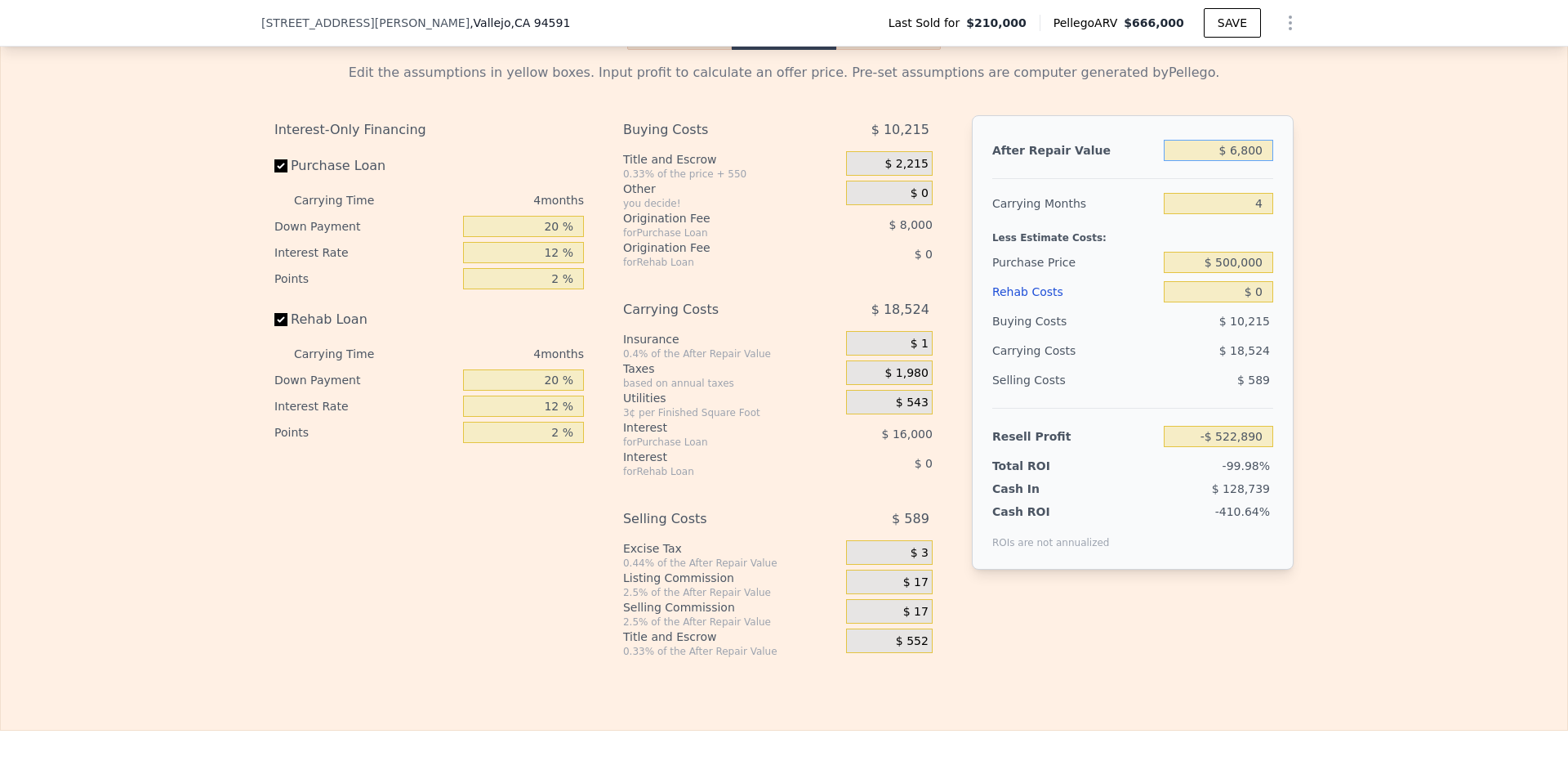
type input "$ 68,000"
type input "-$ 465,304"
type input "$ 680,000"
type input "$ 110,549"
type input "$ 680,000"
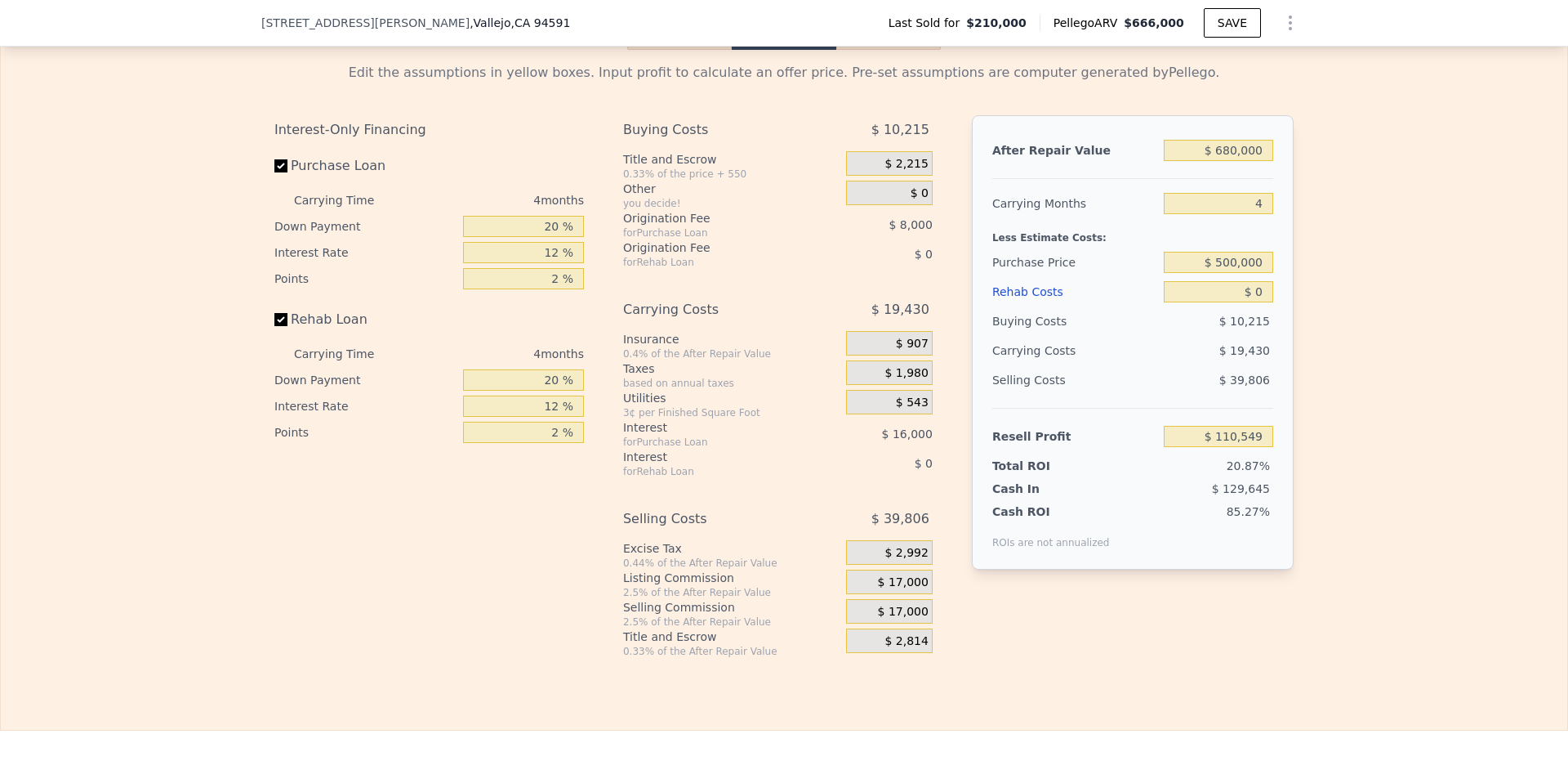
click at [1358, 309] on div "Edit the assumptions in yellow boxes. Input profit to calculate an offer price.…" at bounding box center [784, 353] width 1566 height 608
click at [1249, 303] on input "$ 0" at bounding box center [1218, 291] width 110 height 21
type input "$ 6"
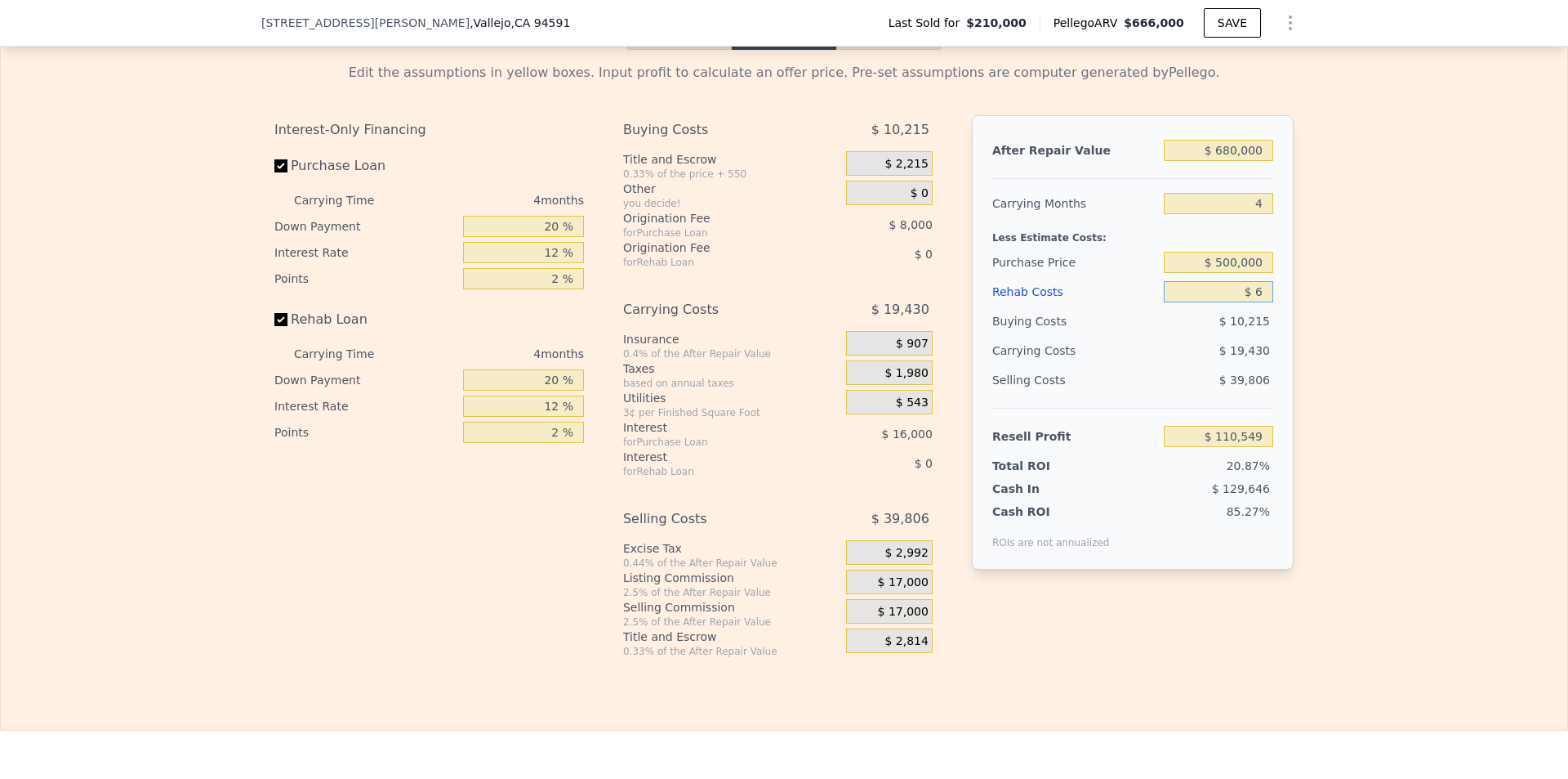
type input "$ 110,543"
type input "$ 60"
type input "$ 110,488"
type input "$ 600"
type input "$ 109,919"
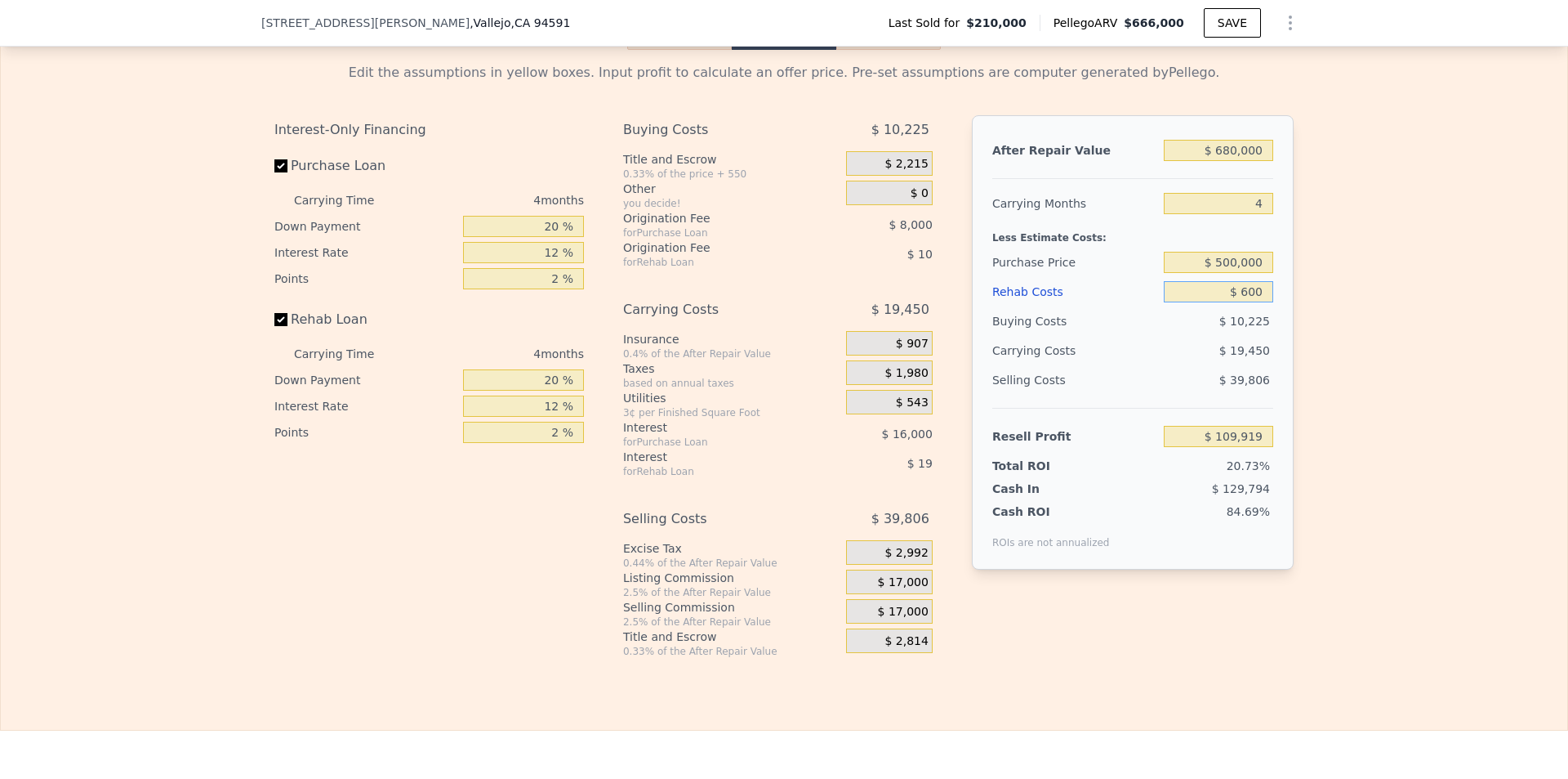
type input "$ 6,000"
type input "$ 104,261"
type input "$ 60,000"
type input "$ 47,669"
type input "$ 60,000"
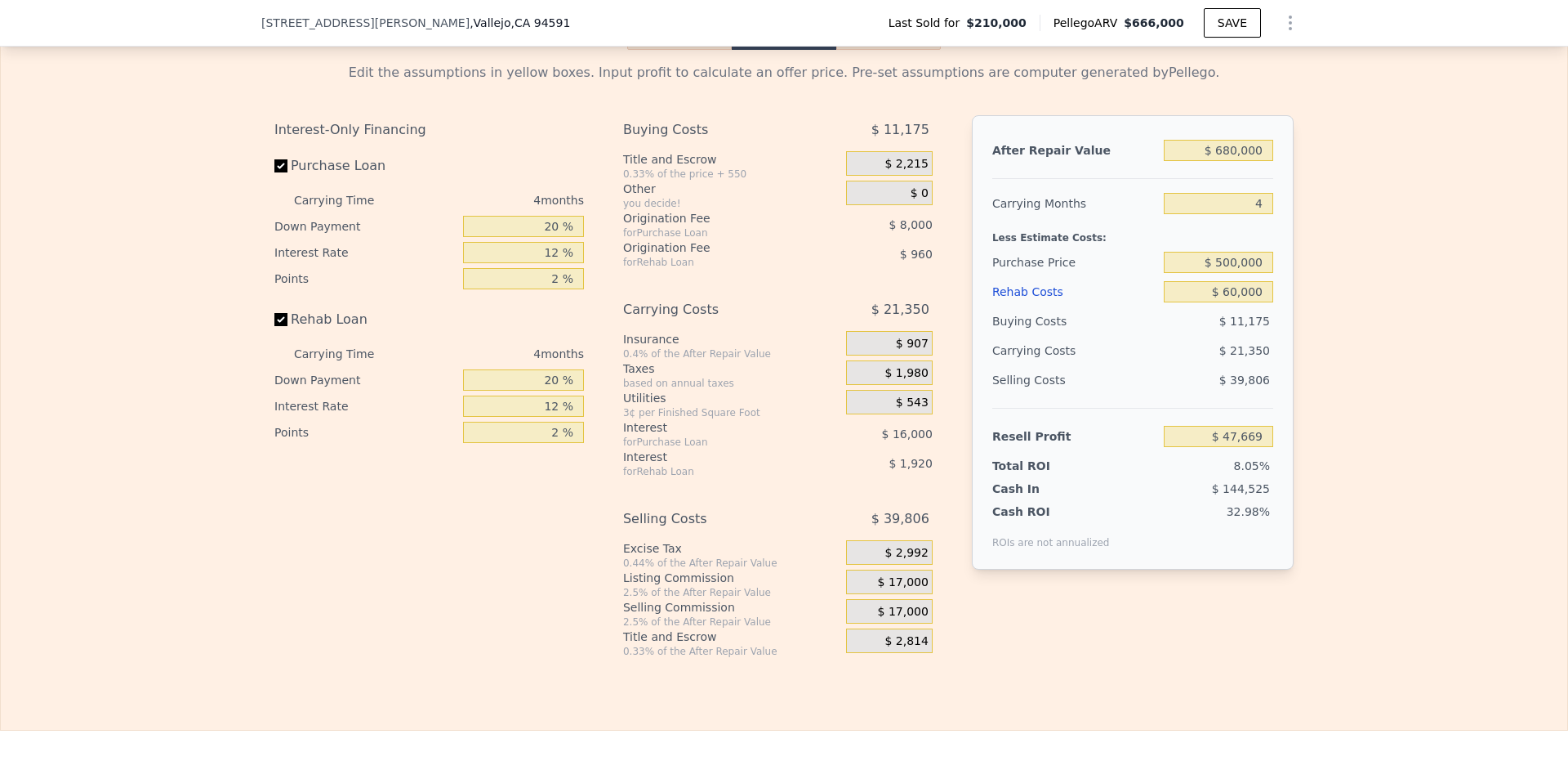
click at [1299, 358] on div "Edit the assumptions in yellow boxes. Input profit to calculate an offer price.…" at bounding box center [784, 353] width 1046 height 608
